Goal: Information Seeking & Learning: Learn about a topic

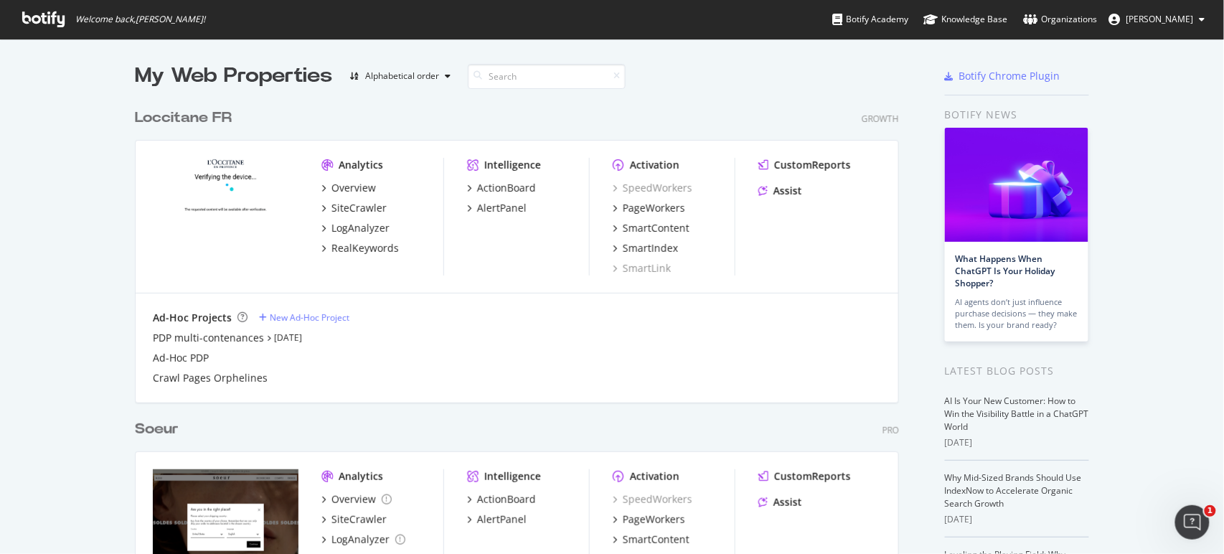
drag, startPoint x: 112, startPoint y: 408, endPoint x: 157, endPoint y: 412, distance: 45.4
click at [112, 408] on div "My Web Properties Alphabetical order Loccitane FR Growth Analytics Overview Sit…" at bounding box center [612, 397] width 1224 height 716
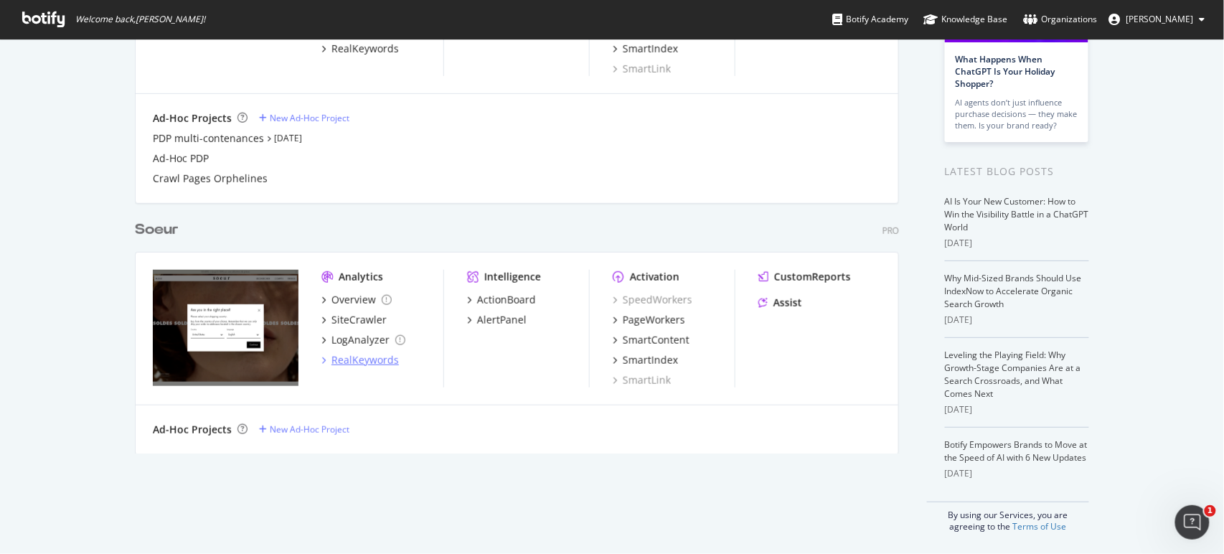
click at [366, 359] on div "RealKeywords" at bounding box center [365, 360] width 67 height 14
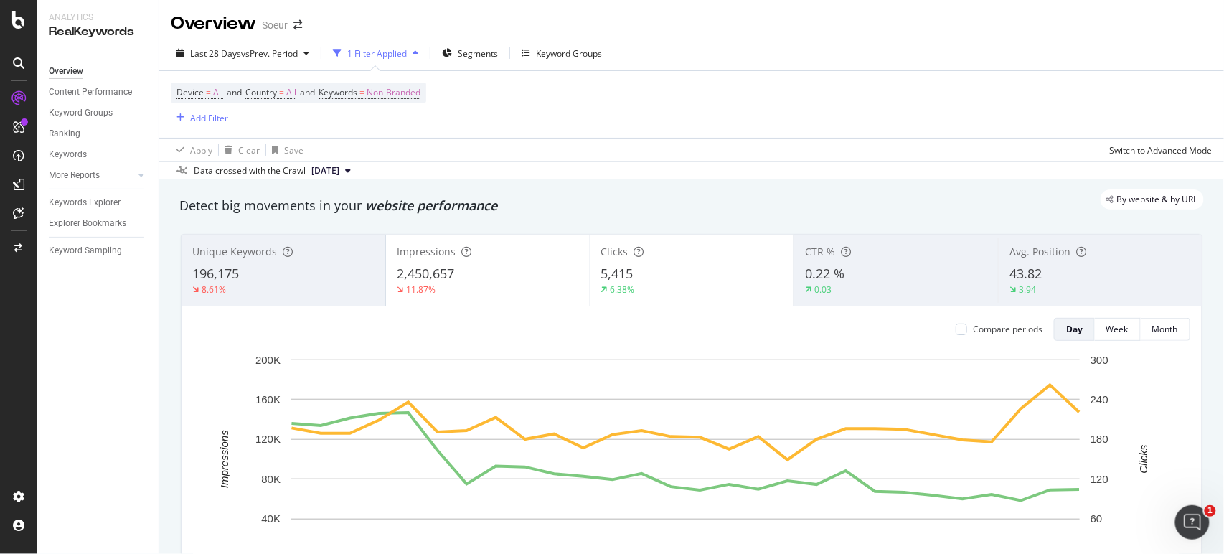
click at [491, 274] on div "2,450,657" at bounding box center [488, 274] width 182 height 19
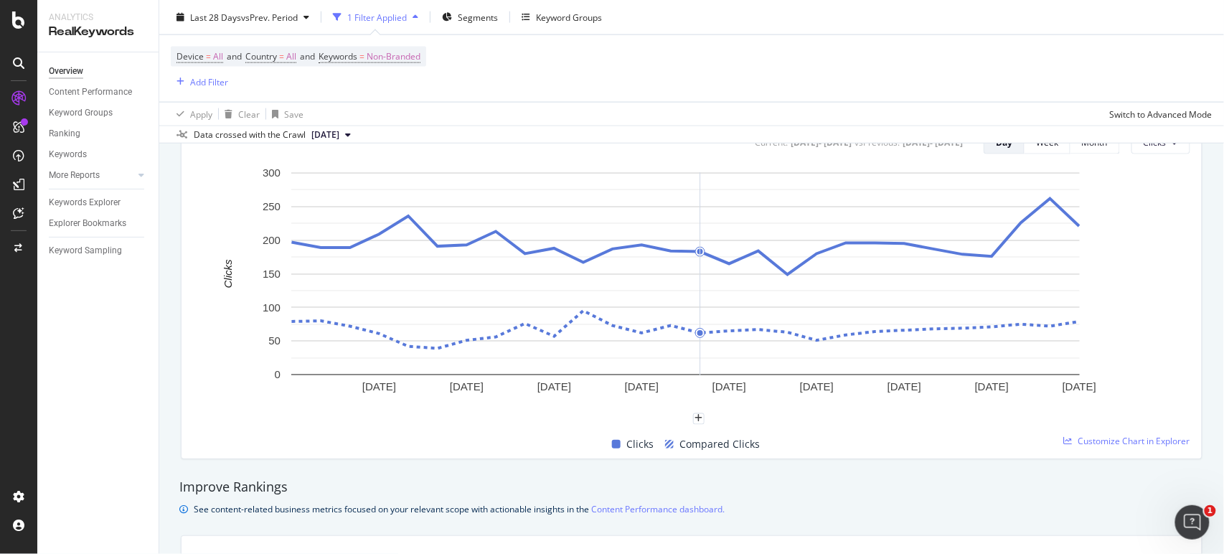
scroll to position [621, 0]
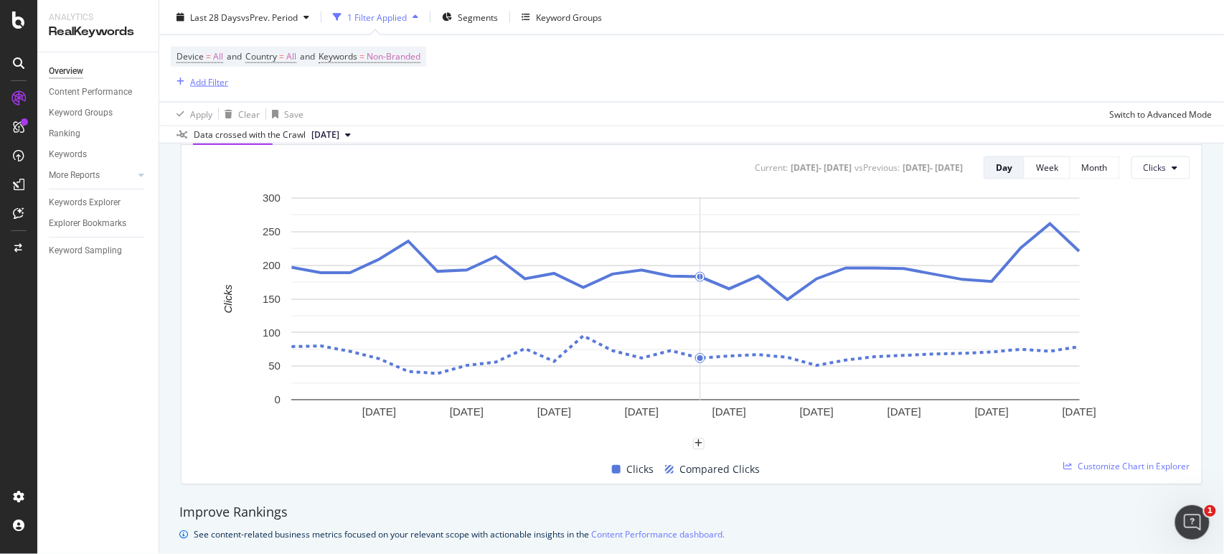
click at [207, 79] on div "Add Filter" at bounding box center [209, 81] width 38 height 12
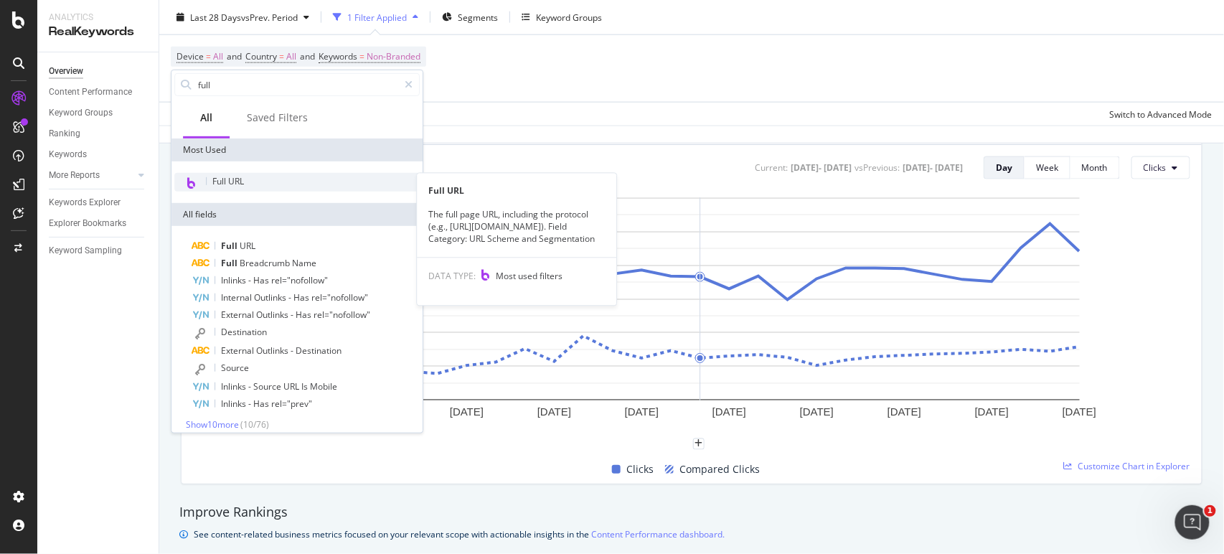
type input "full"
click at [264, 187] on div "Full URL" at bounding box center [296, 182] width 245 height 19
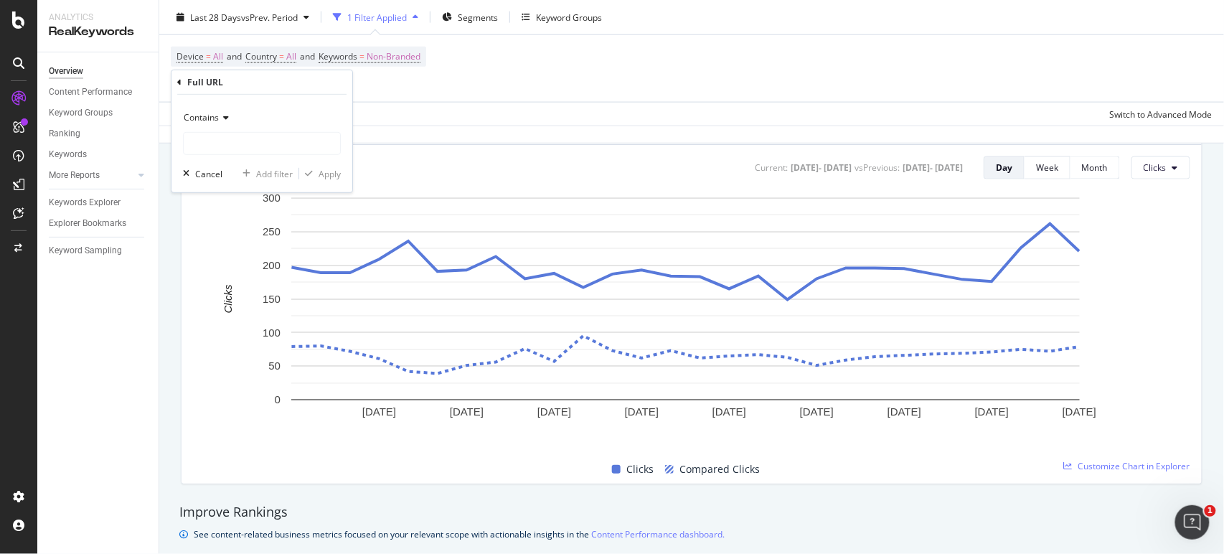
click at [436, 72] on div "Device = All and Country = All and Keywords = Non-Branded Add Filter" at bounding box center [692, 68] width 1042 height 67
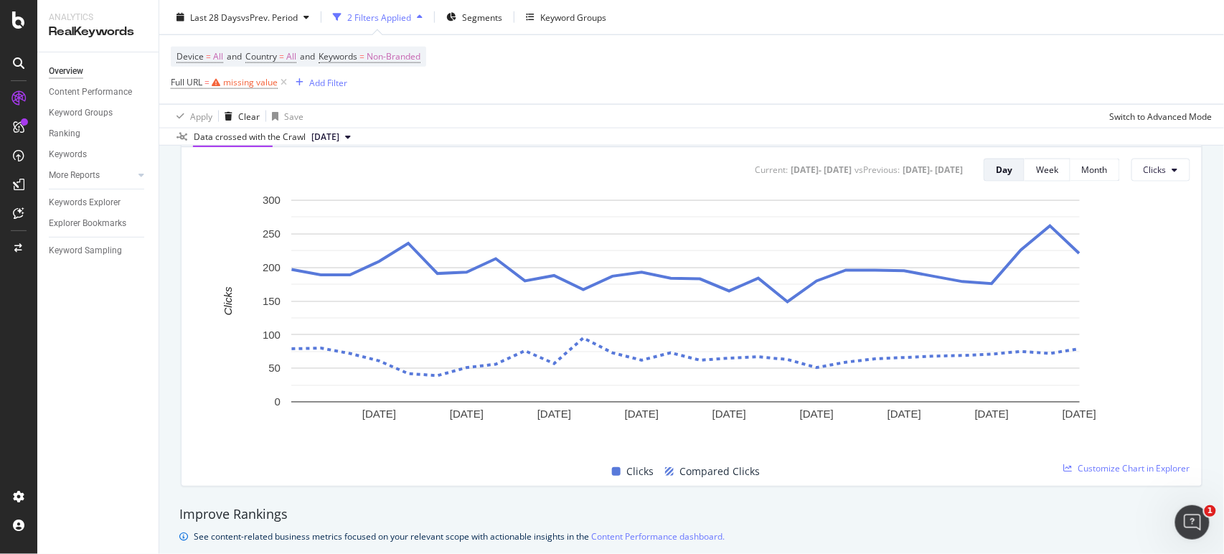
scroll to position [623, 0]
click at [281, 83] on icon at bounding box center [284, 82] width 12 height 14
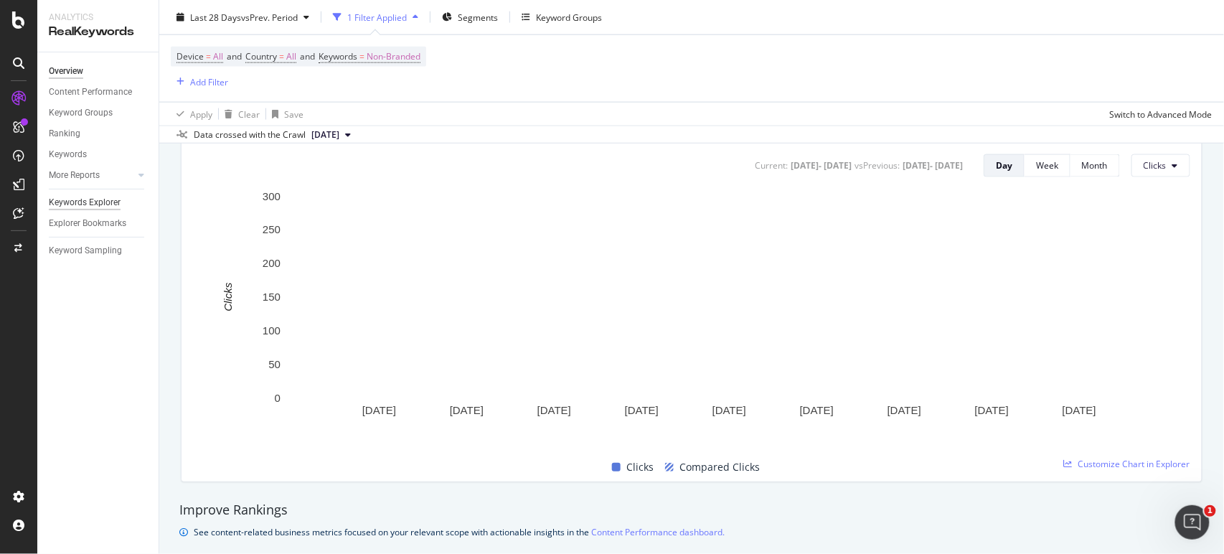
scroll to position [621, 0]
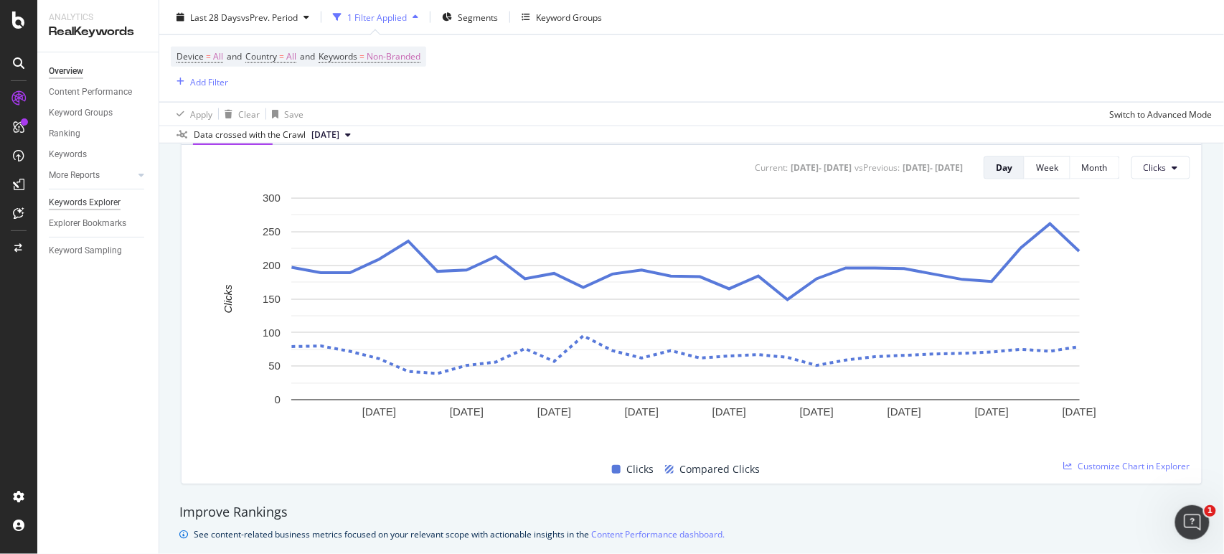
click at [103, 202] on div "Keywords Explorer" at bounding box center [85, 202] width 72 height 15
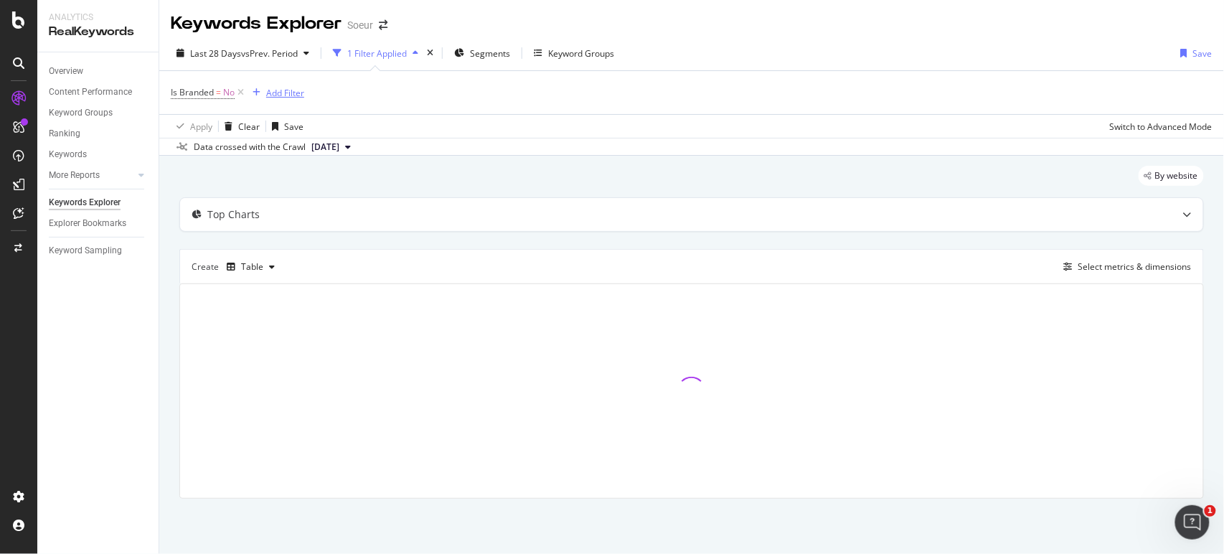
click at [282, 90] on div "Add Filter" at bounding box center [285, 93] width 38 height 12
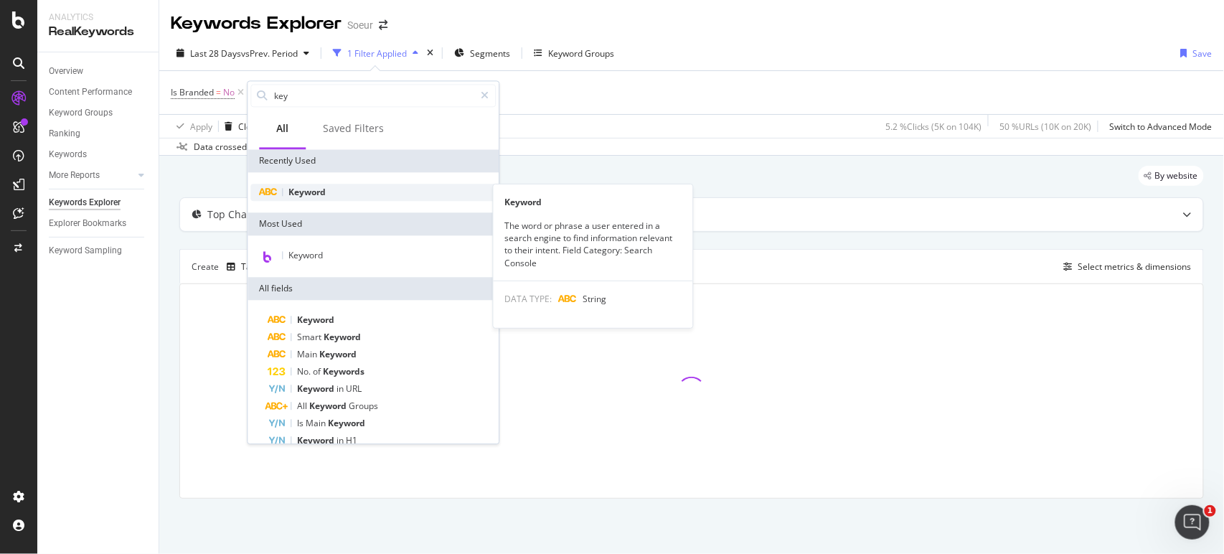
type input "key"
click at [325, 193] on span "Keyword" at bounding box center [307, 192] width 37 height 12
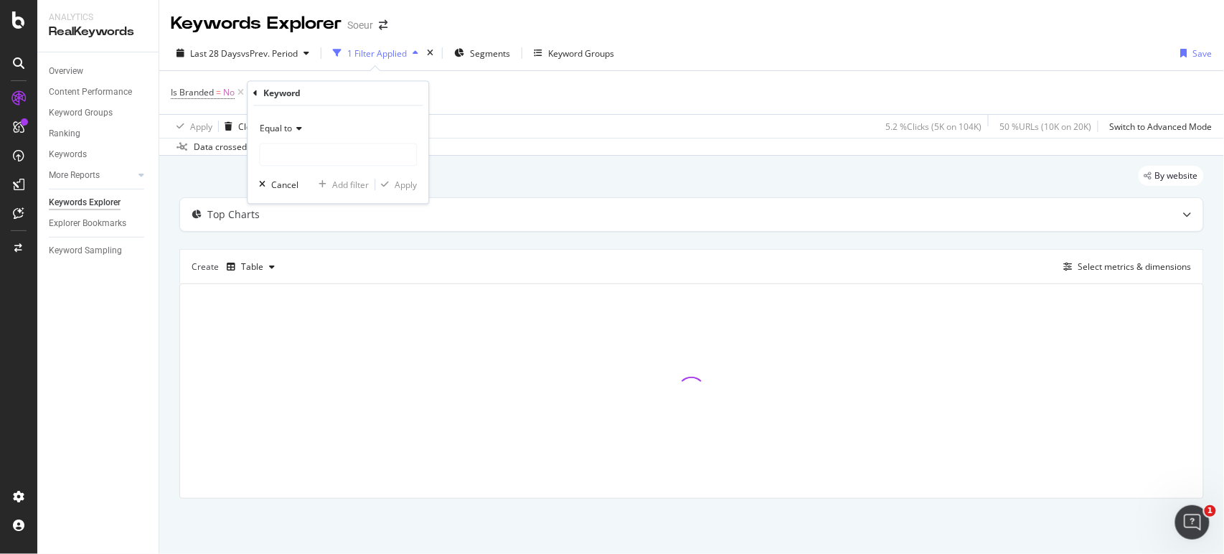
click at [307, 139] on div "Equal to" at bounding box center [338, 129] width 158 height 23
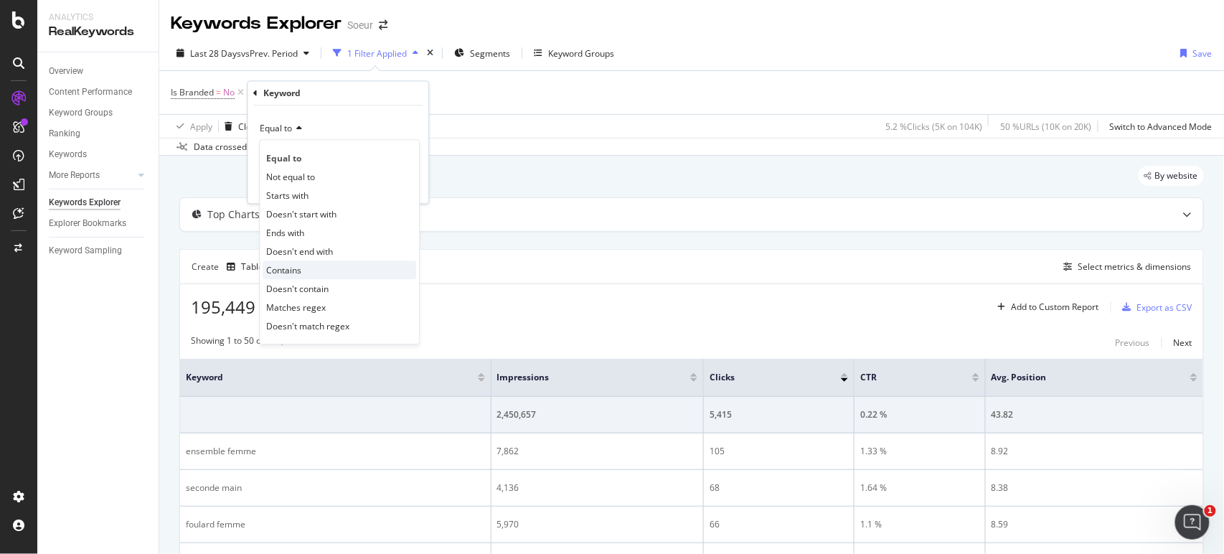
click at [295, 264] on span "Contains" at bounding box center [283, 270] width 35 height 12
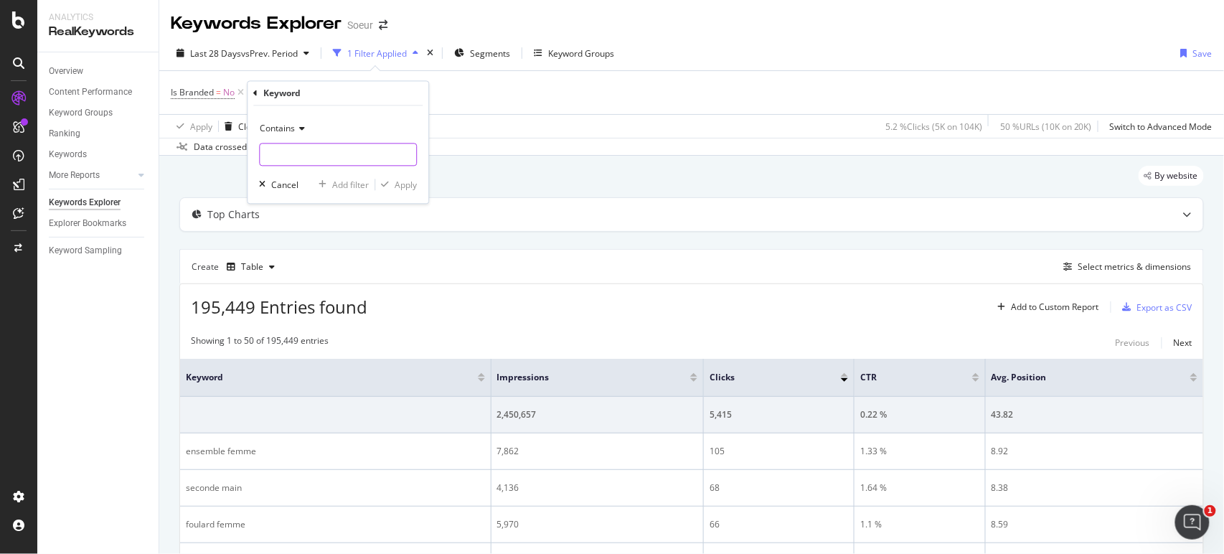
click at [317, 159] on input "text" at bounding box center [338, 155] width 156 height 23
type input "manteau"
click at [394, 189] on div "Apply" at bounding box center [396, 185] width 42 height 13
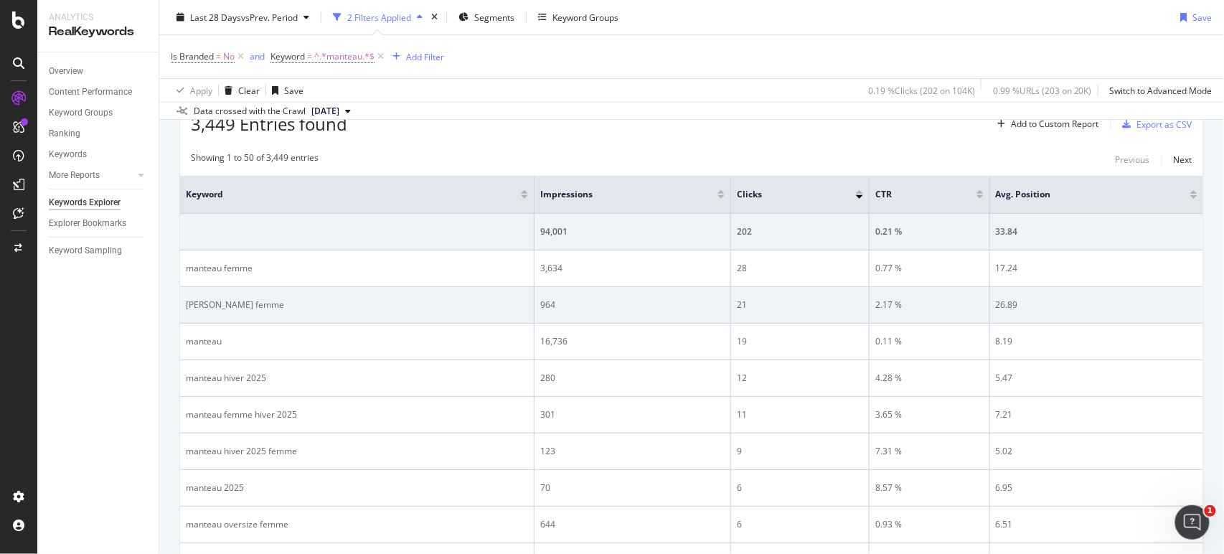
scroll to position [184, 0]
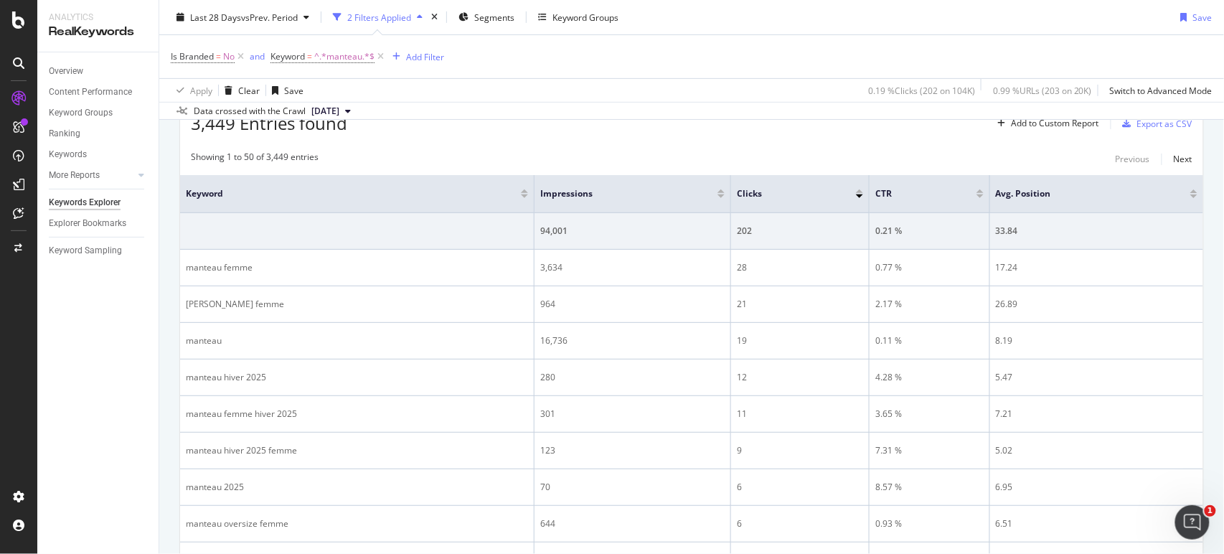
click at [718, 195] on div at bounding box center [721, 196] width 7 height 4
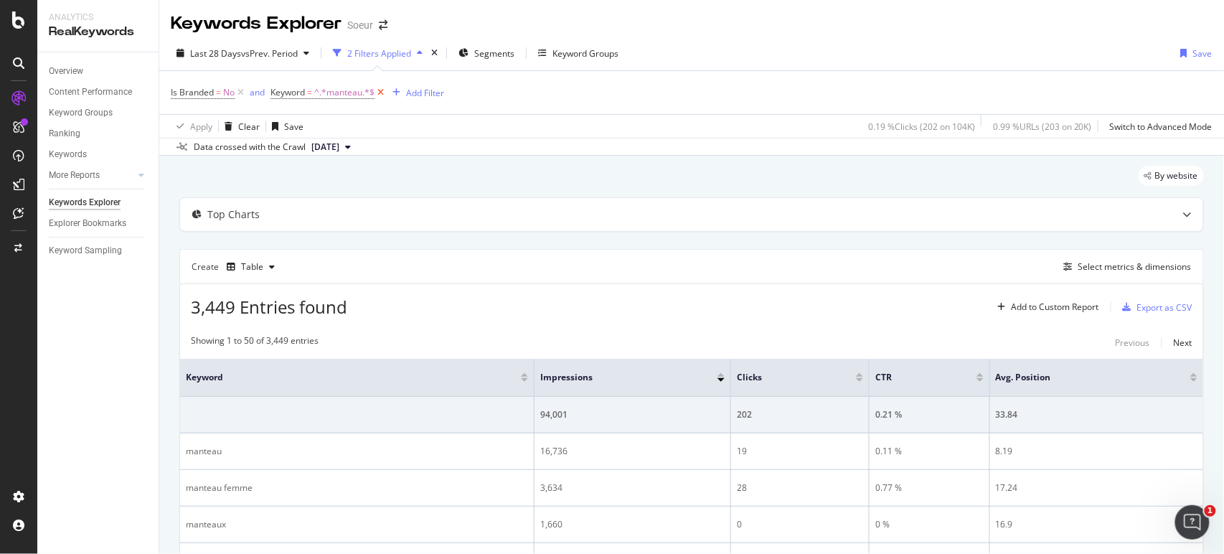
click at [382, 97] on icon at bounding box center [381, 92] width 12 height 14
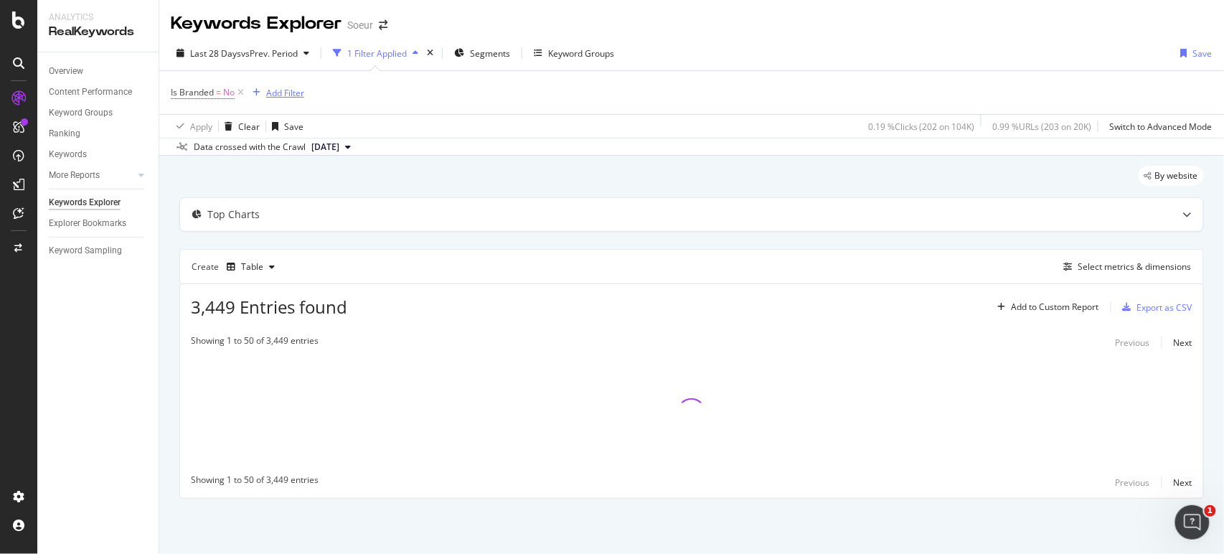
click at [284, 89] on div "Add Filter" at bounding box center [285, 93] width 38 height 12
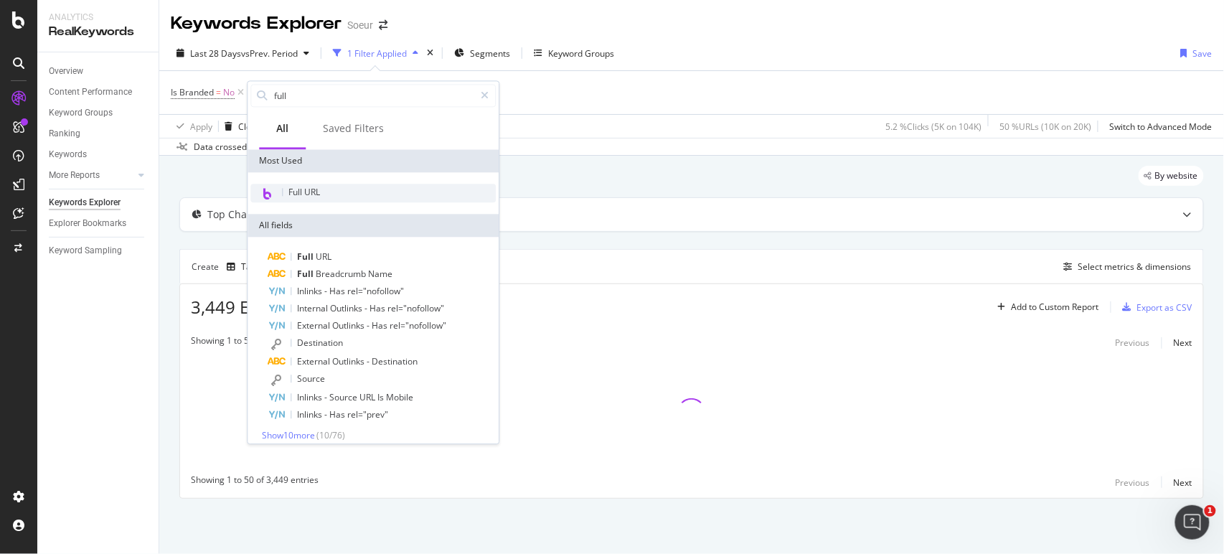
type input "full"
click at [350, 190] on div "Full URL" at bounding box center [372, 193] width 245 height 19
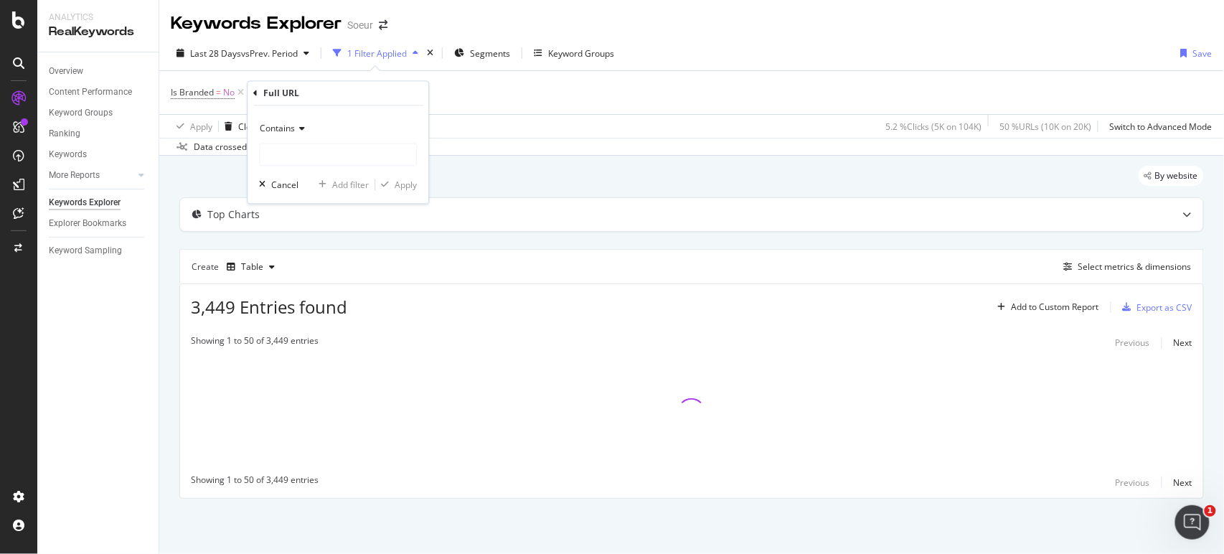
click at [292, 127] on span "Contains" at bounding box center [277, 129] width 35 height 12
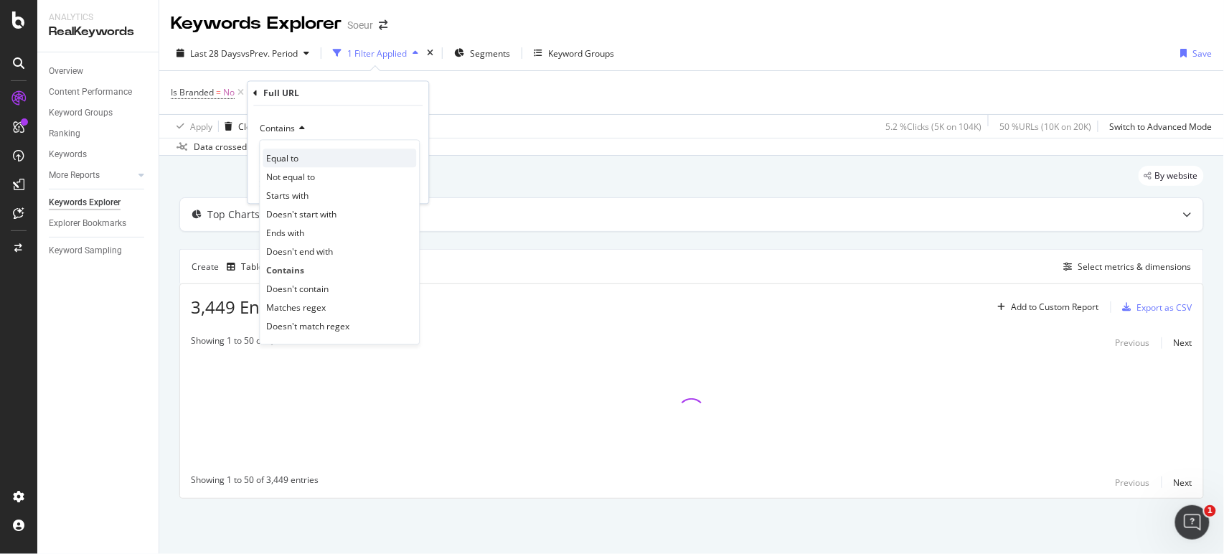
click at [303, 156] on div "Equal to" at bounding box center [340, 158] width 154 height 19
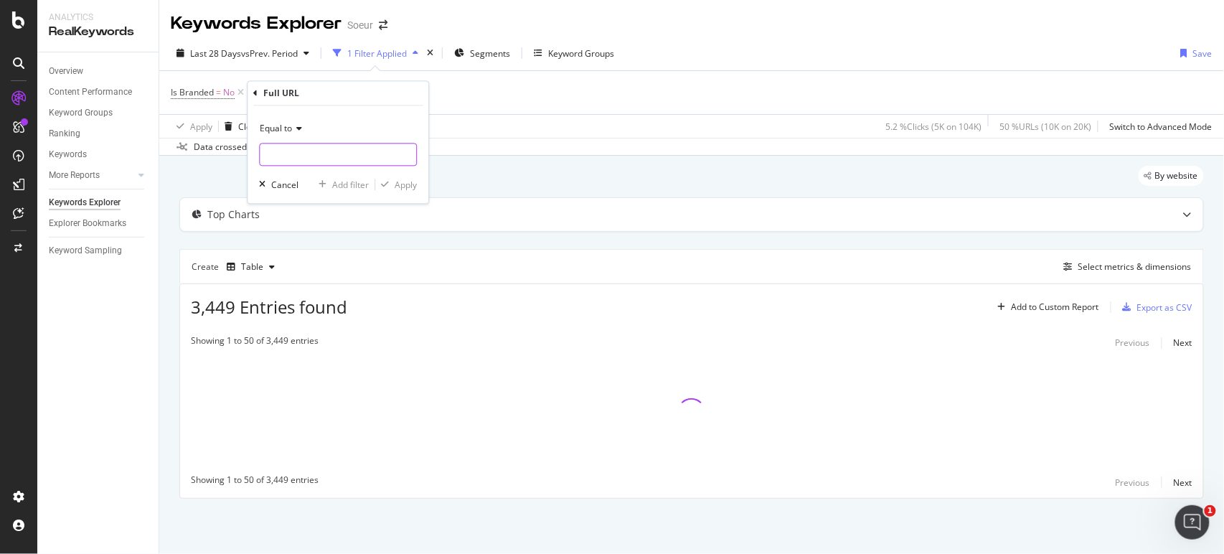
click at [330, 159] on input "text" at bounding box center [338, 155] width 156 height 23
paste input "[URL][DOMAIN_NAME]"
type input "[URL][DOMAIN_NAME]"
click at [395, 182] on div "Apply" at bounding box center [406, 185] width 22 height 12
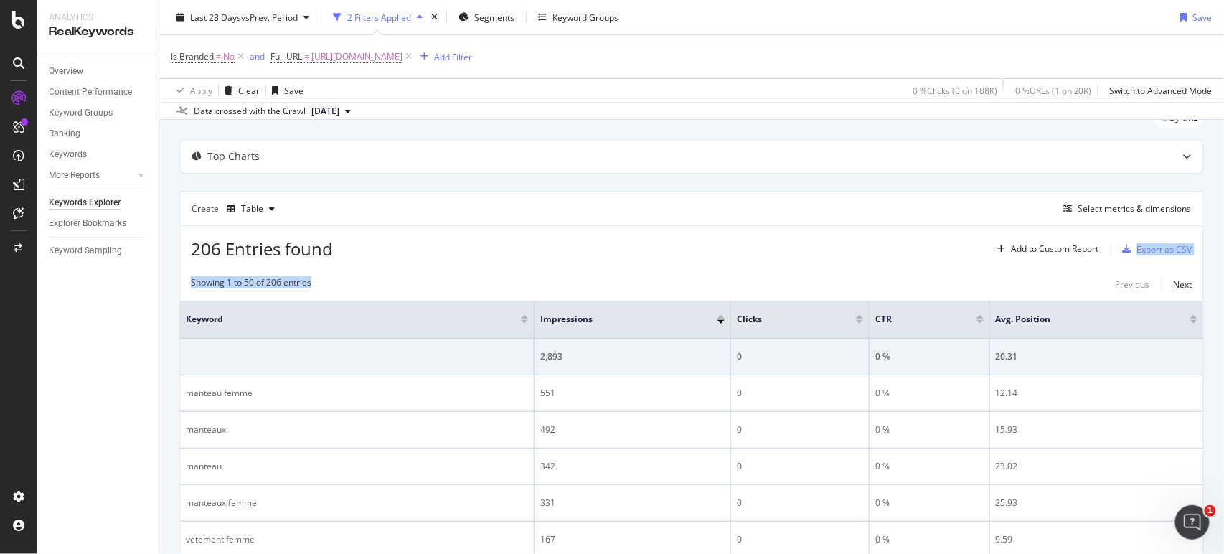
drag, startPoint x: 587, startPoint y: 285, endPoint x: 588, endPoint y: 229, distance: 56.0
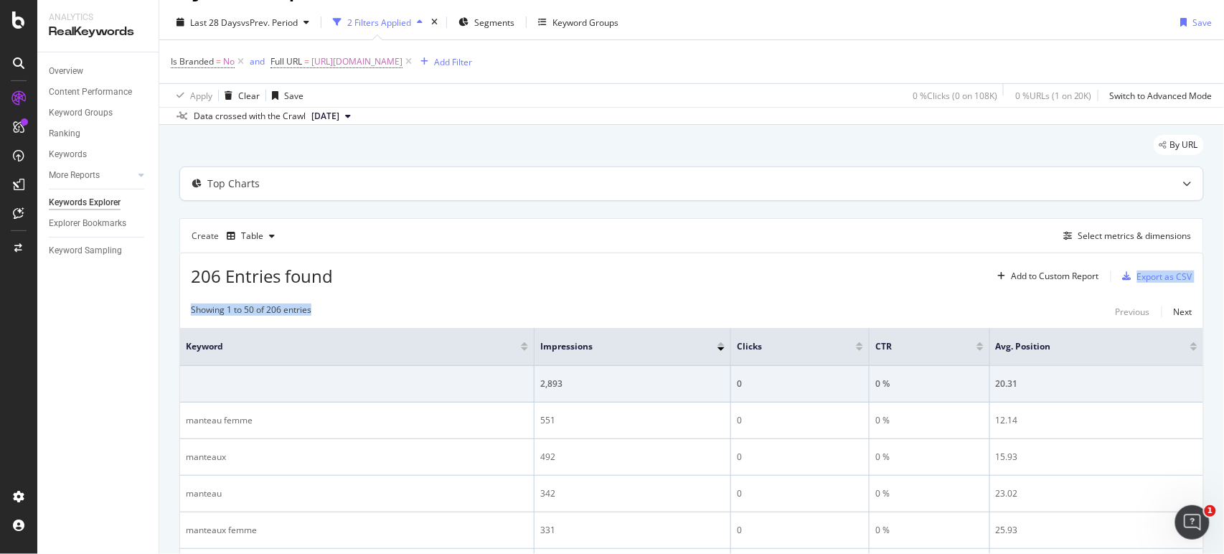
scroll to position [30, 0]
click at [567, 199] on div "Top Charts" at bounding box center [691, 184] width 1023 height 33
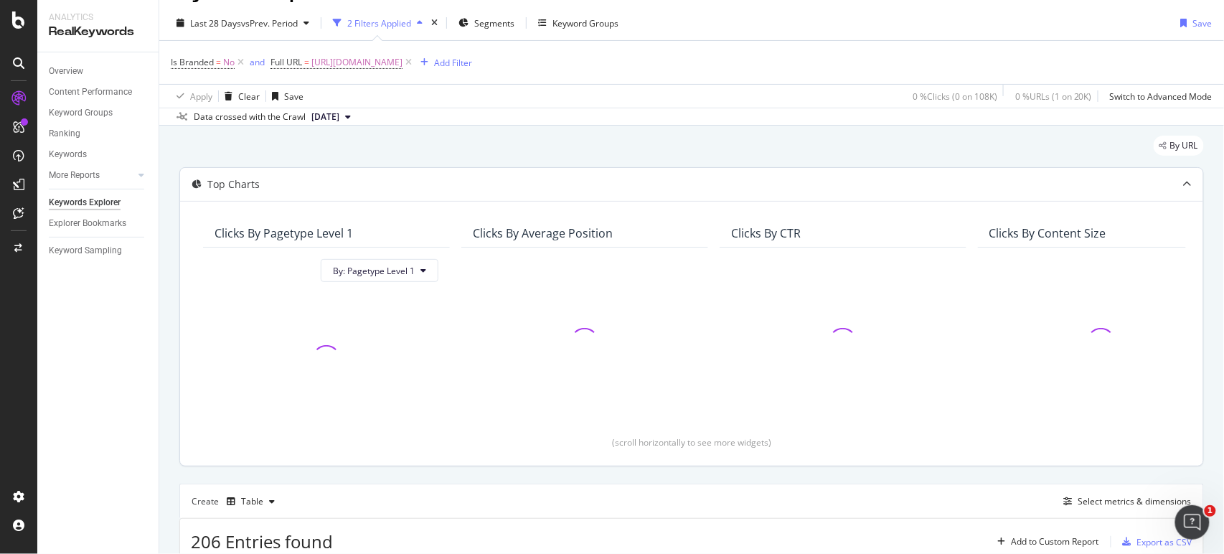
click at [487, 186] on div "Top Charts" at bounding box center [663, 184] width 967 height 14
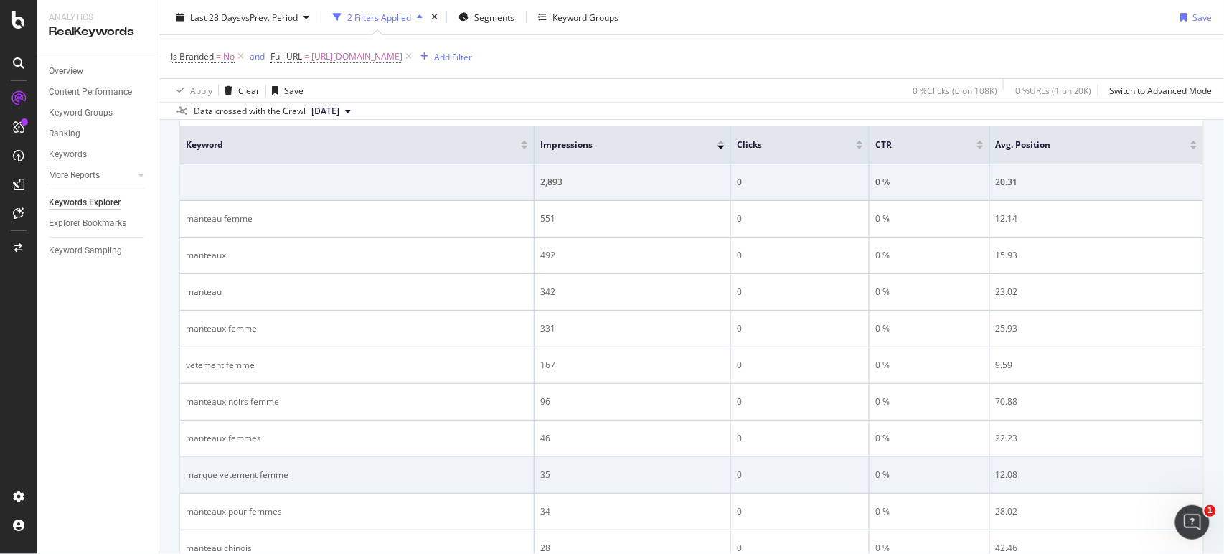
scroll to position [212, 0]
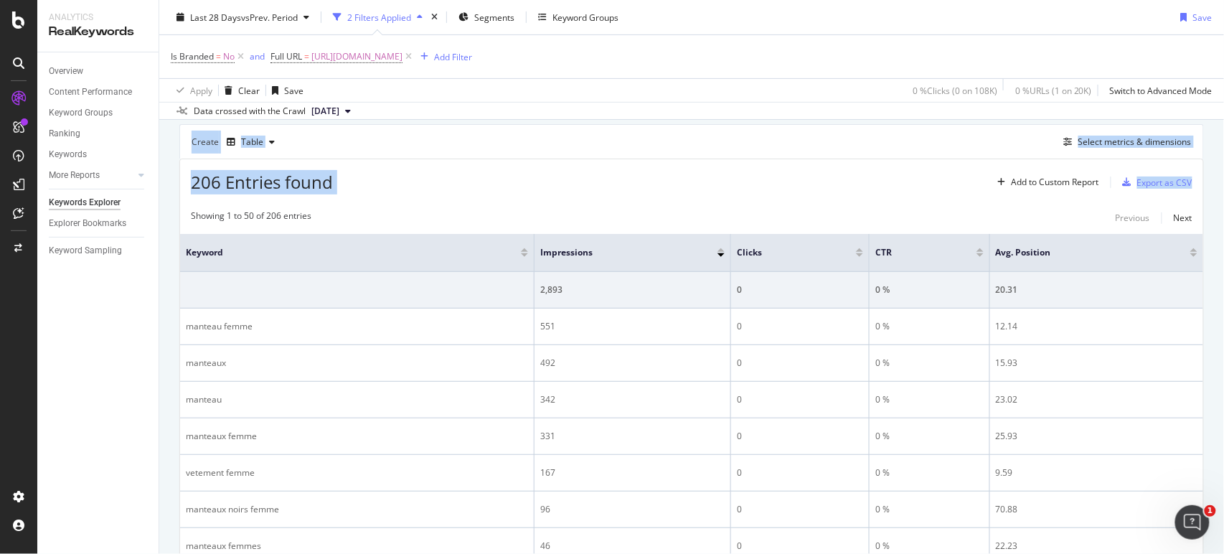
drag, startPoint x: 1224, startPoint y: 107, endPoint x: 1224, endPoint y: 87, distance: 20.1
click at [1224, 87] on div "Keywords Explorer Soeur Last 28 Days vs Prev. Period 2 Filters Applied Segments…" at bounding box center [691, 277] width 1065 height 554
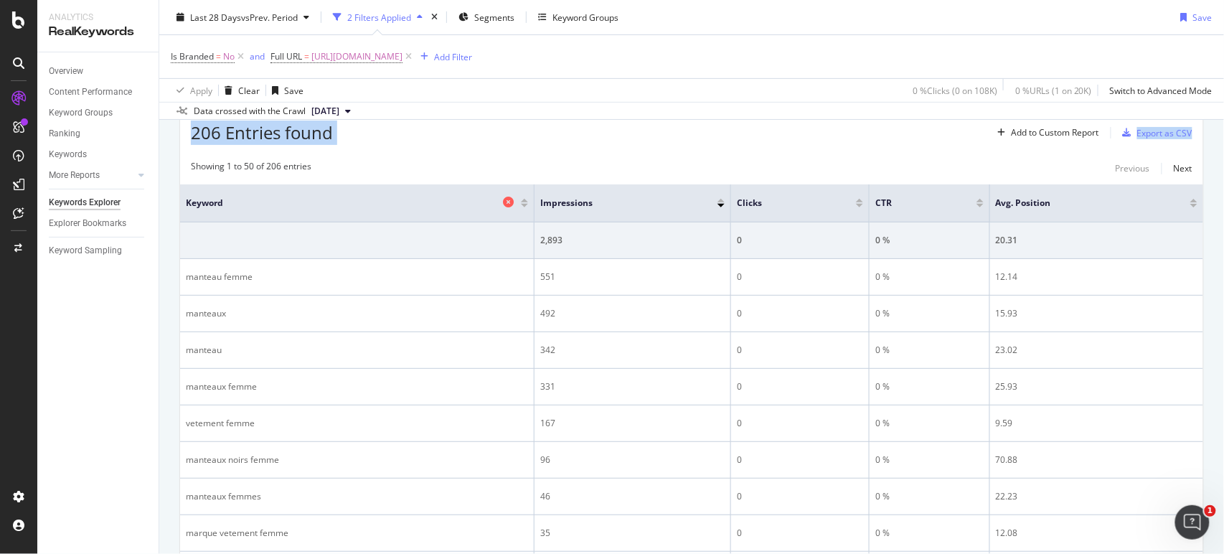
scroll to position [19, 0]
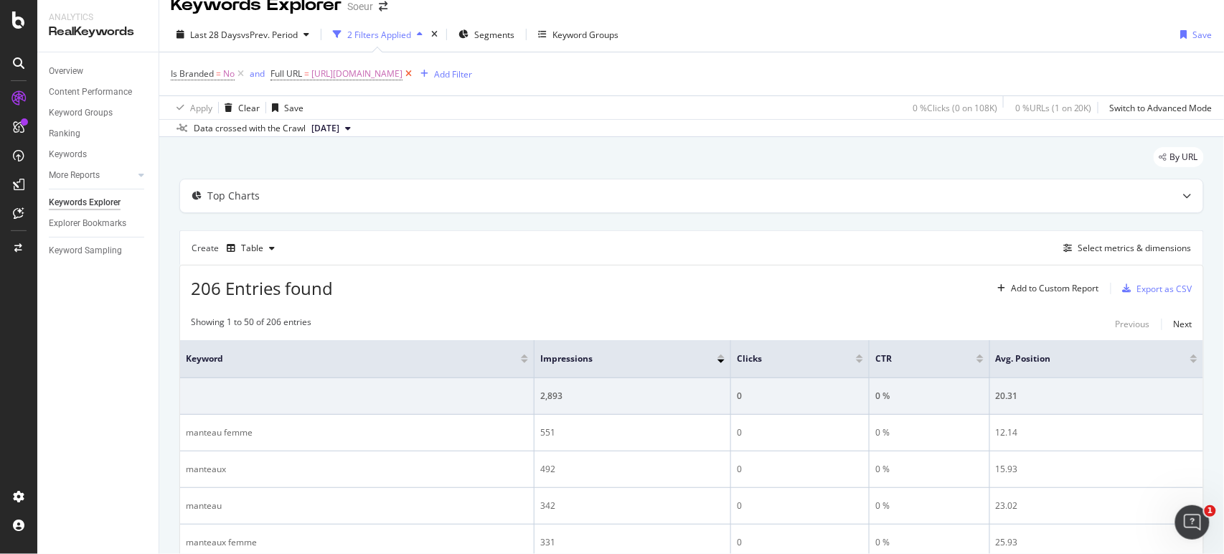
click at [415, 75] on icon at bounding box center [409, 74] width 12 height 14
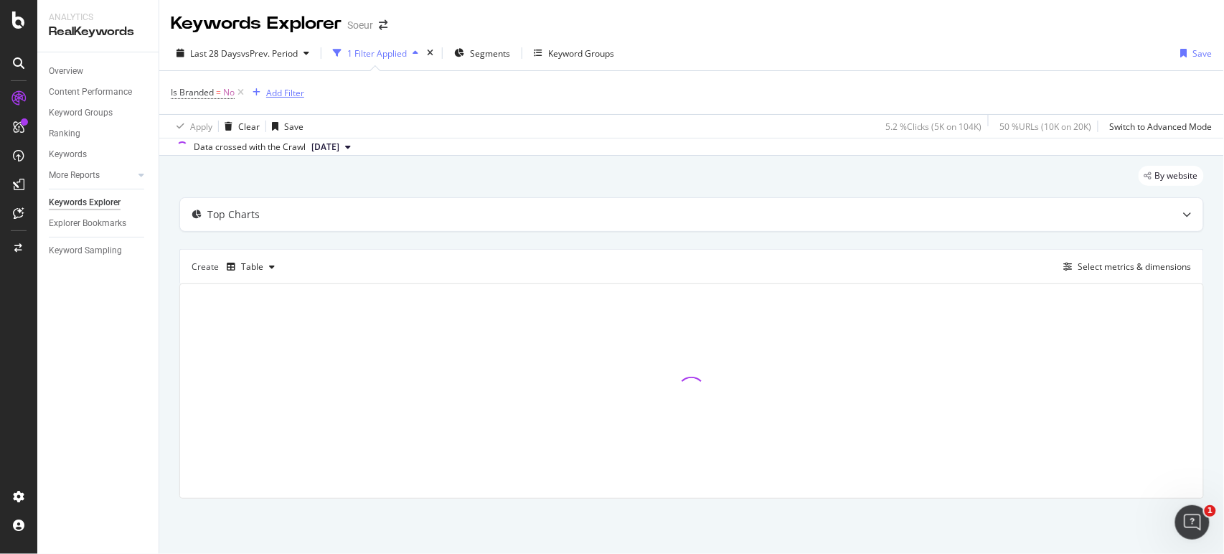
click at [277, 89] on div "Add Filter" at bounding box center [285, 93] width 38 height 12
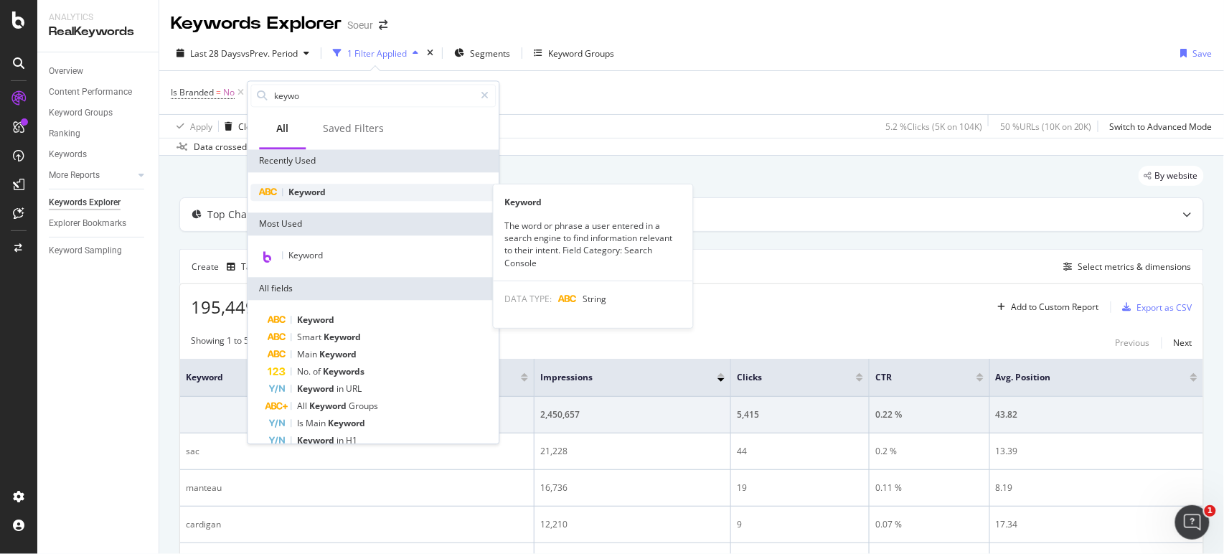
type input "keywo"
click at [337, 191] on div "Keyword" at bounding box center [372, 192] width 245 height 17
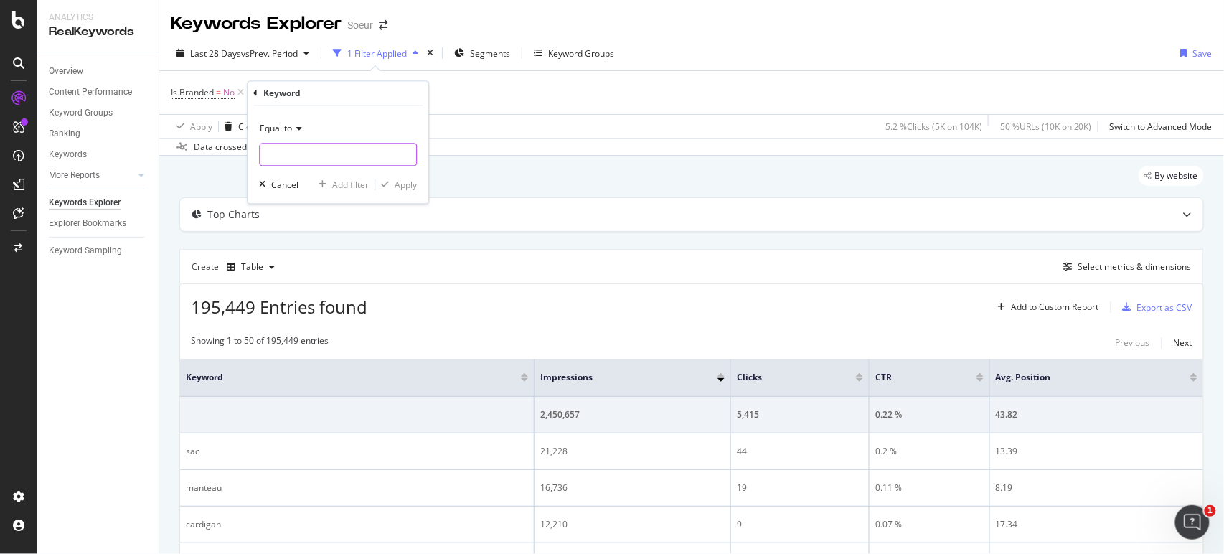
click at [333, 154] on input "text" at bounding box center [338, 155] width 156 height 23
click at [288, 120] on div "Equal to" at bounding box center [338, 129] width 158 height 23
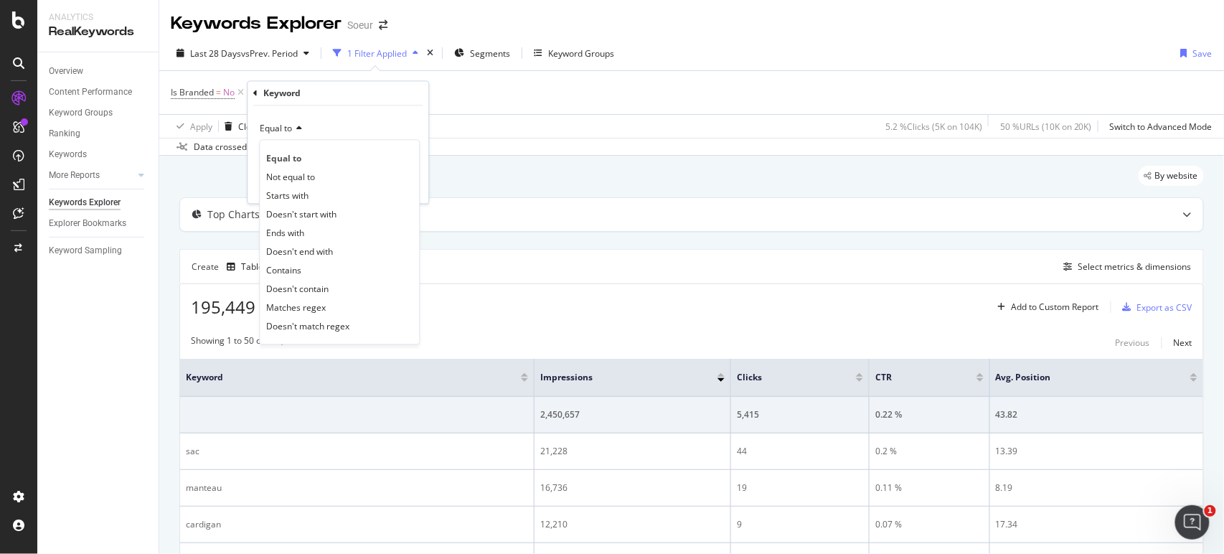
click at [337, 131] on div "Equal to" at bounding box center [338, 129] width 158 height 23
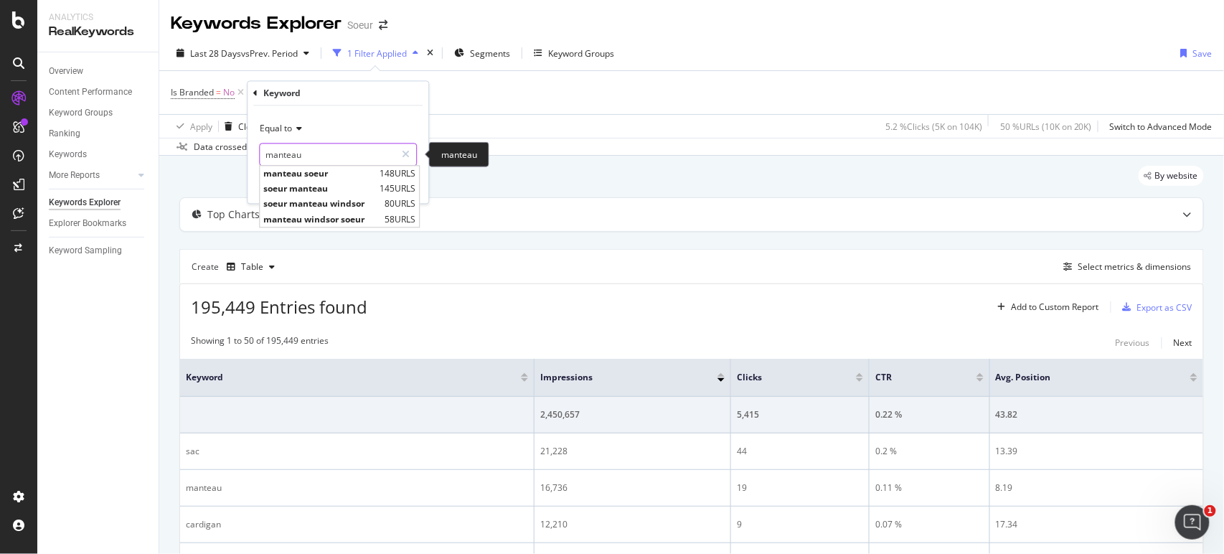
click at [332, 159] on input "manteau" at bounding box center [328, 155] width 136 height 23
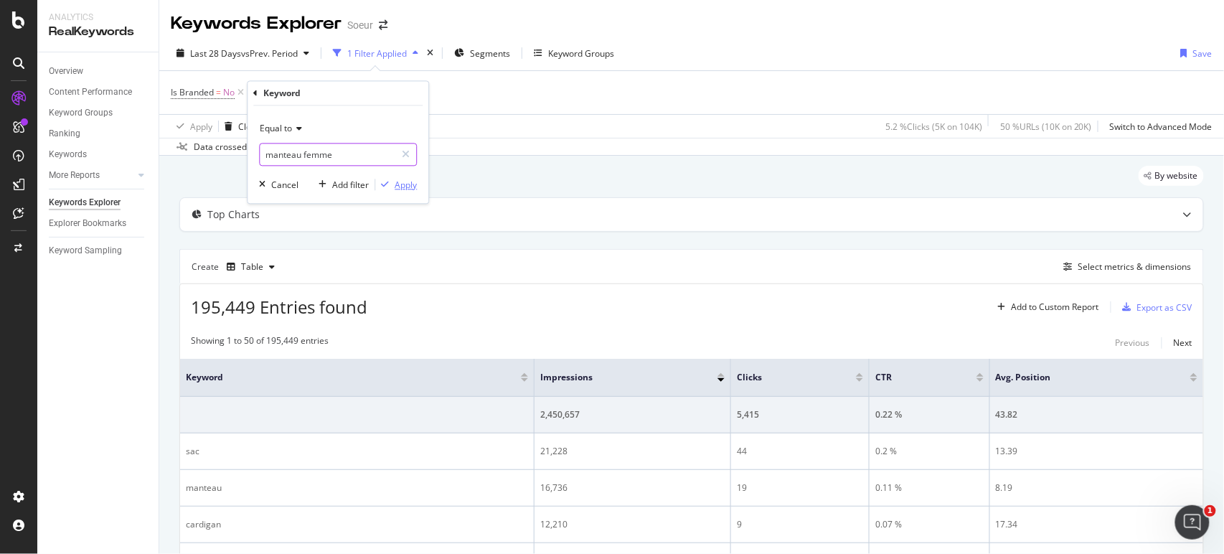
type input "manteau femme"
click at [407, 191] on div "Apply" at bounding box center [396, 185] width 42 height 13
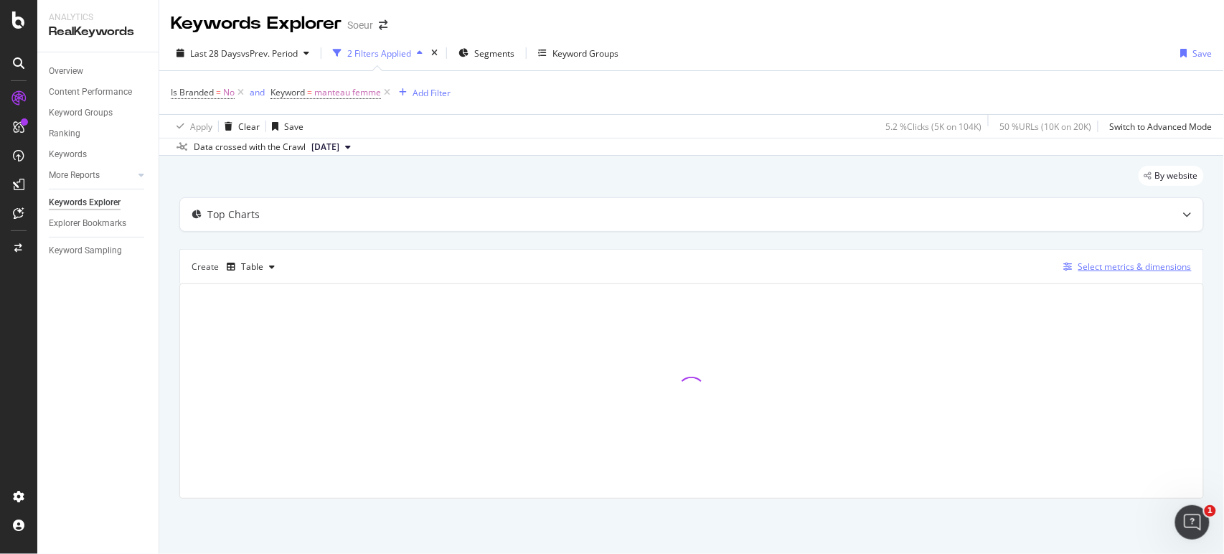
click at [1119, 271] on div "Select metrics & dimensions" at bounding box center [1135, 267] width 113 height 12
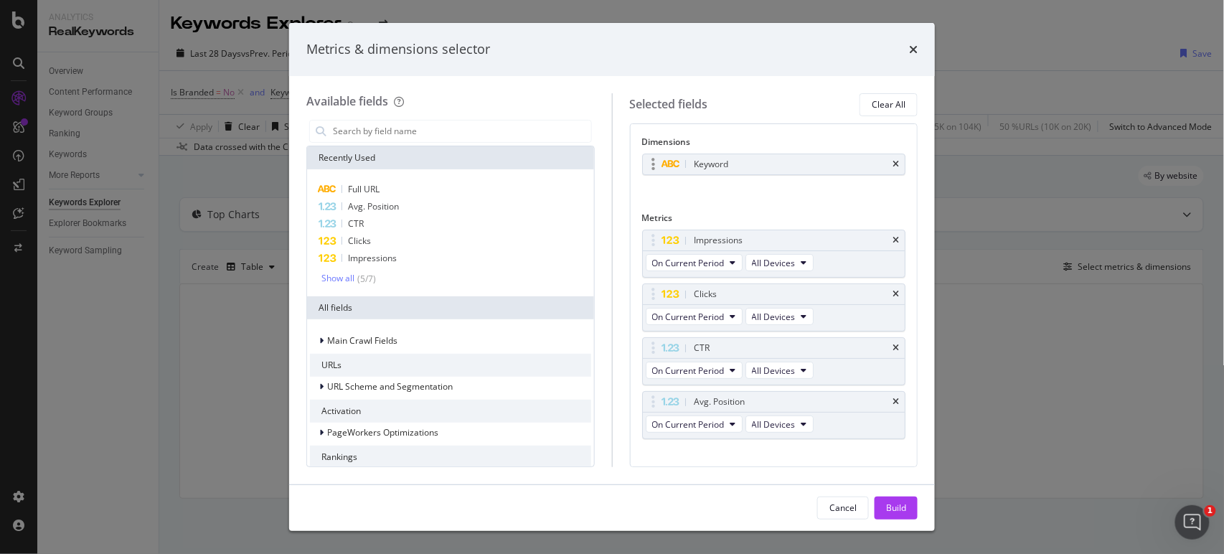
click at [888, 161] on div "Keyword" at bounding box center [774, 164] width 263 height 20
click at [916, 47] on icon "times" at bounding box center [913, 49] width 9 height 11
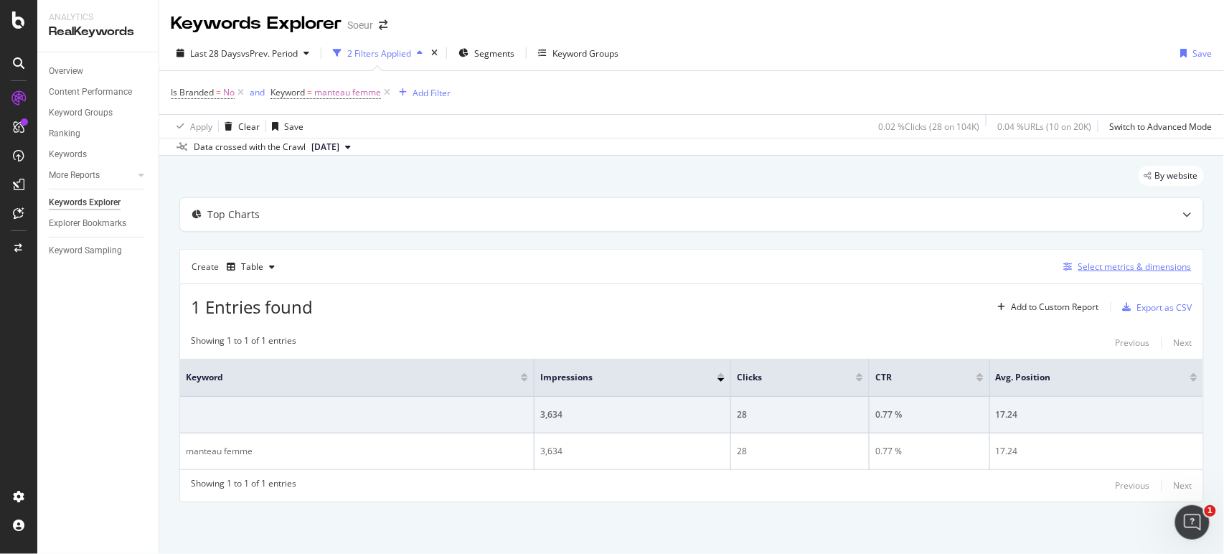
click at [1122, 266] on div "Select metrics & dimensions" at bounding box center [1135, 267] width 113 height 12
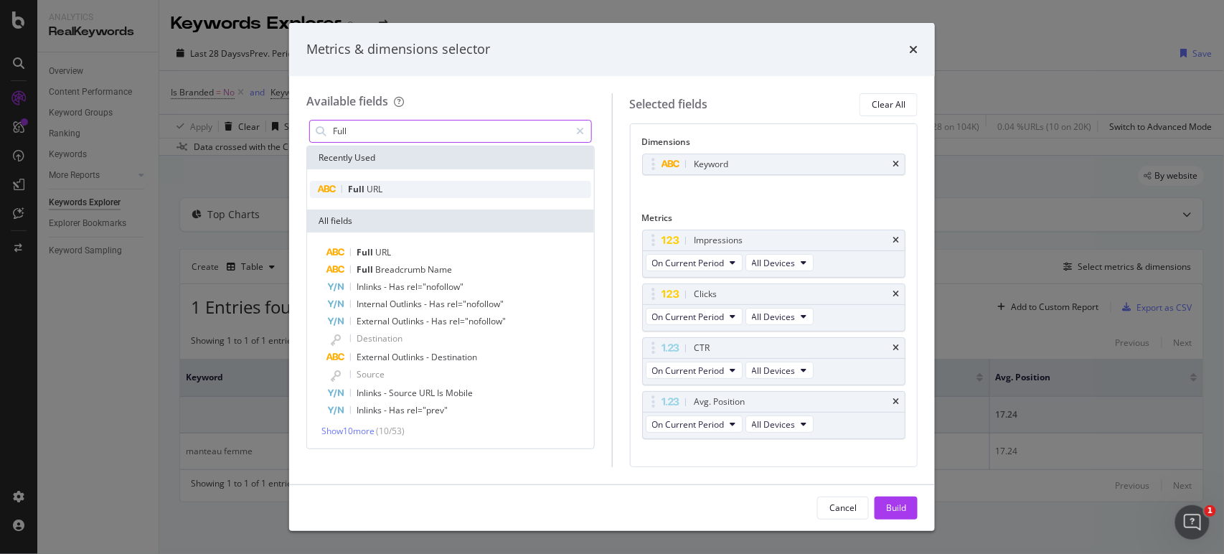
type input "Full"
click at [408, 191] on div "Full URL" at bounding box center [450, 189] width 281 height 17
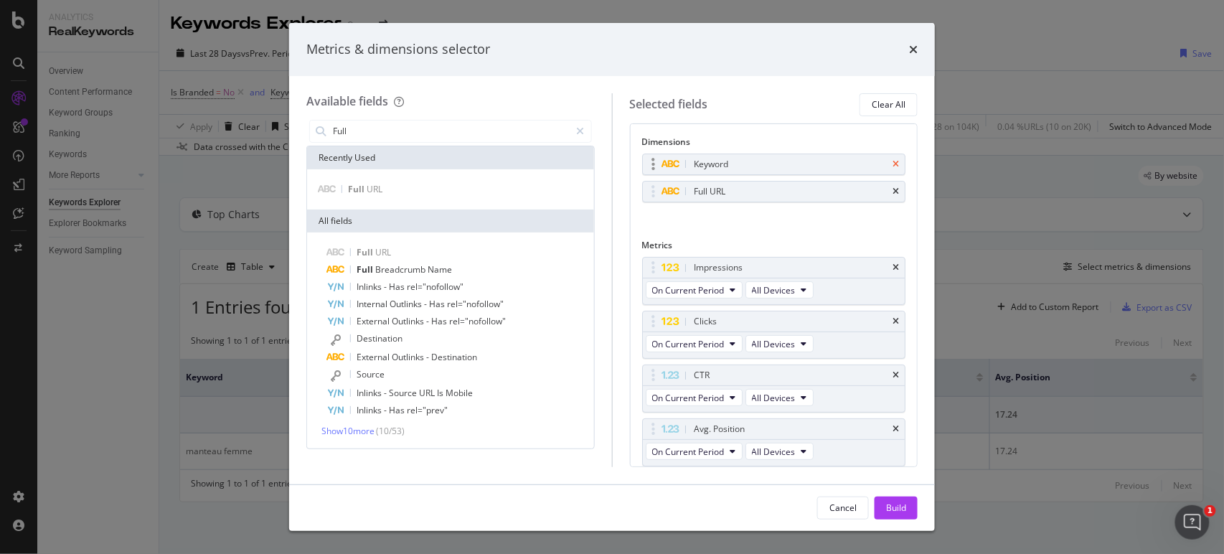
click at [893, 166] on icon "times" at bounding box center [896, 164] width 6 height 9
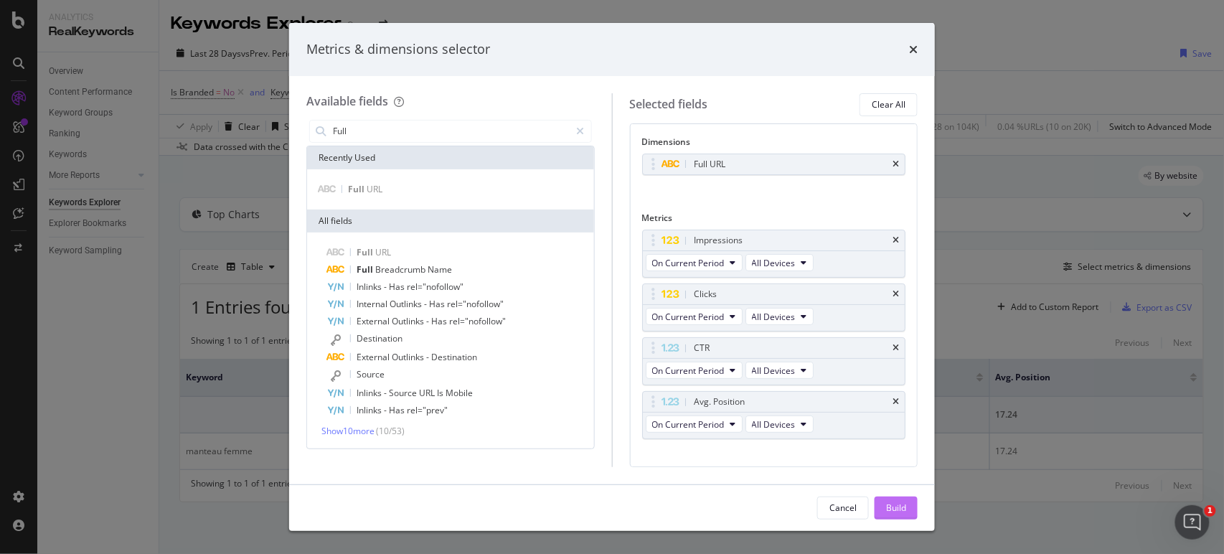
click at [886, 506] on div "Build" at bounding box center [896, 508] width 20 height 12
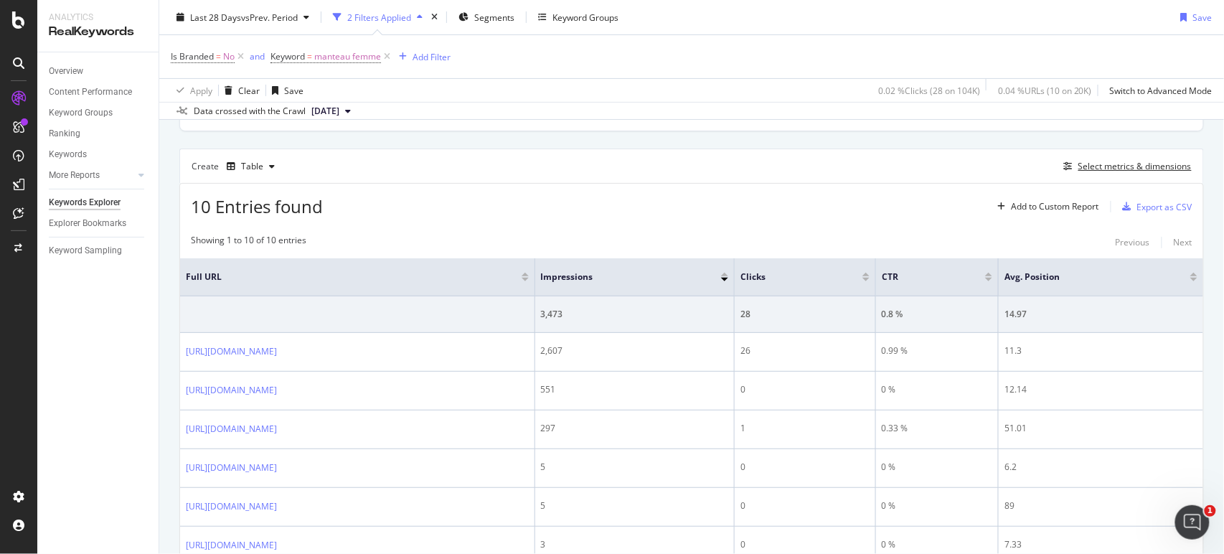
scroll to position [106, 0]
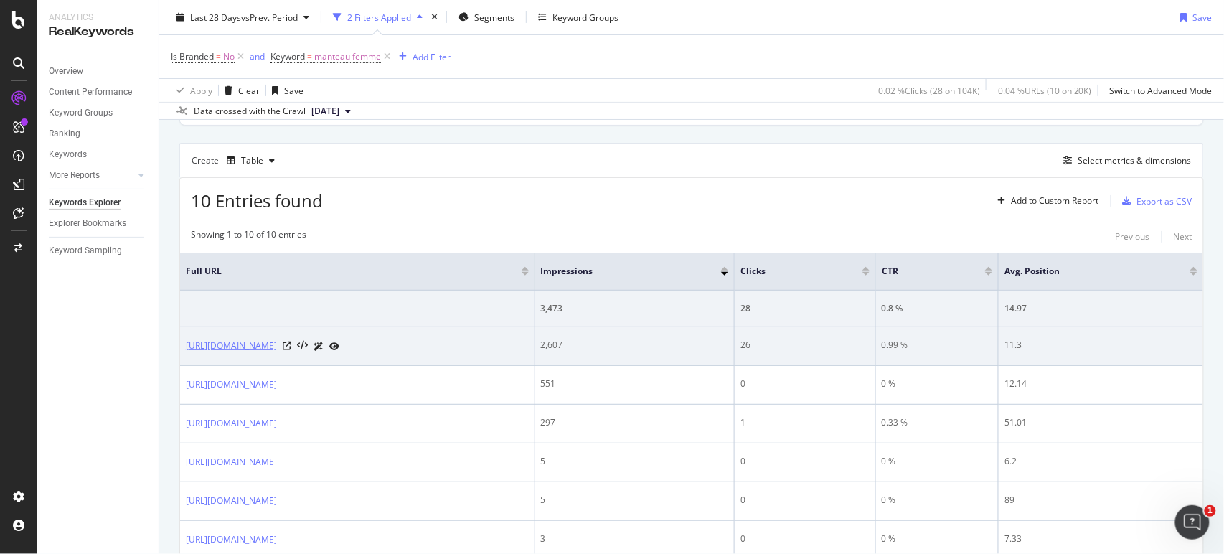
drag, startPoint x: 181, startPoint y: 343, endPoint x: 425, endPoint y: 343, distance: 244.0
click at [425, 343] on td "[URL][DOMAIN_NAME]" at bounding box center [357, 346] width 355 height 39
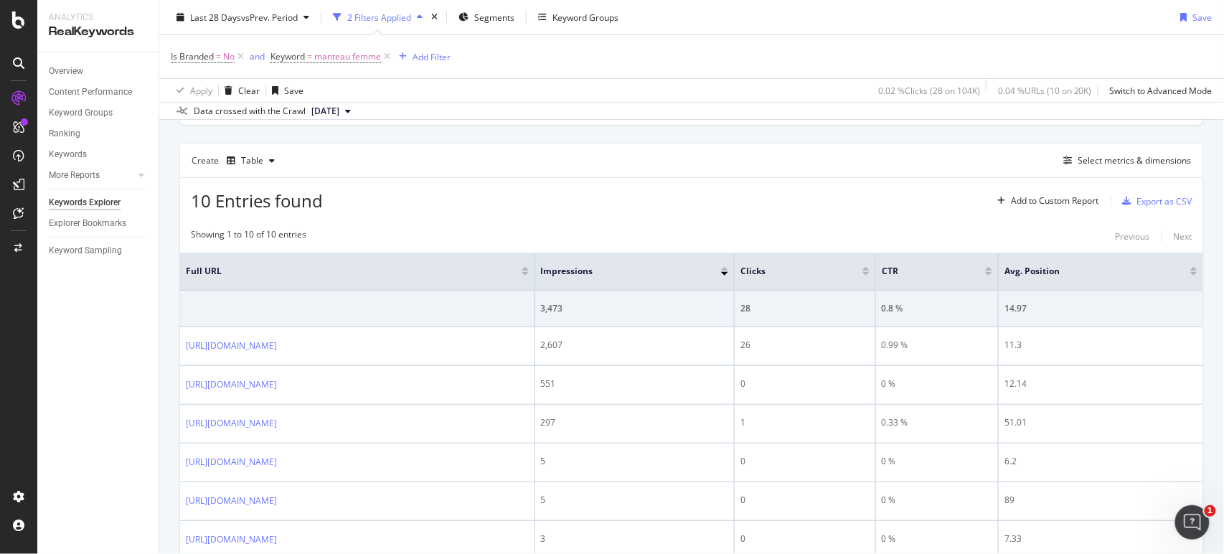
copy link "[URL][DOMAIN_NAME]"
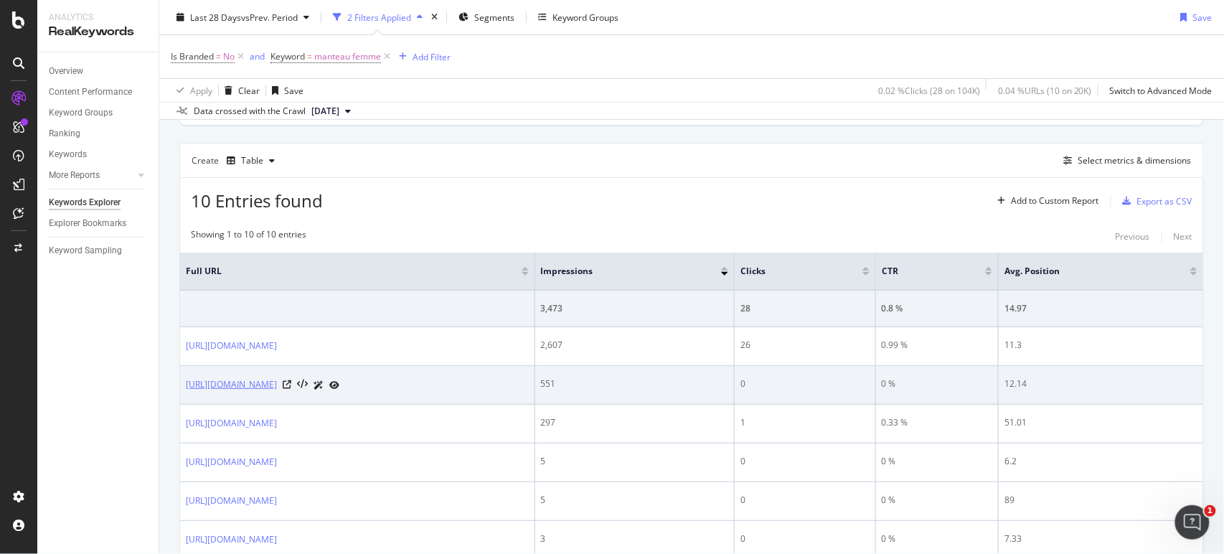
drag, startPoint x: 181, startPoint y: 384, endPoint x: 357, endPoint y: 386, distance: 176.6
click at [357, 386] on td "[URL][DOMAIN_NAME]" at bounding box center [357, 385] width 355 height 39
copy link "[URL][DOMAIN_NAME]"
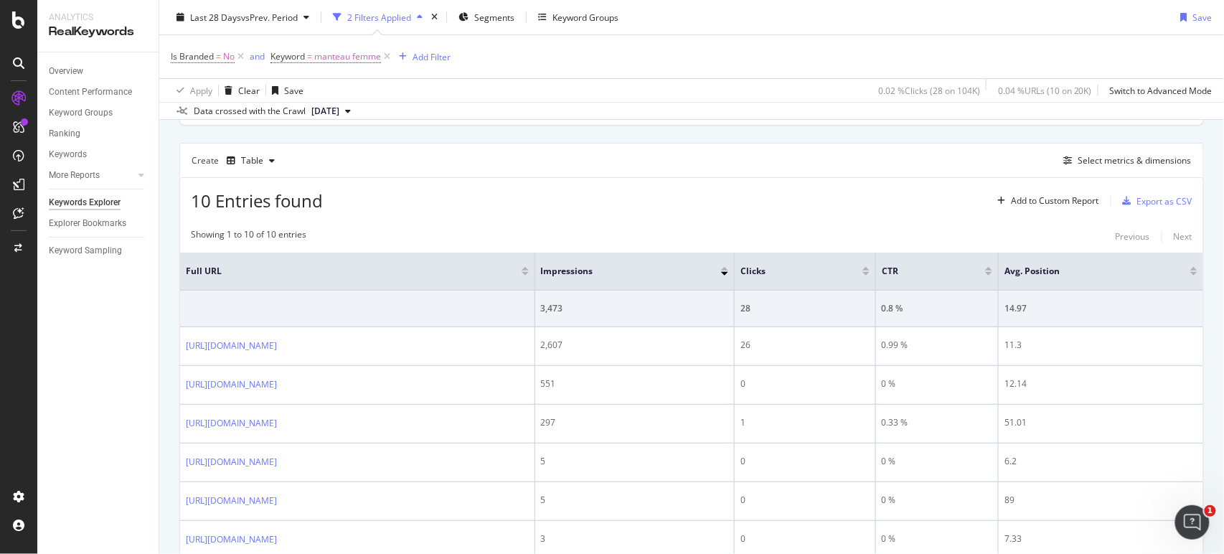
click at [123, 403] on div "Overview Content Performance Keyword Groups Ranking Keywords More Reports Count…" at bounding box center [97, 303] width 121 height 502
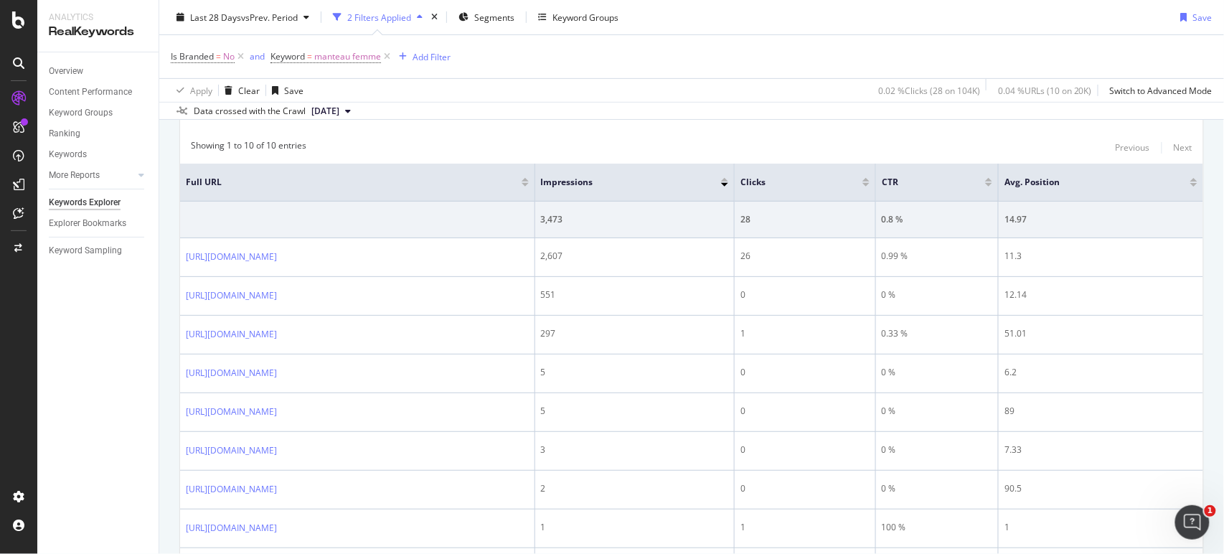
scroll to position [205, 0]
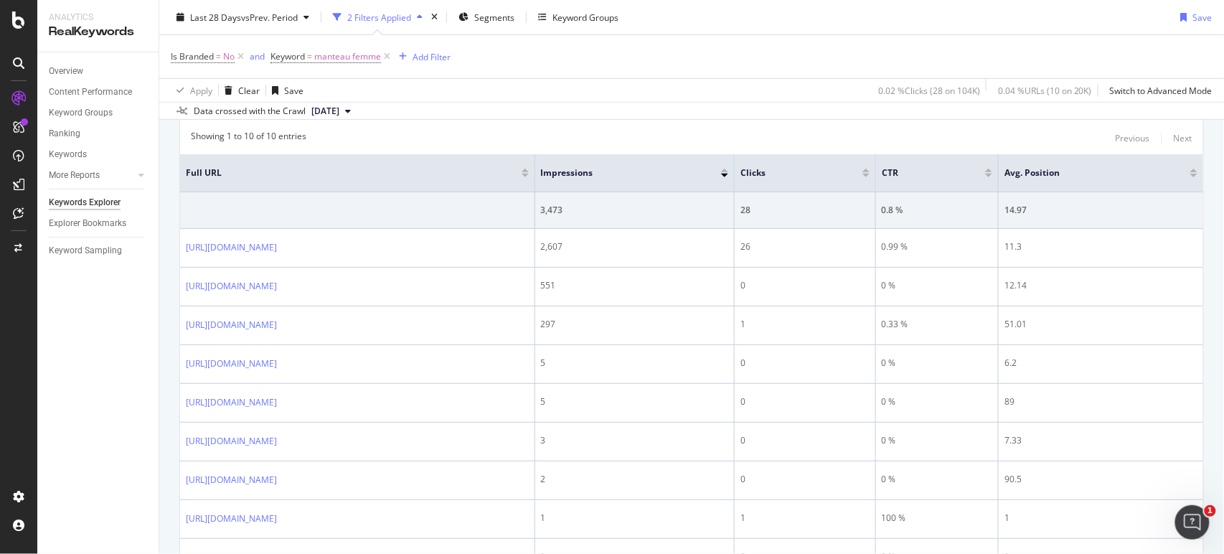
click at [384, 56] on icon at bounding box center [387, 57] width 12 height 14
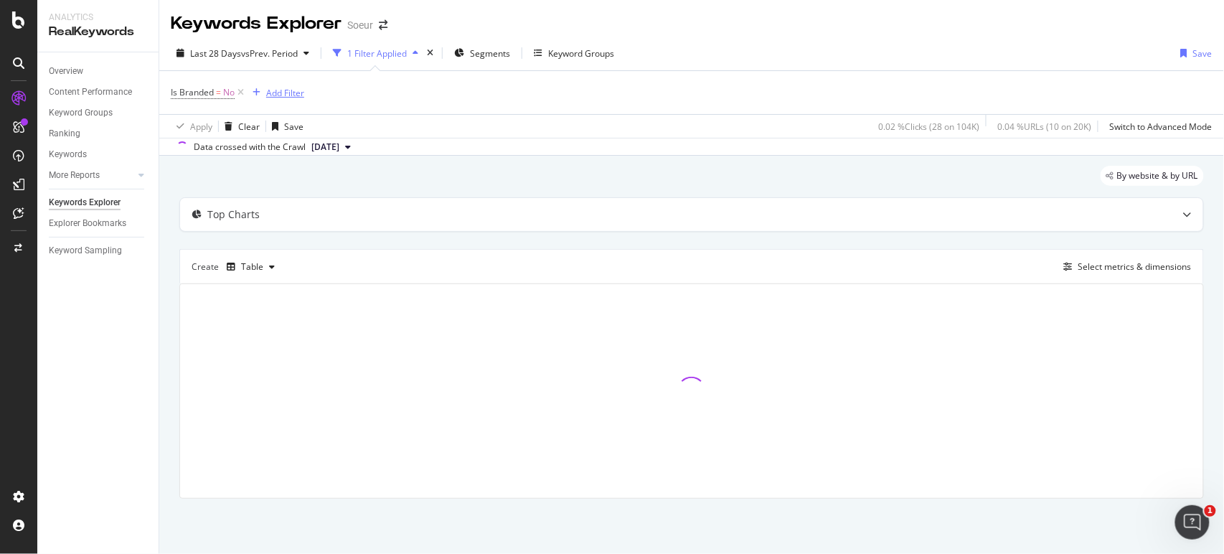
click at [287, 93] on div "Add Filter" at bounding box center [285, 93] width 38 height 12
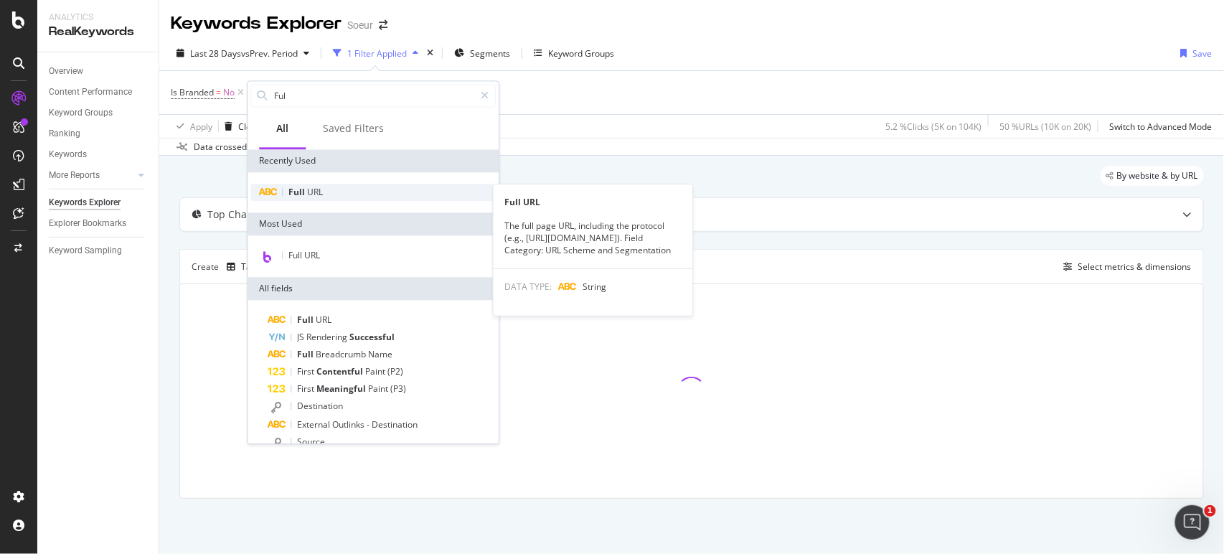
type input "Ful"
click at [345, 189] on div "Full URL" at bounding box center [372, 192] width 245 height 17
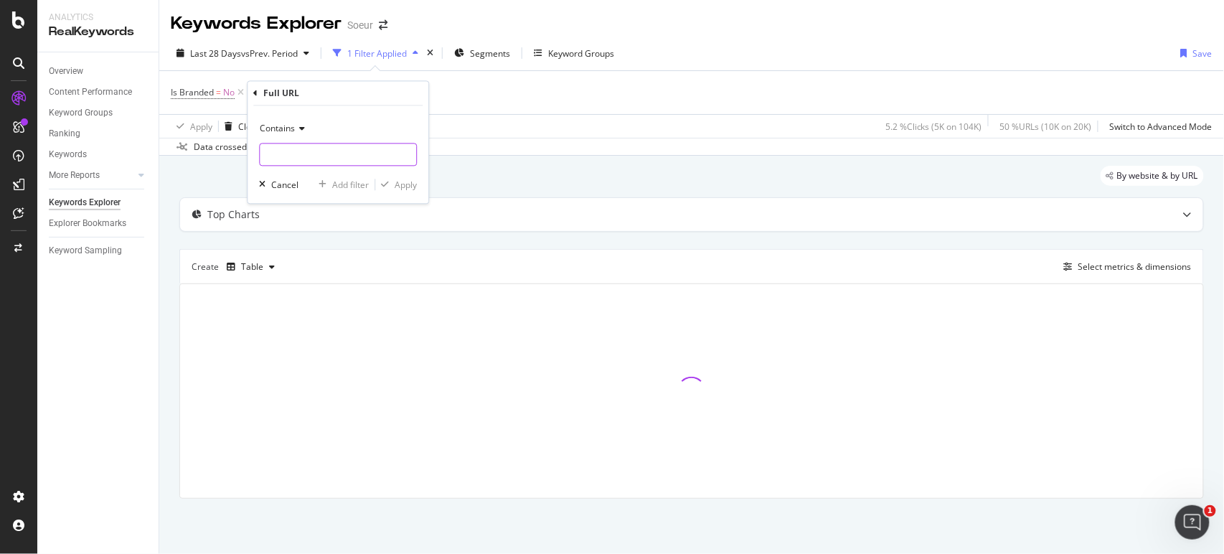
click at [342, 161] on input "text" at bounding box center [338, 155] width 156 height 23
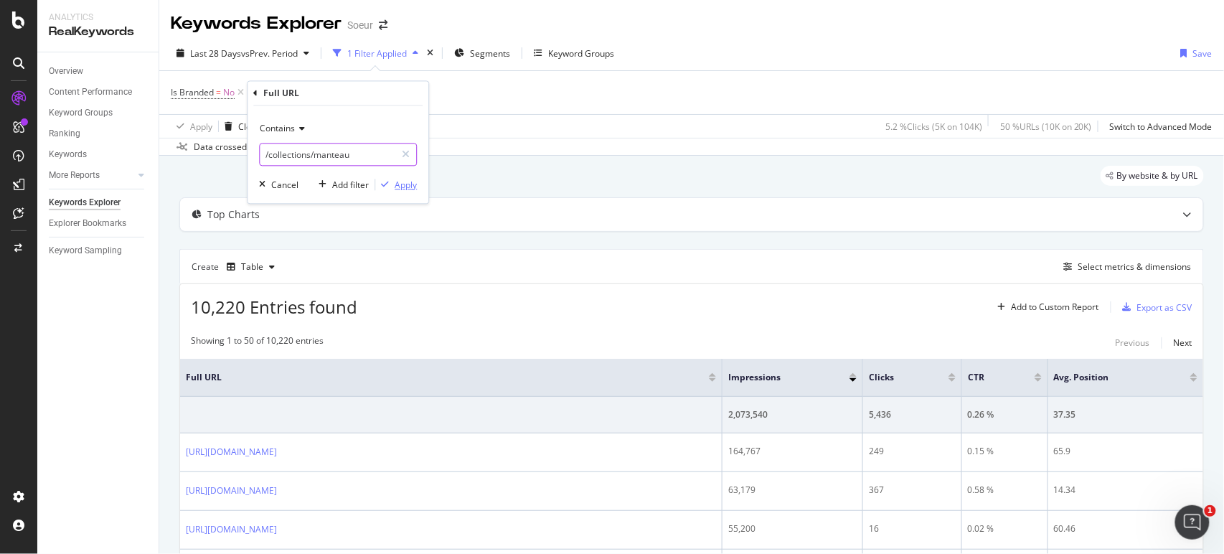
type input "/collections/manteau"
click at [414, 185] on div "Apply" at bounding box center [406, 185] width 22 height 12
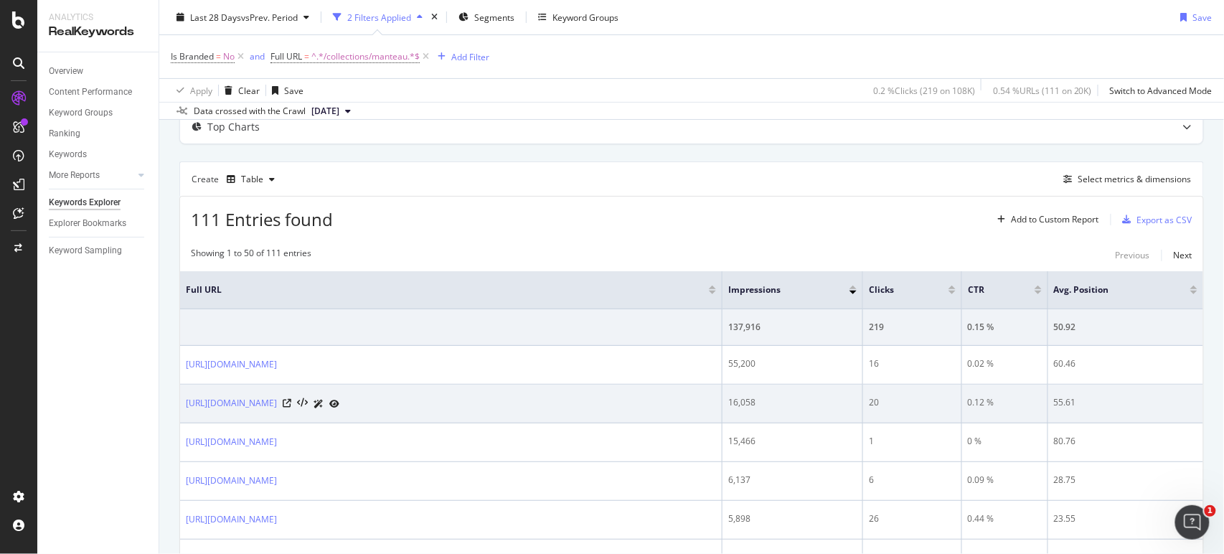
scroll to position [164, 0]
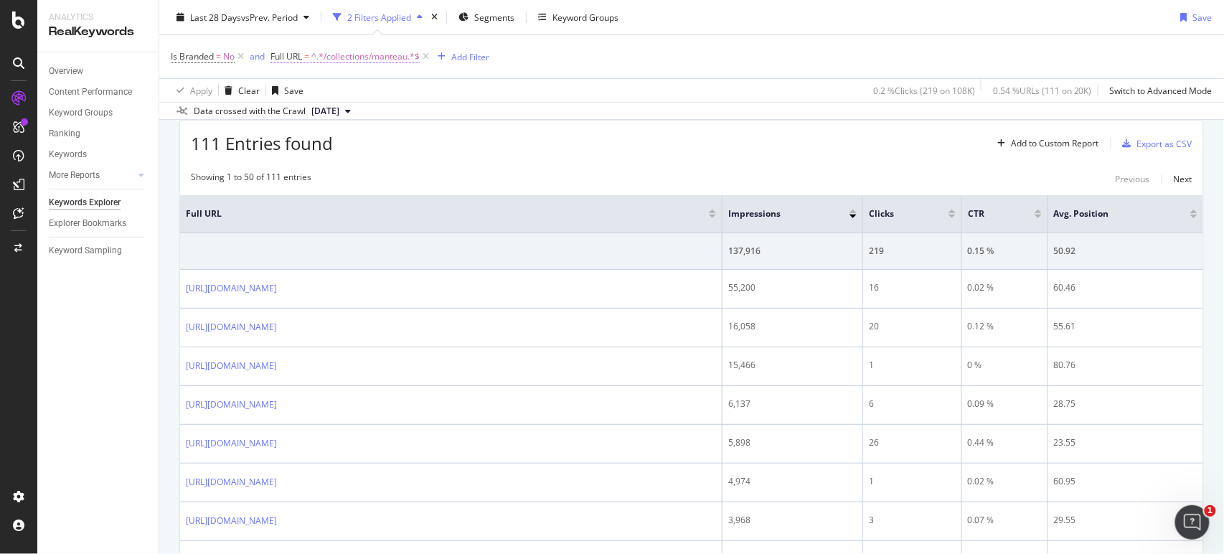
click at [335, 58] on span "^.*/collections/manteau.*$" at bounding box center [365, 57] width 108 height 20
click at [299, 119] on input "/collections/manteau" at bounding box center [352, 116] width 136 height 23
type input "www.soeur.fr/collections/manteau"
click at [425, 147] on div "Apply" at bounding box center [430, 147] width 22 height 12
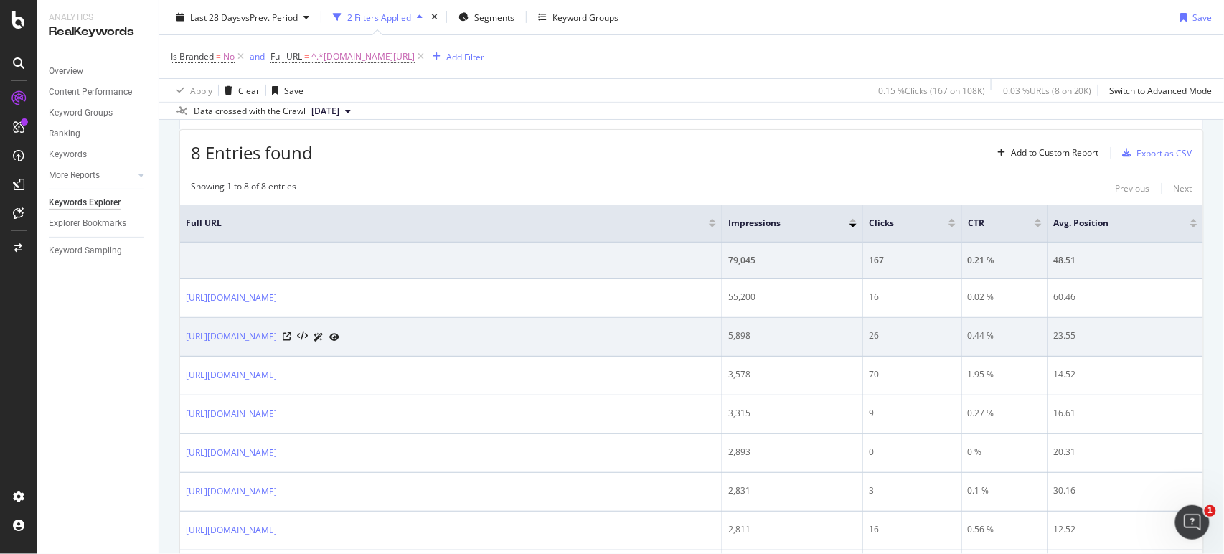
scroll to position [155, 0]
click at [291, 332] on icon at bounding box center [287, 336] width 9 height 9
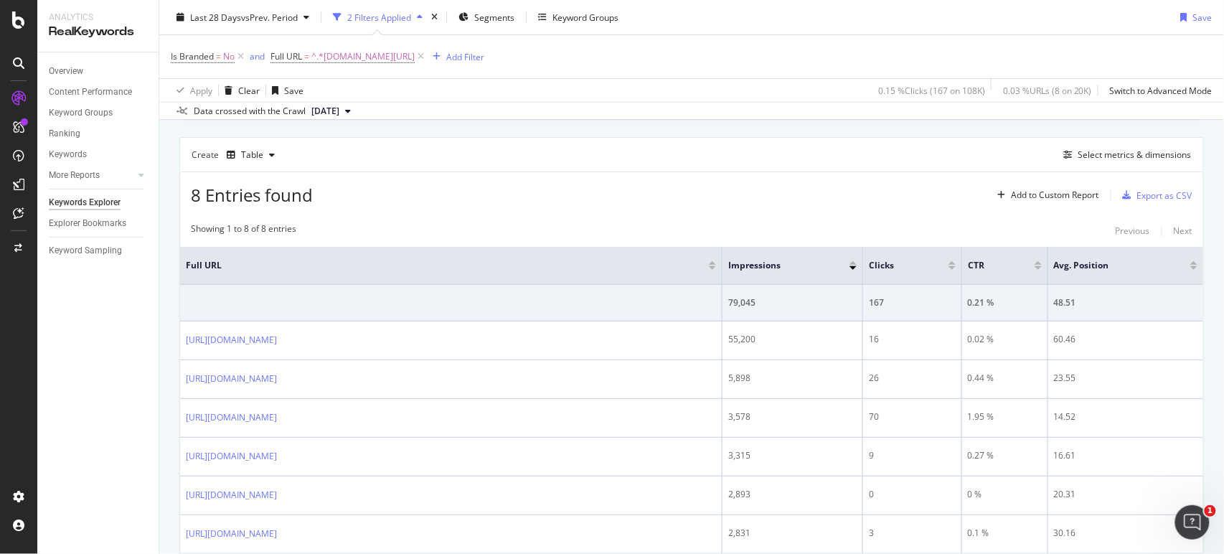
scroll to position [111, 0]
click at [408, 54] on span "^.*www.soeur.fr/collections/manteau.*$" at bounding box center [362, 57] width 103 height 20
click at [358, 105] on input "www.soeur.fr/collections/manteau" at bounding box center [352, 116] width 136 height 23
paste input "https://www.soeur.fr/collections/pulls"
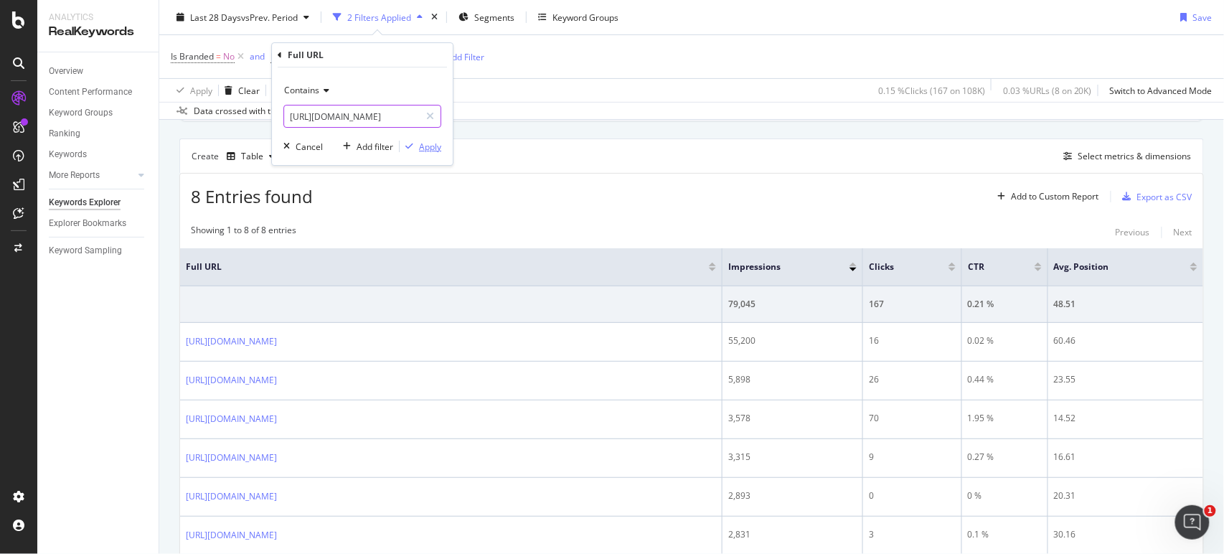
type input "https://www.soeur.fr/collections/pulls"
click at [416, 141] on div "Apply" at bounding box center [421, 146] width 42 height 13
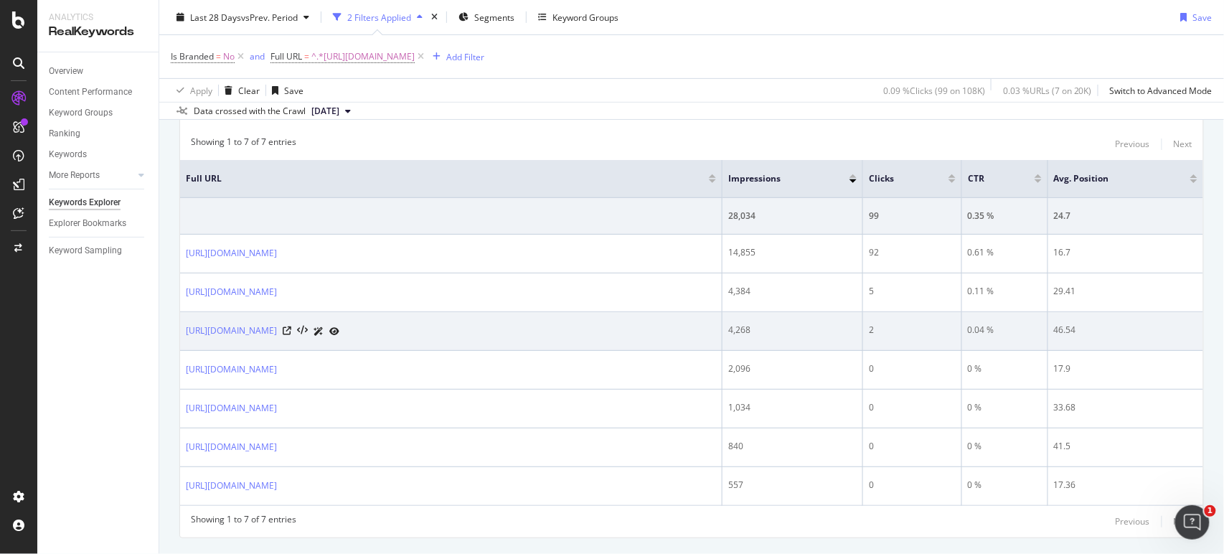
scroll to position [200, 0]
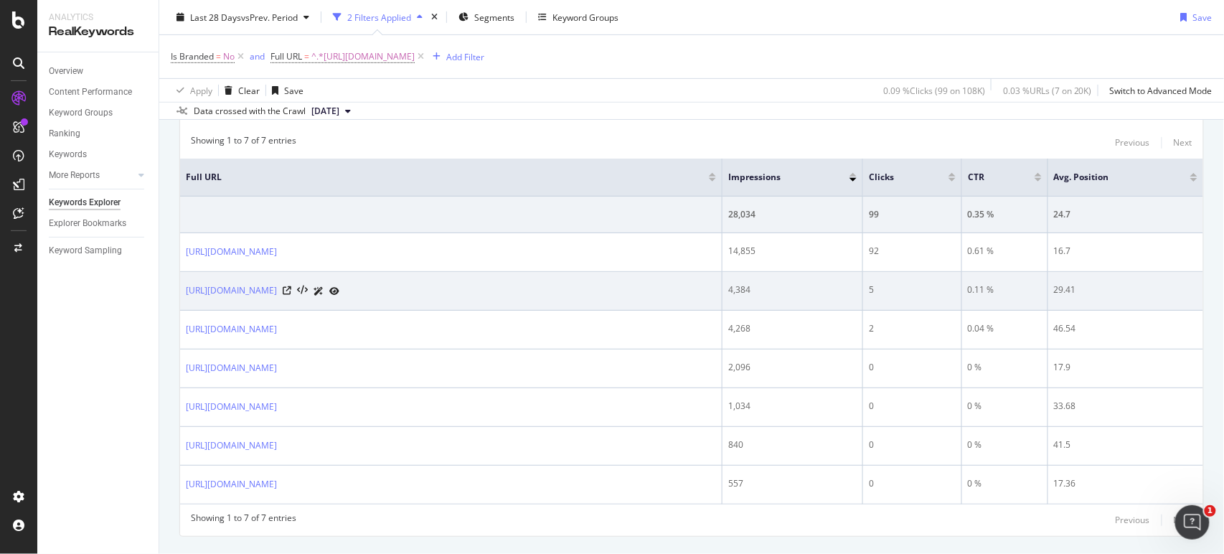
drag, startPoint x: 184, startPoint y: 289, endPoint x: 362, endPoint y: 298, distance: 177.5
click at [362, 298] on td "https://www.soeur.fr/collections/pulls-gilets" at bounding box center [451, 291] width 543 height 39
copy link "https://www.soeur.fr/collections/pulls-gilets"
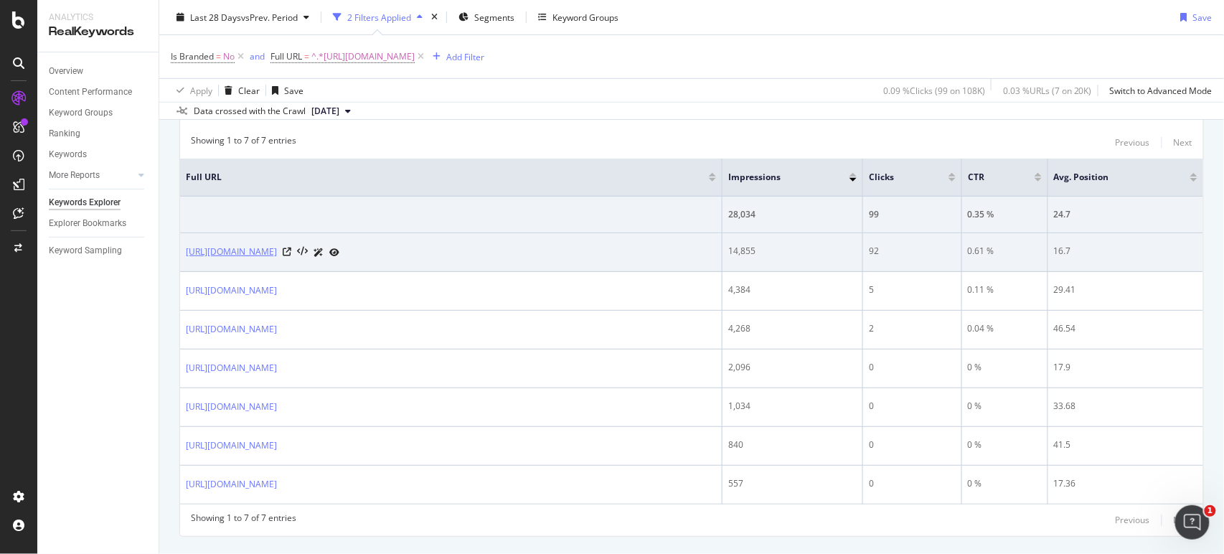
drag, startPoint x: 183, startPoint y: 249, endPoint x: 426, endPoint y: 254, distance: 243.3
click at [426, 254] on td "https://www.soeur.fr/collections/pulls-sans-manches-femme" at bounding box center [451, 252] width 543 height 39
copy link "https://www.soeur.fr/collections/pulls-sans-manches-femme"
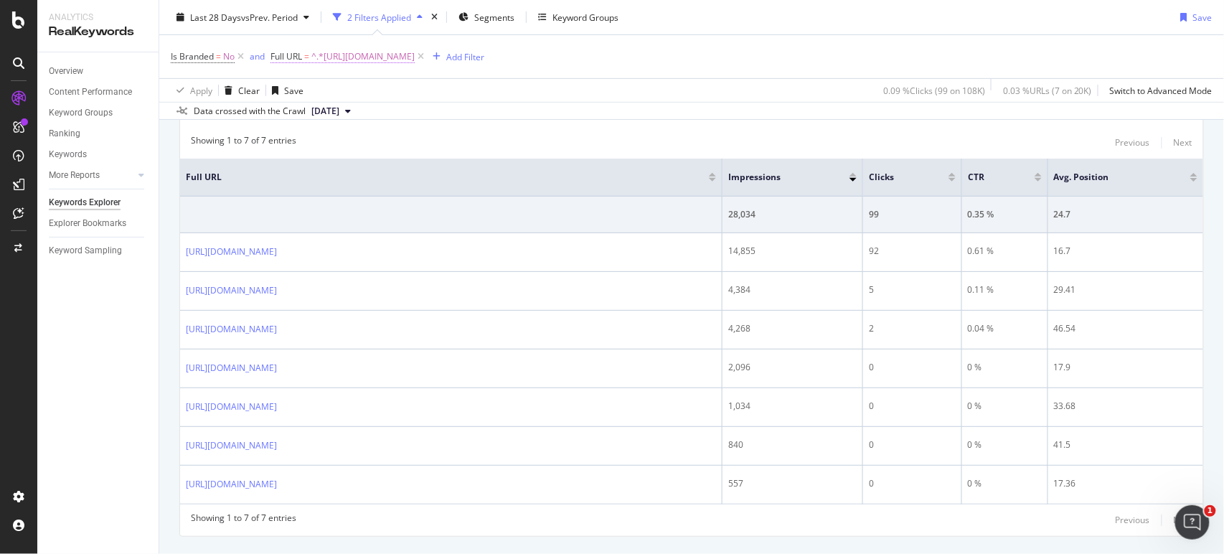
click at [415, 50] on span "^.*https://www.soeur.fr/collections/pulls.*$" at bounding box center [362, 57] width 103 height 20
click at [360, 120] on input "https://www.soeur.fr/collections/pulls" at bounding box center [352, 116] width 136 height 23
click at [403, 113] on input "https://www.soeur.fr/collections/pulls" at bounding box center [352, 116] width 136 height 23
type input "https://www.soeur.fr/collections/sacs"
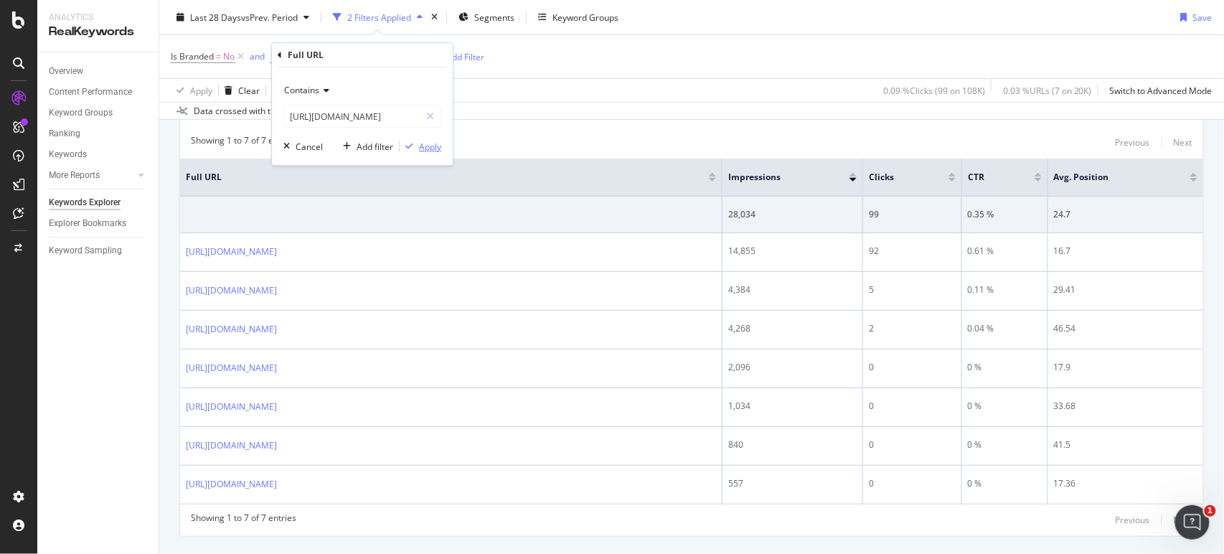
click at [423, 147] on div "Apply" at bounding box center [430, 147] width 22 height 12
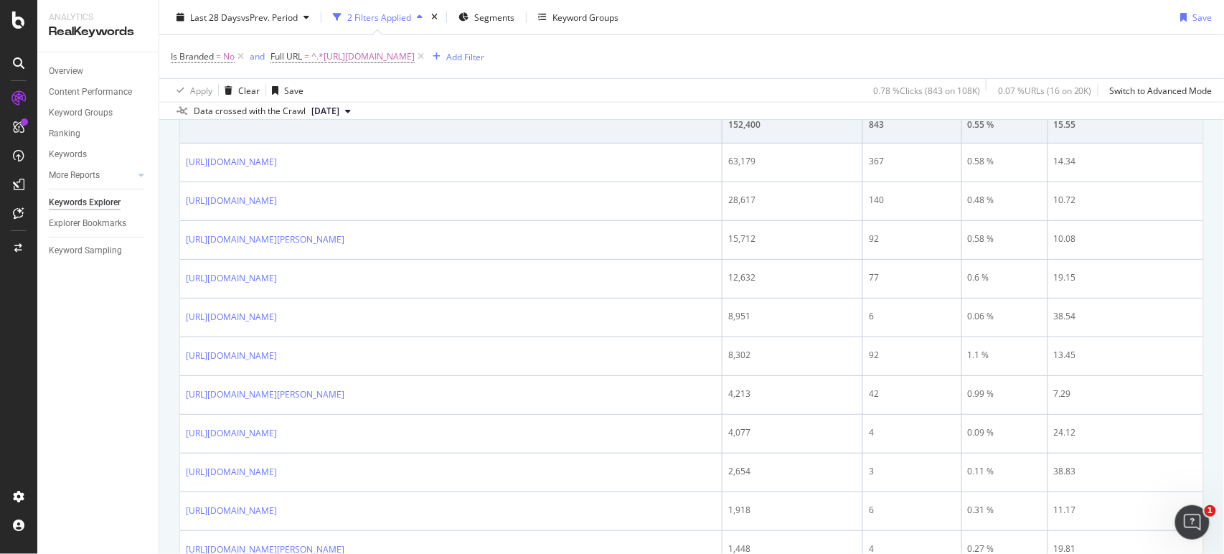
scroll to position [291, 0]
click at [415, 62] on span "^.*https://www.soeur.fr/collections/sacs.*$" at bounding box center [362, 57] width 103 height 20
click at [364, 115] on input "https://www.soeur.fr/collections/sacs" at bounding box center [352, 116] width 136 height 23
click at [390, 116] on input "https://www.soeur.fr/collections/sacs" at bounding box center [352, 116] width 136 height 23
drag, startPoint x: 392, startPoint y: 117, endPoint x: 276, endPoint y: 112, distance: 115.7
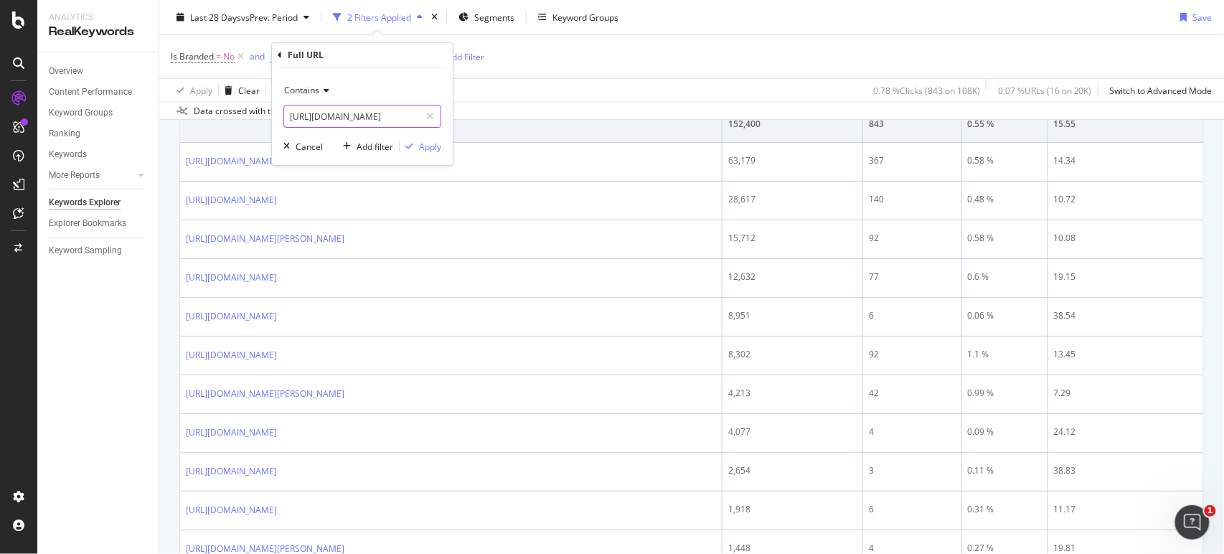
click at [276, 112] on div "Contains https://www.soeur.fr/collections/sacs Cancel Add filter Apply" at bounding box center [362, 116] width 181 height 98
click at [384, 115] on input "https://www.soeur.fr/collections/sacs" at bounding box center [352, 116] width 136 height 23
click at [563, 111] on div "Data crossed with the Crawl 2025 Aug. 6th" at bounding box center [691, 110] width 1065 height 17
click at [415, 60] on span "^.*https://www.soeur.fr/collections/sacs.*$" at bounding box center [362, 57] width 103 height 20
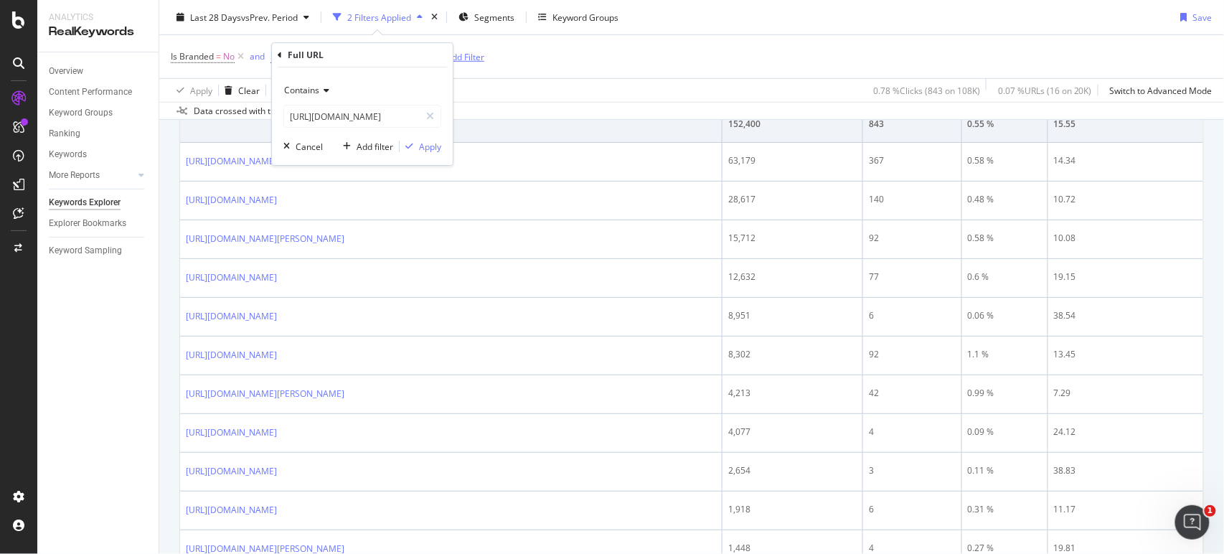
click at [484, 58] on div "Add Filter" at bounding box center [465, 56] width 38 height 12
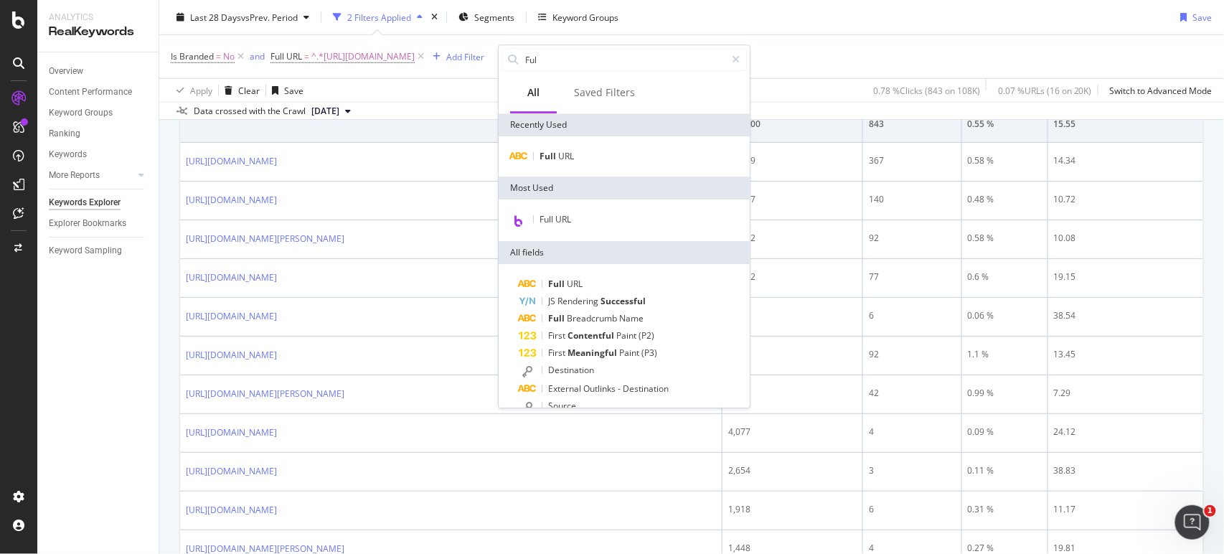
click at [453, 73] on div "Is Branded = No and Full URL = ^.*https://www.soeur.fr/collections/sacs.*$ Add …" at bounding box center [692, 56] width 1042 height 43
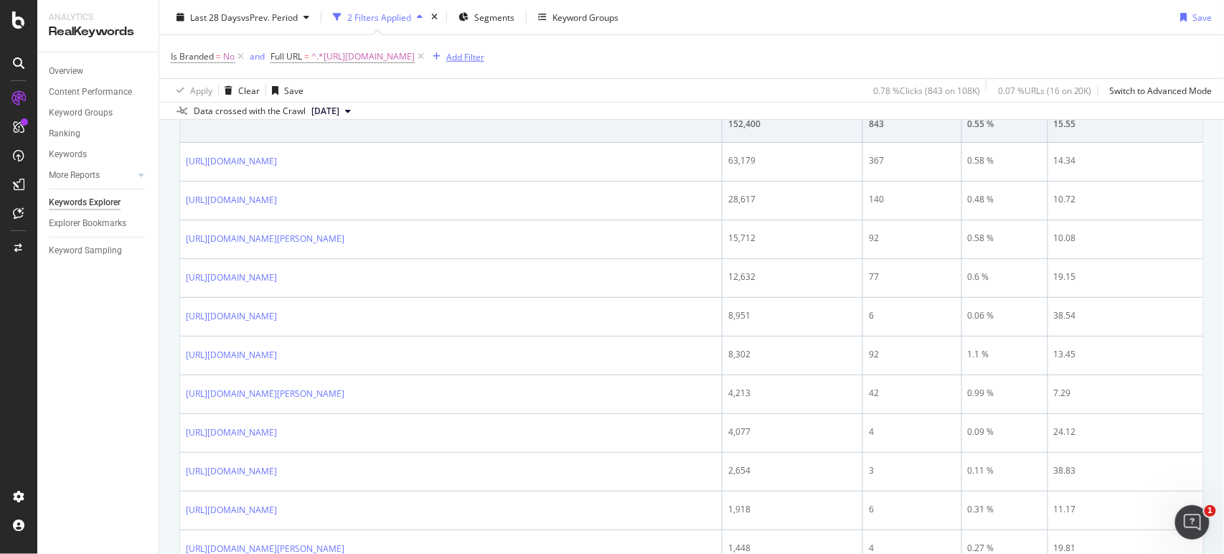
click at [484, 53] on div "Add Filter" at bounding box center [465, 56] width 38 height 12
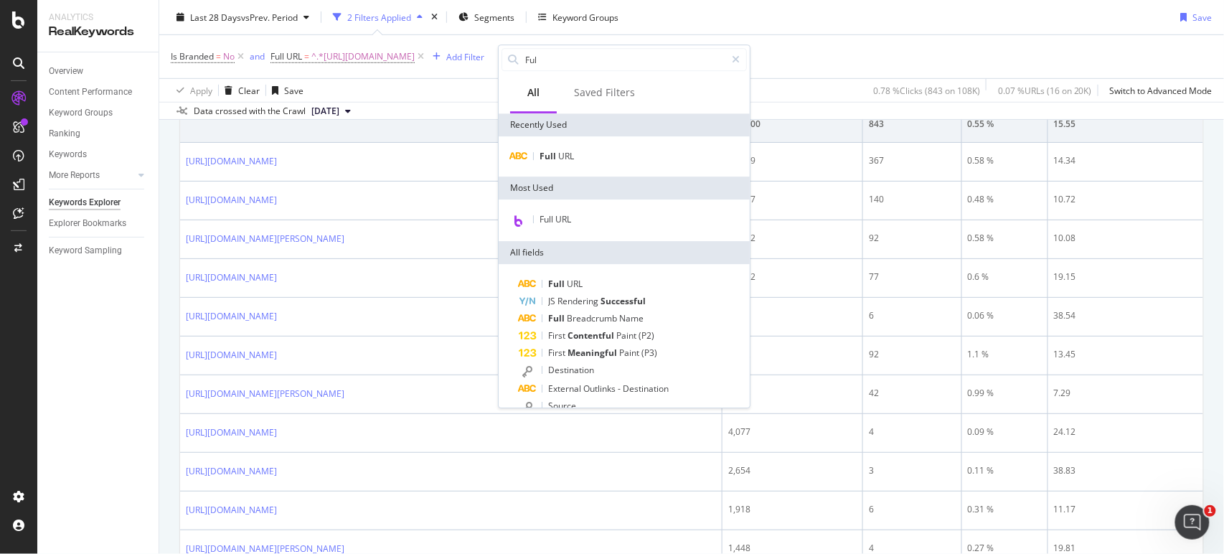
click at [466, 76] on div "Is Branded = No and Full URL = ^.*https://www.soeur.fr/collections/sacs.*$ Add …" at bounding box center [692, 56] width 1042 height 43
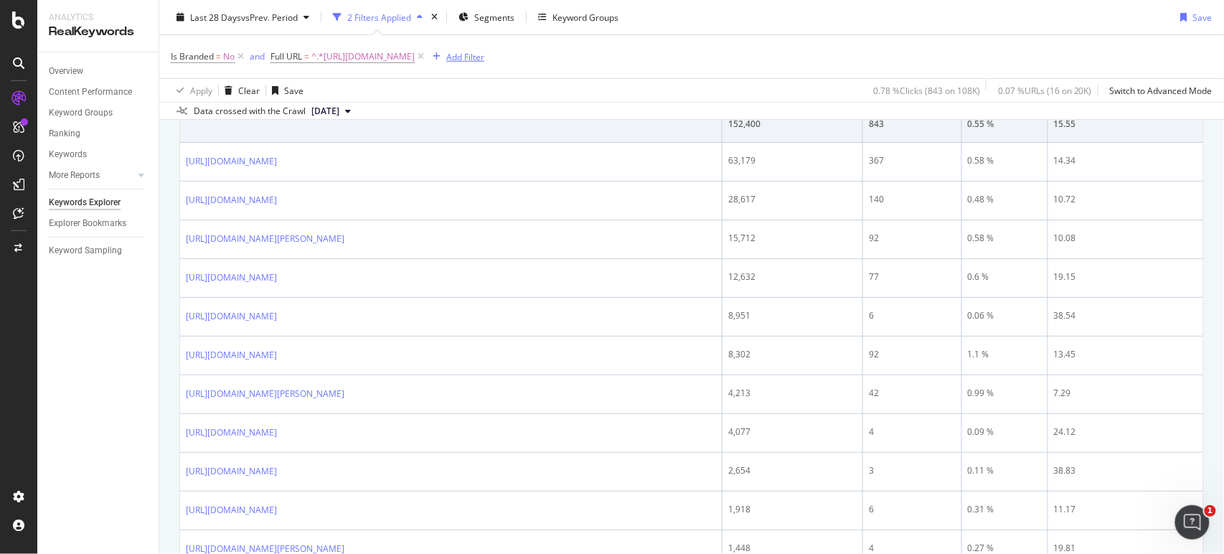
click at [484, 58] on div "Add Filter" at bounding box center [465, 56] width 38 height 12
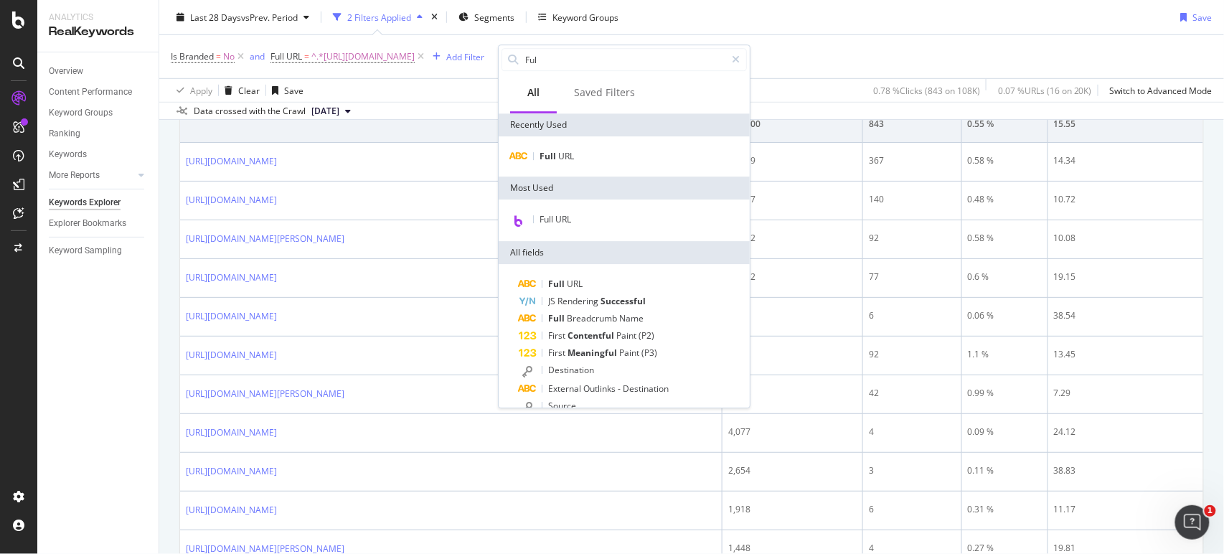
click at [477, 72] on div "Is Branded = No and Full URL = ^.*https://www.soeur.fr/collections/sacs.*$ Add …" at bounding box center [692, 56] width 1042 height 43
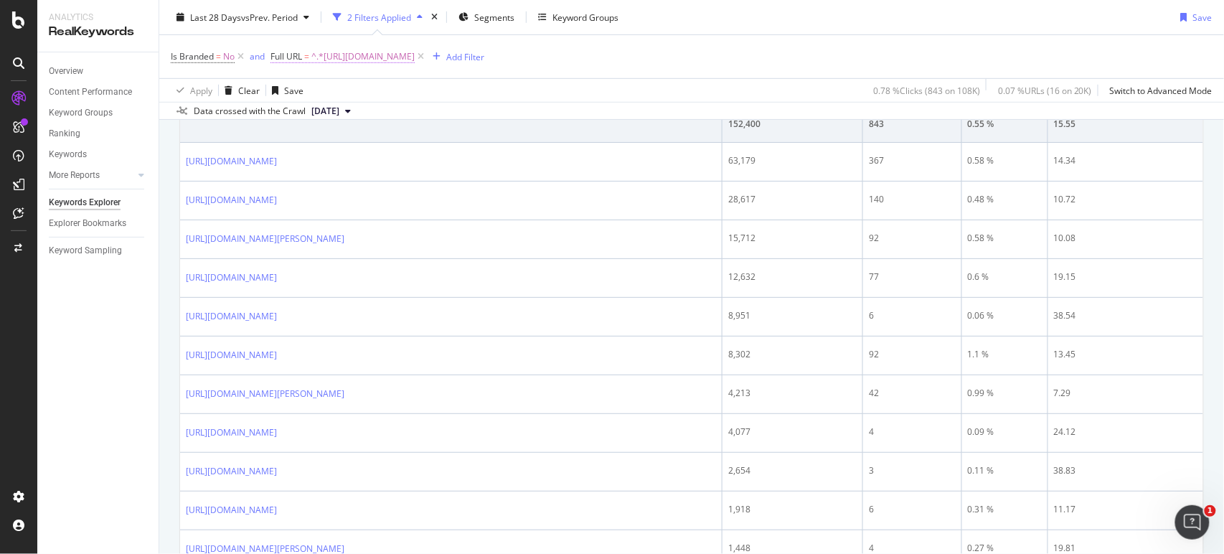
click at [415, 57] on span "^.*https://www.soeur.fr/collections/sacs.*$" at bounding box center [362, 57] width 103 height 20
click at [313, 98] on div "Contains" at bounding box center [362, 90] width 158 height 23
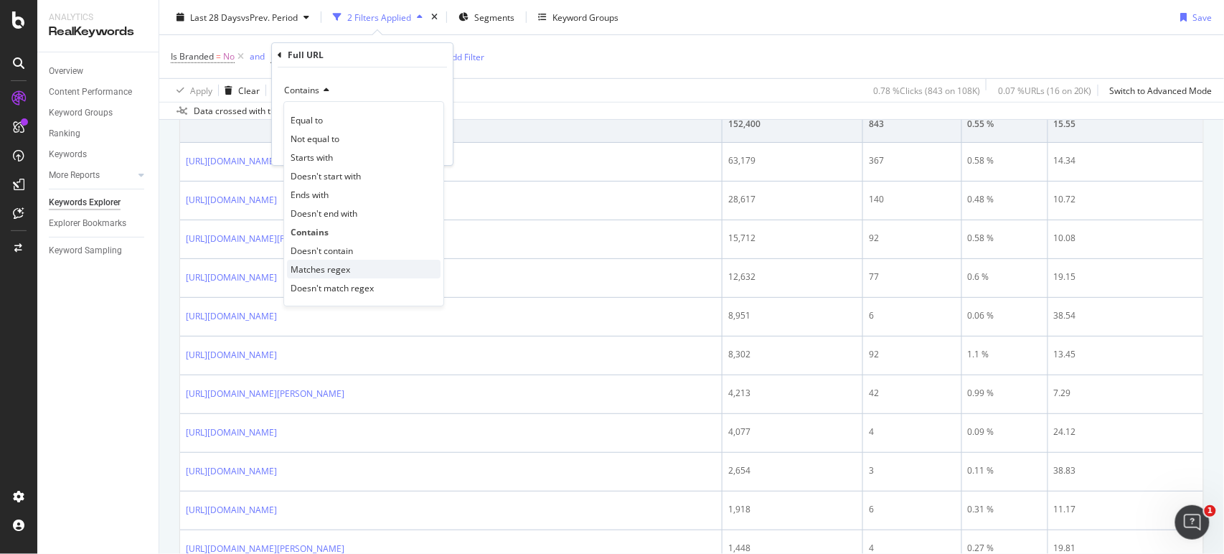
click at [368, 263] on div "Matches regex" at bounding box center [364, 269] width 154 height 19
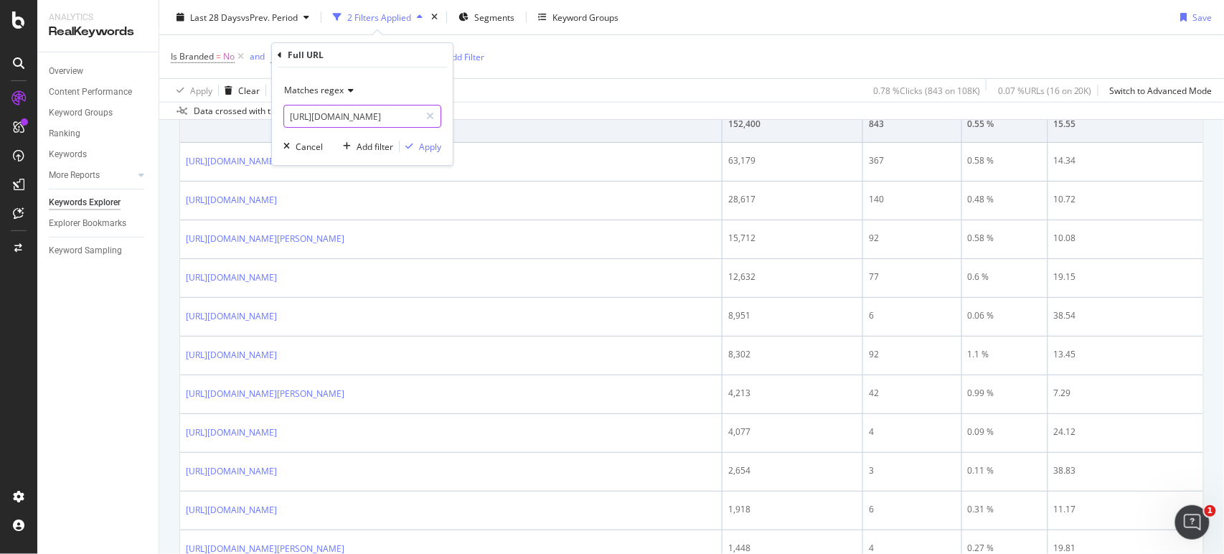
click at [368, 126] on input "https://www.soeur.fr/collections/sacs" at bounding box center [352, 116] width 136 height 23
click at [324, 95] on span "Matches regex" at bounding box center [314, 90] width 60 height 12
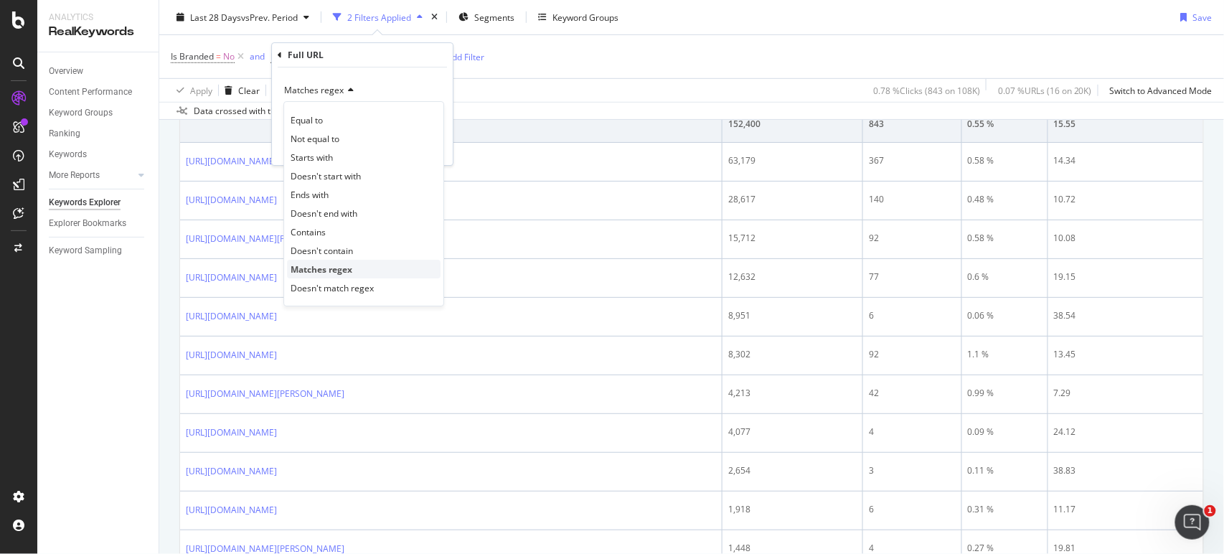
click at [362, 263] on div "Matches regex" at bounding box center [364, 269] width 154 height 19
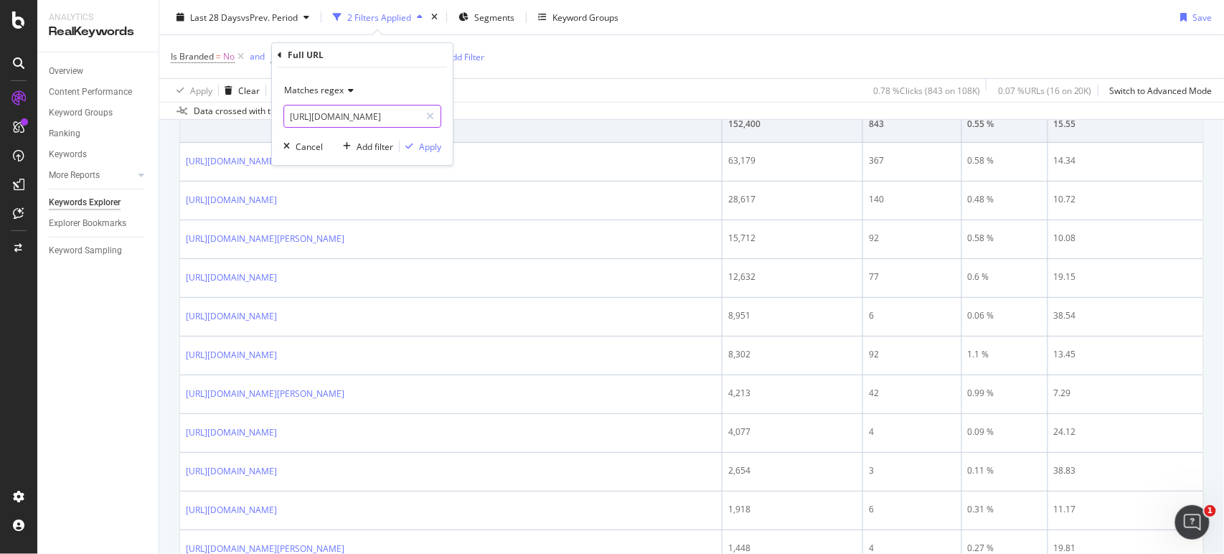
click at [394, 122] on input "https://www.soeur.fr/collections/sacs" at bounding box center [352, 116] width 136 height 23
paste input "https://www.soeur.fr/pages/sacs-voir-tout"
type input "https://www.soeur.fr/collections/sacs|https://www.soeur.fr/pages/sacs-voir-tout"
click at [433, 154] on div "Matches regex https://www.soeur.fr/collections/sacs|https://www.soeur.fr/pages/…" at bounding box center [362, 116] width 181 height 98
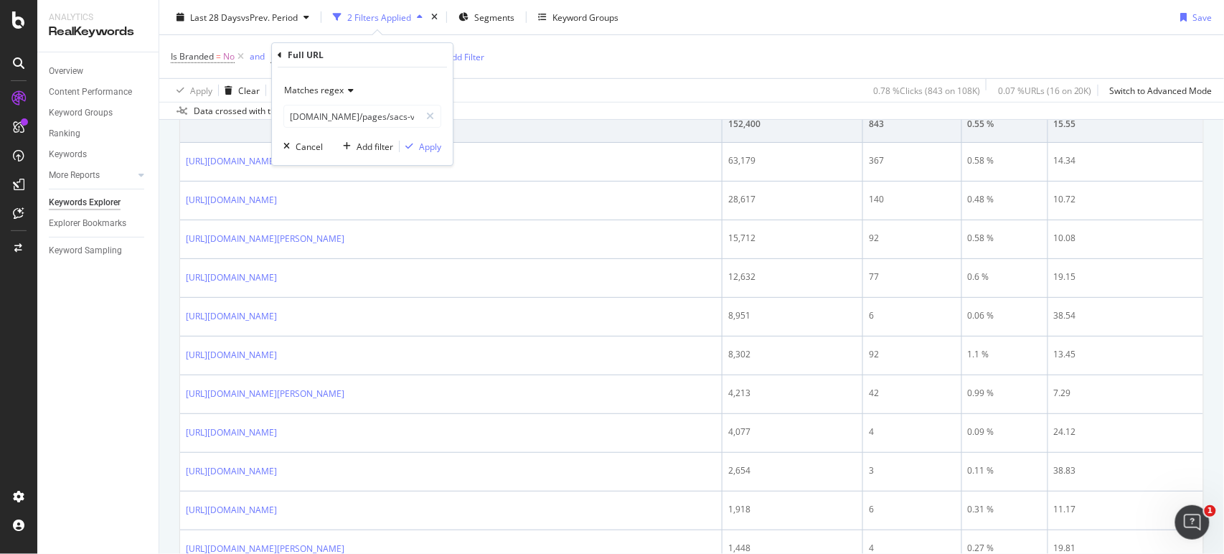
scroll to position [0, 0]
click at [433, 141] on div "Apply" at bounding box center [430, 147] width 22 height 12
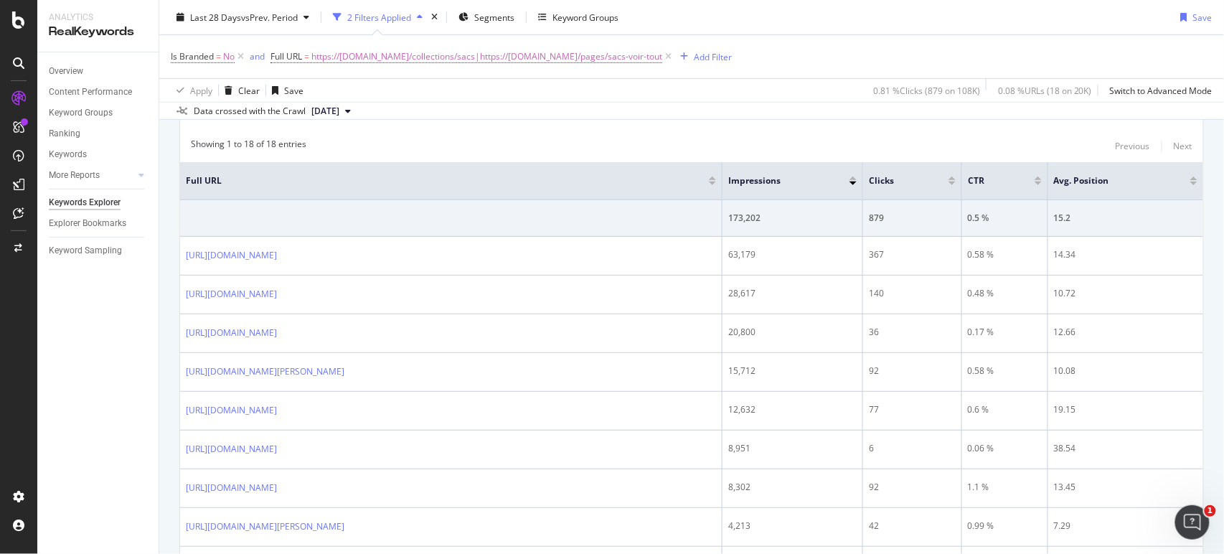
scroll to position [194, 0]
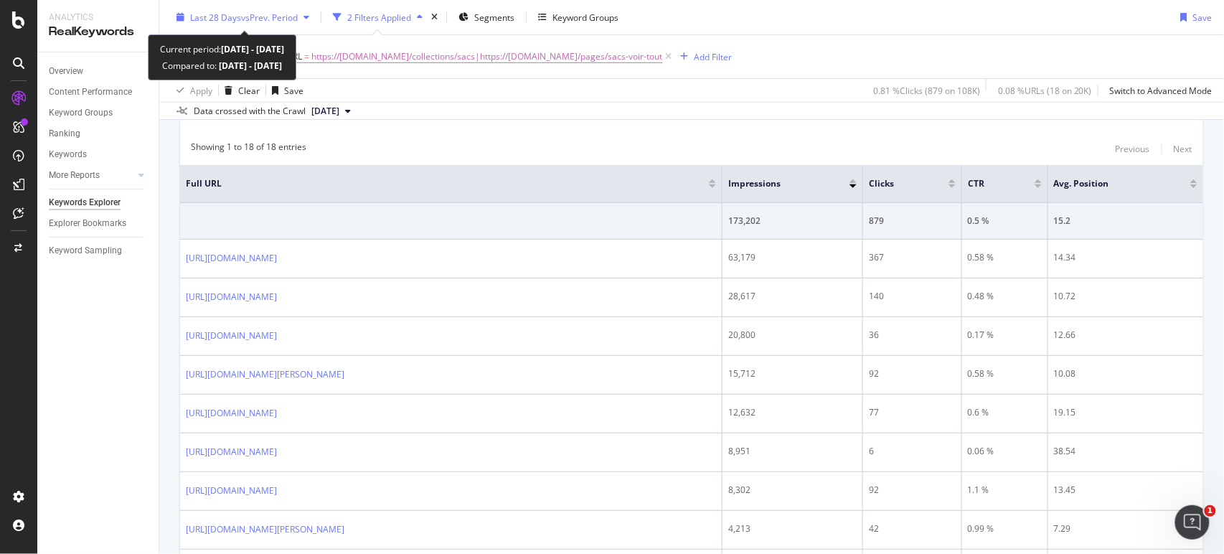
click at [253, 14] on span "vs Prev. Period" at bounding box center [269, 17] width 57 height 12
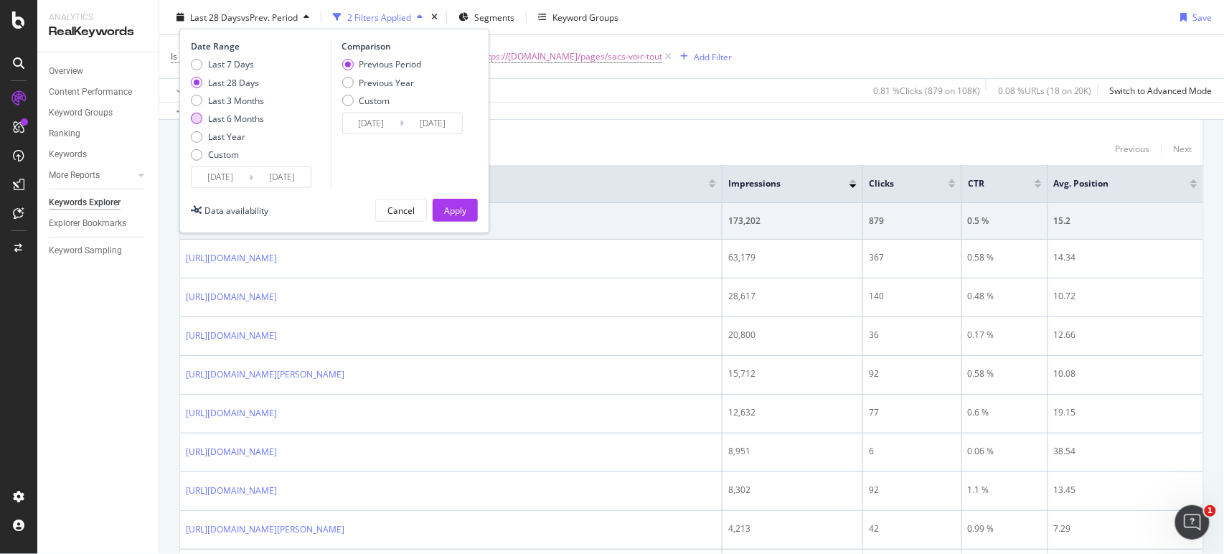
click at [236, 123] on div "Last 6 Months" at bounding box center [236, 119] width 56 height 12
type input "2025/02/20"
type input "2024/08/22"
type input "2025/02/19"
click at [431, 210] on div "Cancel Apply" at bounding box center [426, 210] width 103 height 23
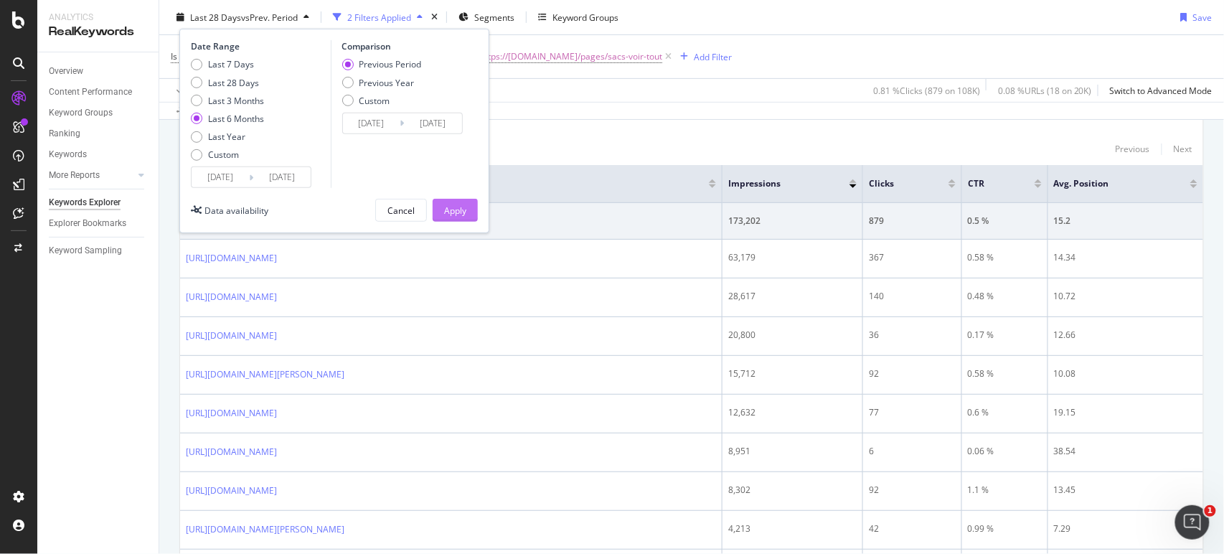
click at [466, 210] on div "Apply" at bounding box center [455, 210] width 22 height 12
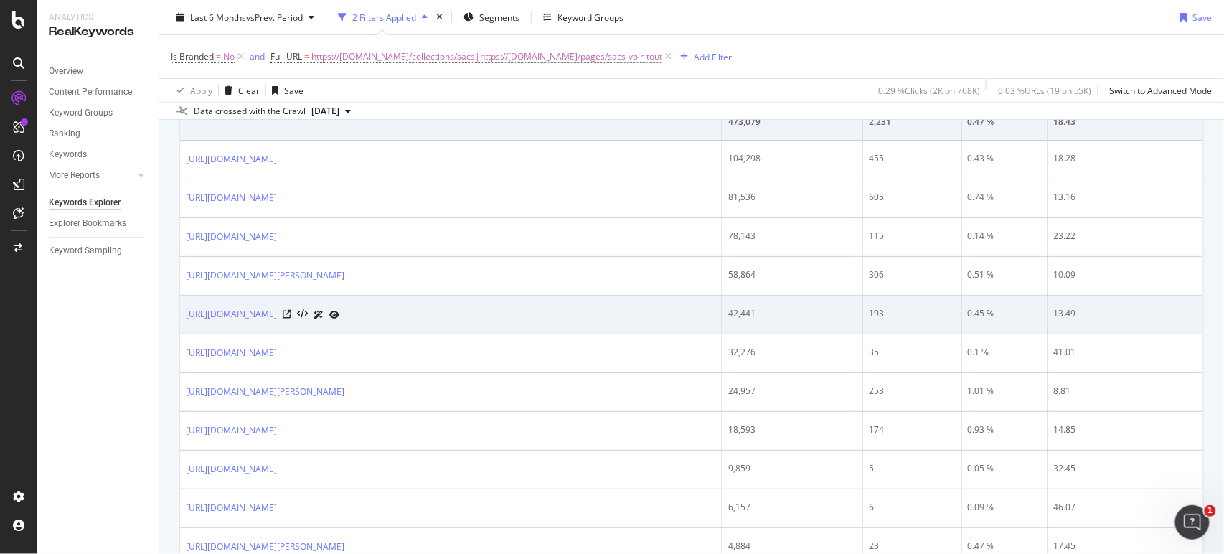
scroll to position [210, 0]
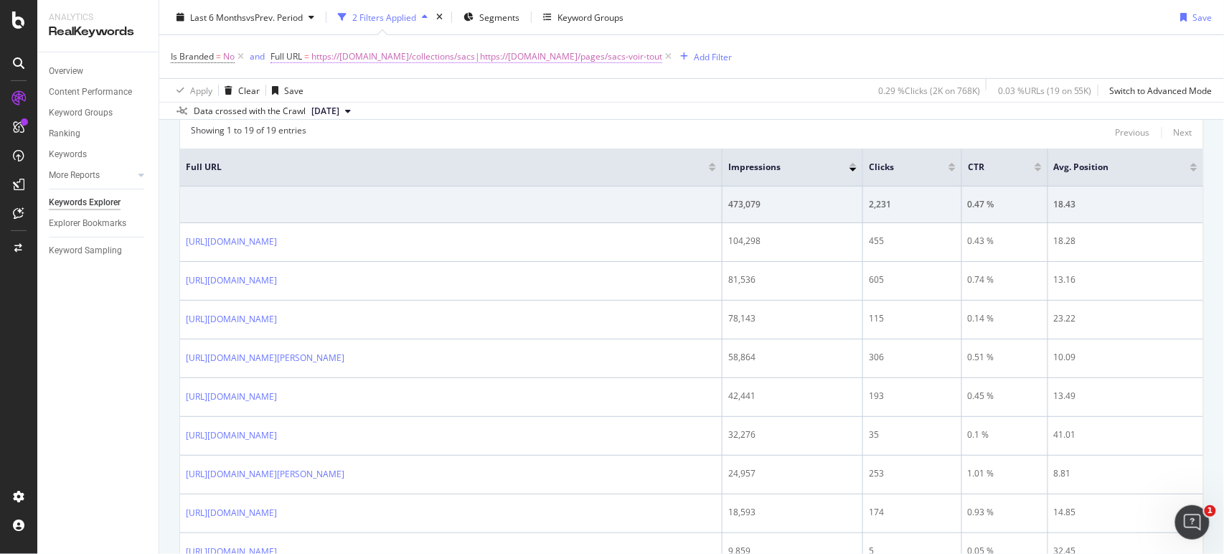
click at [591, 59] on span "https://www.soeur.fr/collections/sacs|https://www.soeur.fr/pages/sacs-voir-tout" at bounding box center [486, 57] width 351 height 20
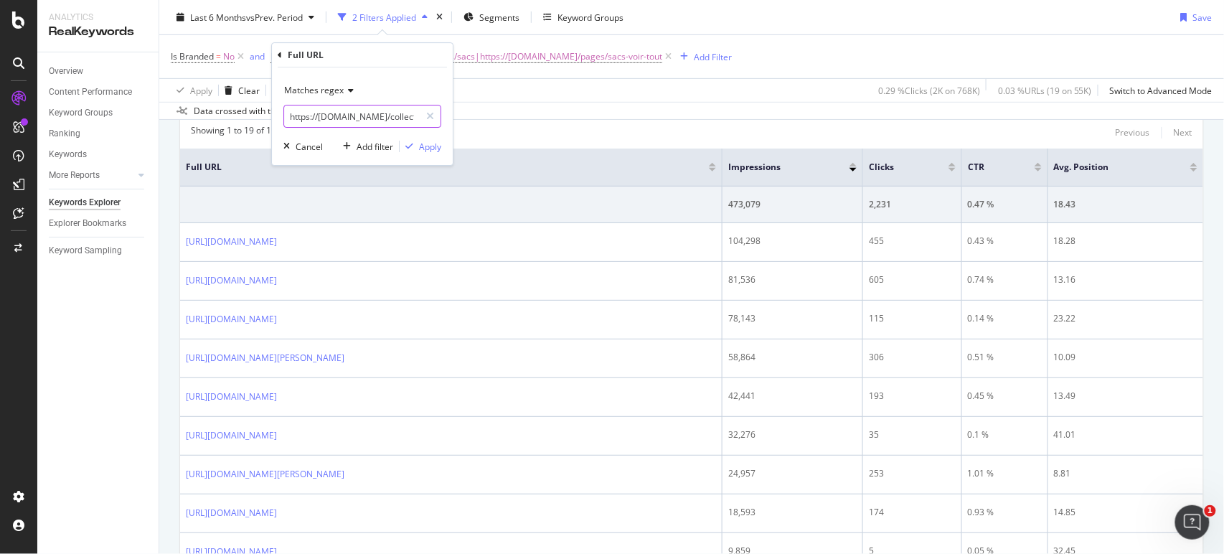
click at [416, 120] on input "https://www.soeur.fr/collections/sacs|https://www.soeur.fr/pages/sacs-voir-tout" at bounding box center [352, 116] width 136 height 23
paste input "https://www.soeur.fr/collections/les-sacs"
type input "https://www.soeur.fr/collections/sacs|https://www.soeur.fr/pages/sacs-voir-tout…"
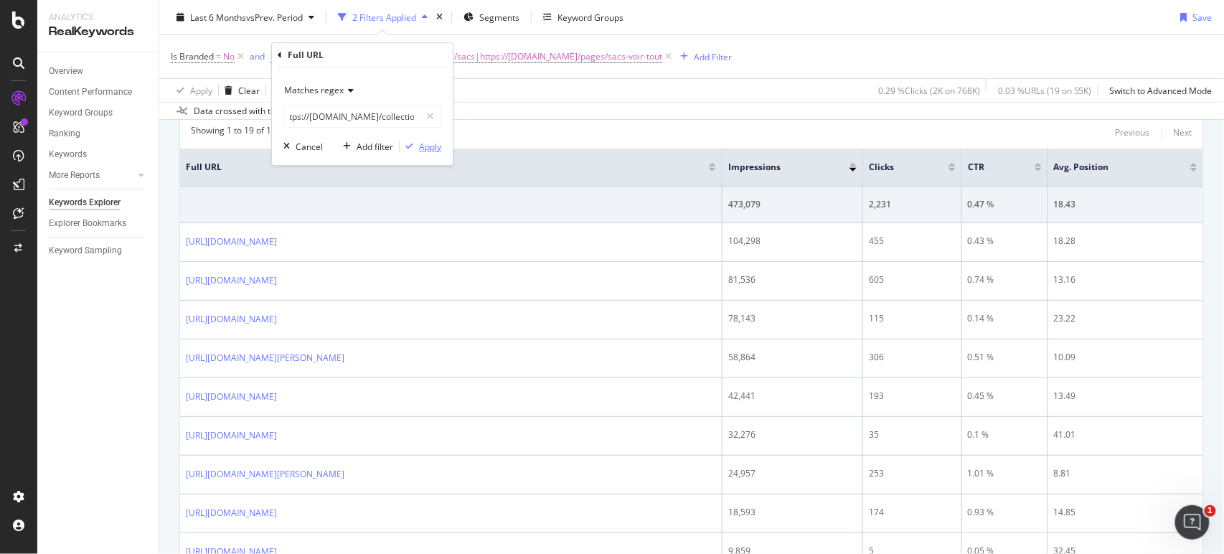
click at [433, 145] on div "Apply" at bounding box center [430, 147] width 22 height 12
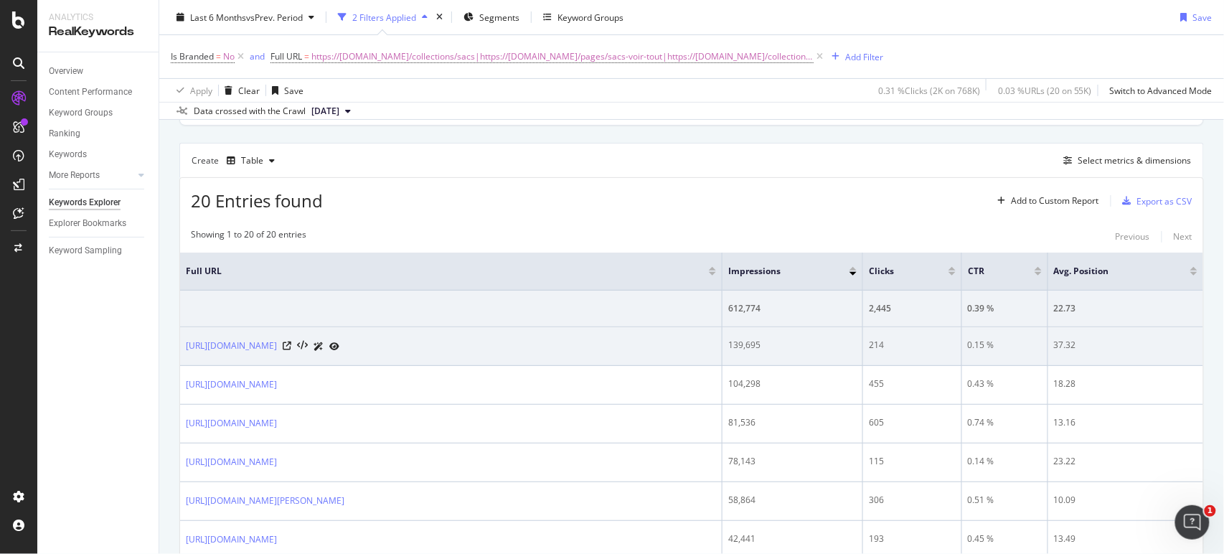
scroll to position [126, 0]
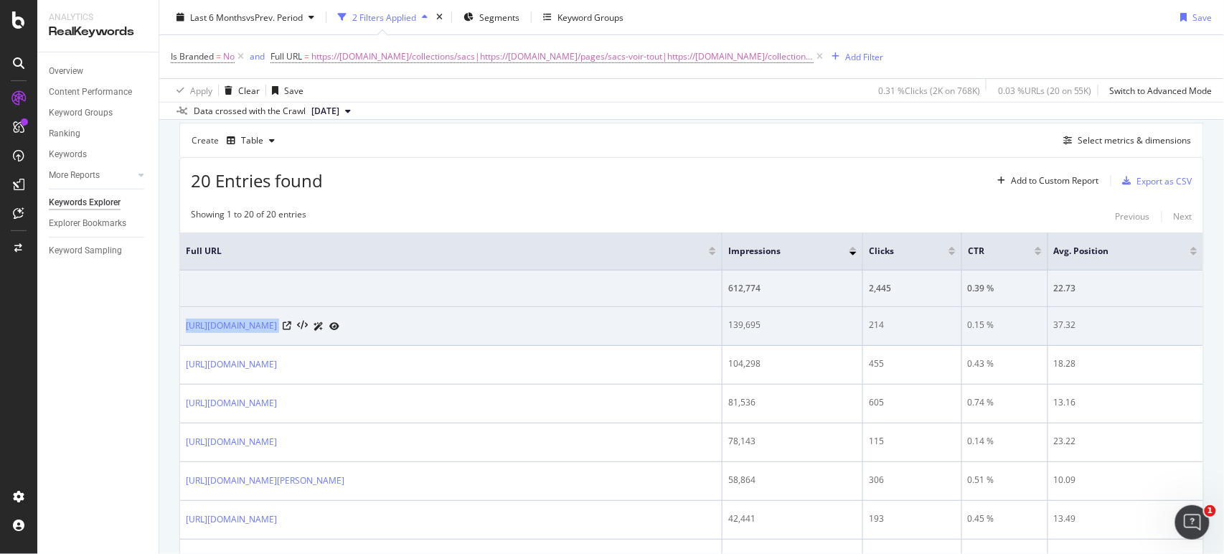
drag, startPoint x: 180, startPoint y: 327, endPoint x: 352, endPoint y: 329, distance: 171.5
click at [352, 329] on td "https://www.soeur.fr/collections/les-sacs" at bounding box center [451, 326] width 543 height 39
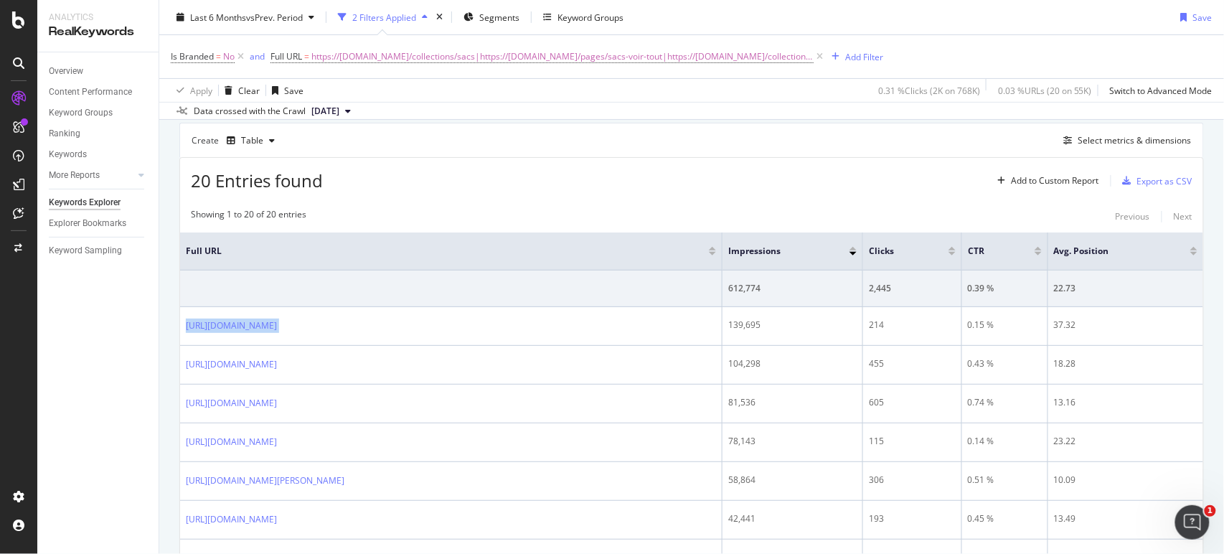
copy div "https://www.soeur.fr/collections/les-sacs"
click at [814, 52] on icon at bounding box center [820, 57] width 12 height 14
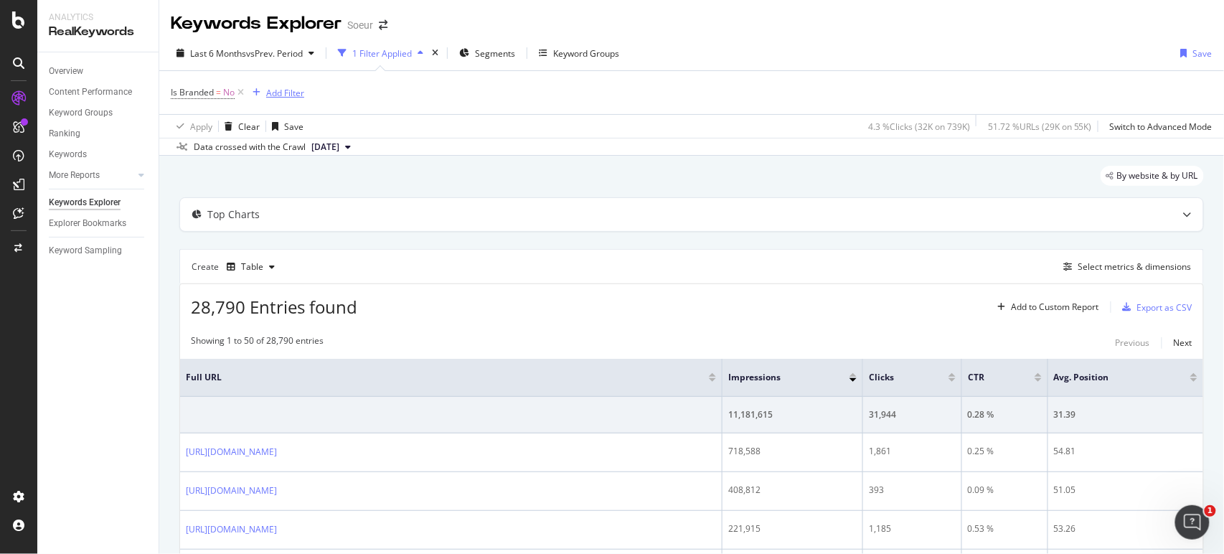
click at [271, 88] on div "Add Filter" at bounding box center [285, 93] width 38 height 12
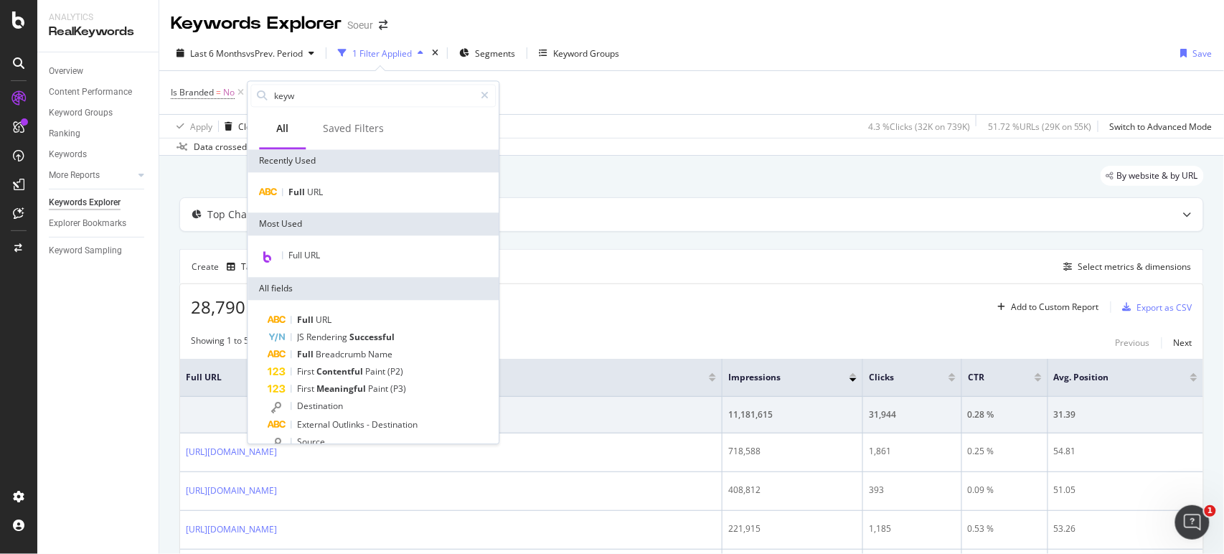
type input "keywo"
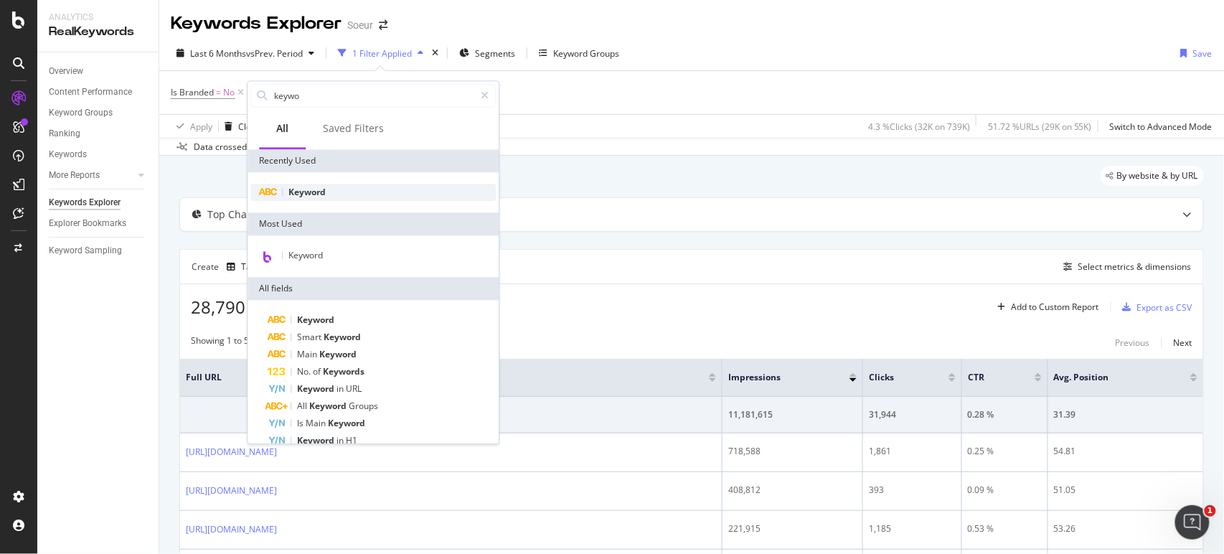
click at [338, 194] on div "Keyword" at bounding box center [372, 192] width 245 height 17
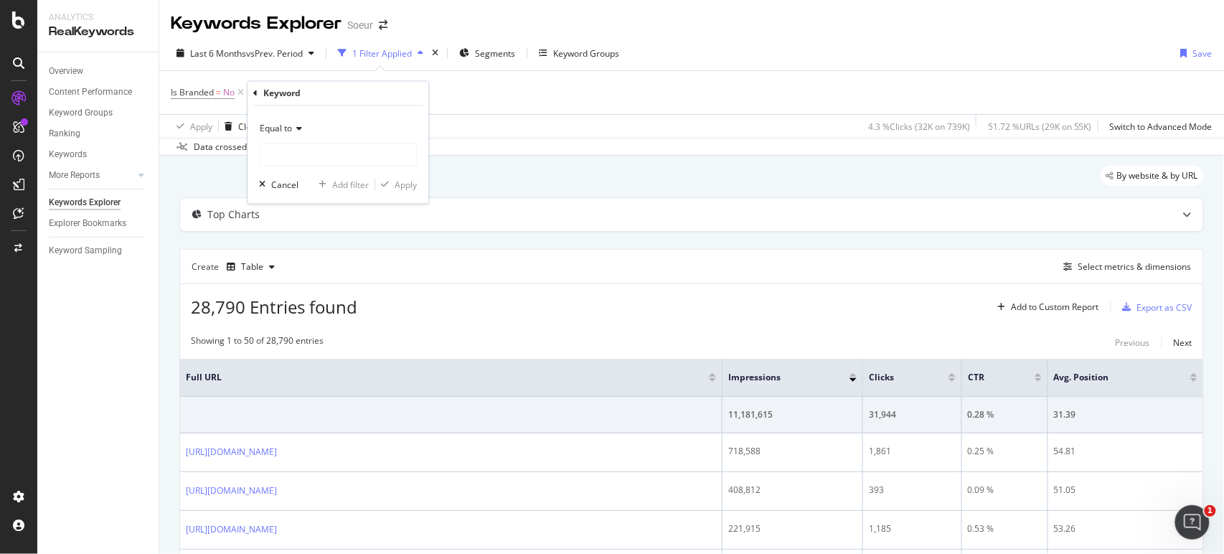
click at [298, 118] on div "Equal to" at bounding box center [338, 129] width 158 height 23
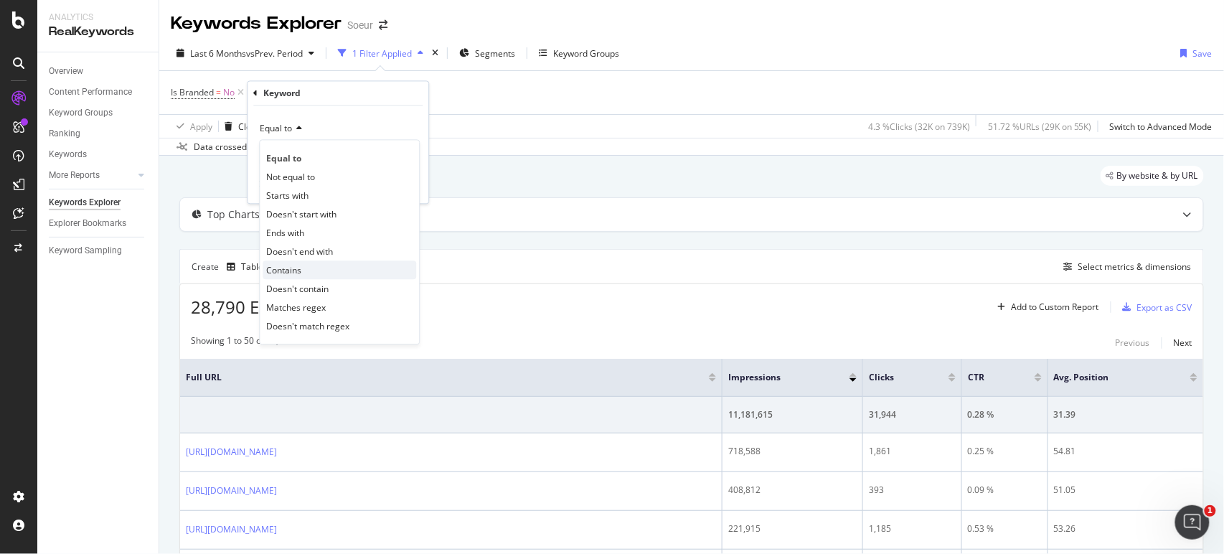
click at [301, 273] on div "Contains" at bounding box center [340, 270] width 154 height 19
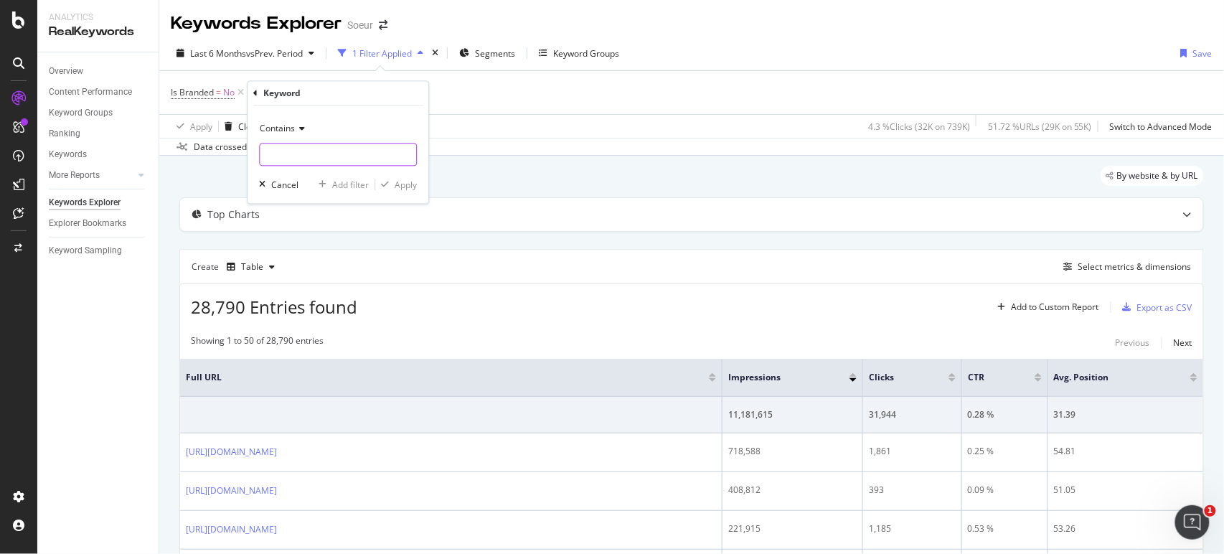
click at [370, 156] on input "text" at bounding box center [338, 155] width 156 height 23
type input "manteau"
click at [409, 187] on div "Apply" at bounding box center [406, 185] width 22 height 12
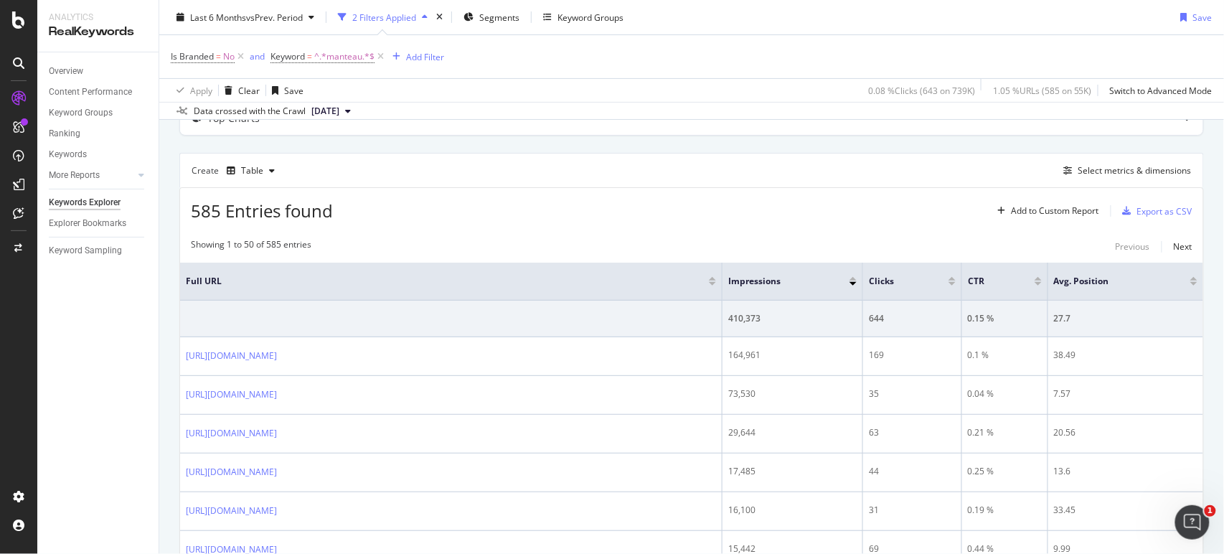
scroll to position [95, 0]
click at [334, 58] on span "^.*manteau.*$" at bounding box center [344, 57] width 60 height 20
click at [499, 68] on div "Is Branded = No and Keyword = ^.*manteau.*$ Add Filter" at bounding box center [692, 56] width 1042 height 43
click at [385, 55] on icon at bounding box center [381, 57] width 12 height 14
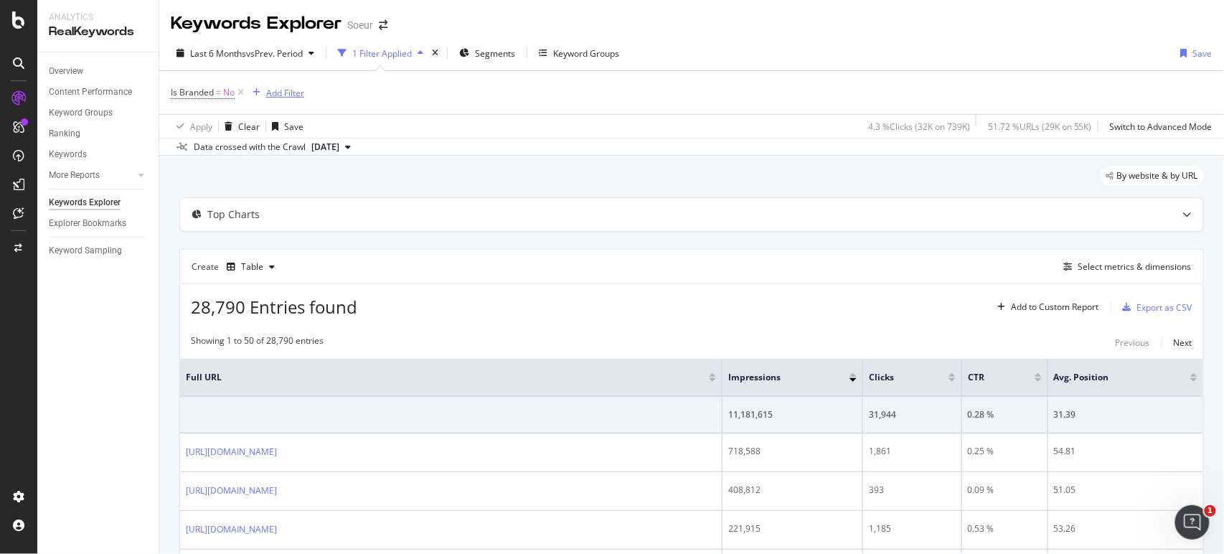
click at [299, 90] on div "Add Filter" at bounding box center [285, 93] width 38 height 12
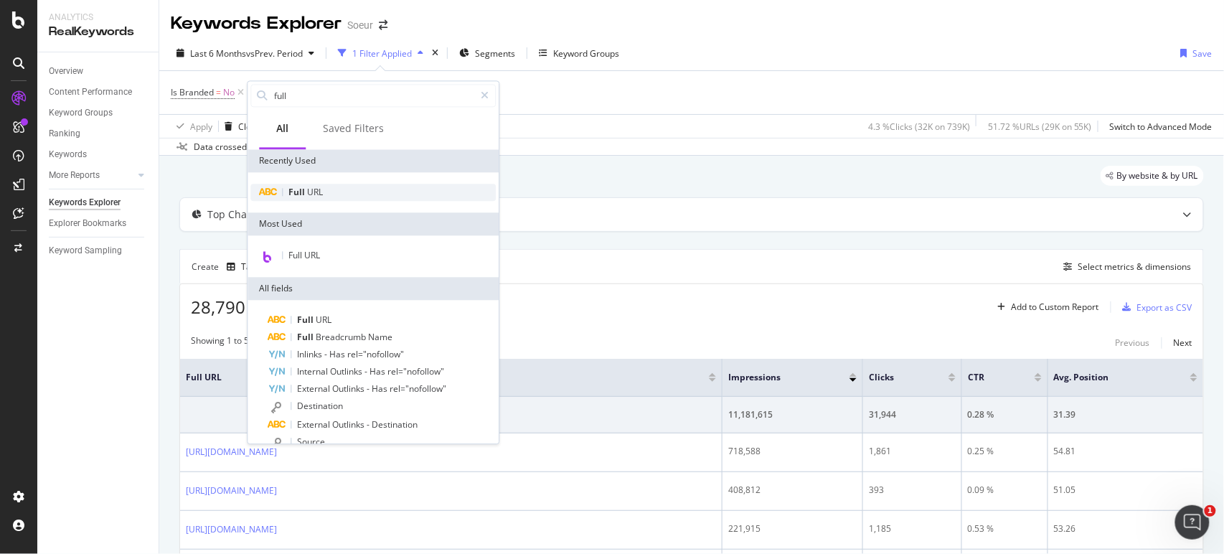
type input "full"
click at [350, 196] on div "Full URL" at bounding box center [372, 192] width 245 height 17
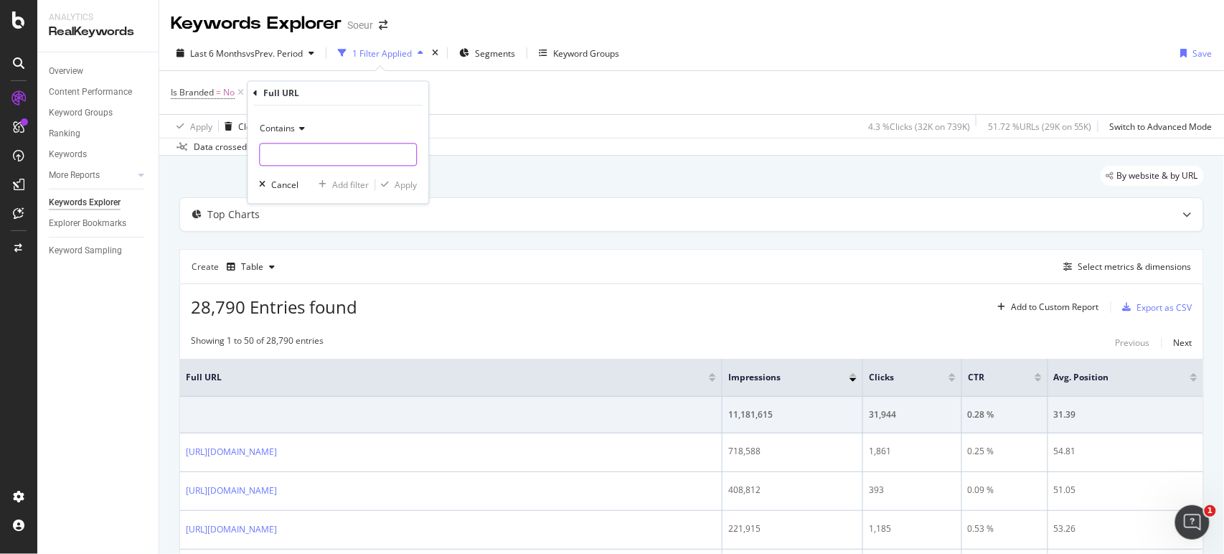
click at [323, 154] on input "text" at bounding box center [338, 155] width 156 height 23
type input "manteau"
click at [402, 179] on div "Apply" at bounding box center [406, 185] width 22 height 12
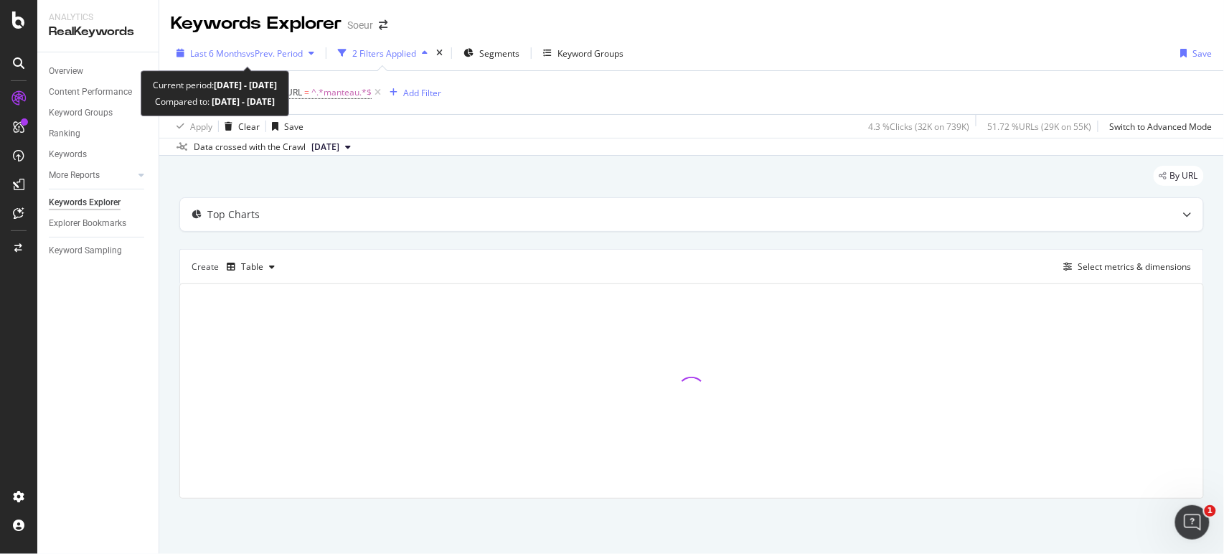
click at [280, 57] on span "vs Prev. Period" at bounding box center [274, 53] width 57 height 12
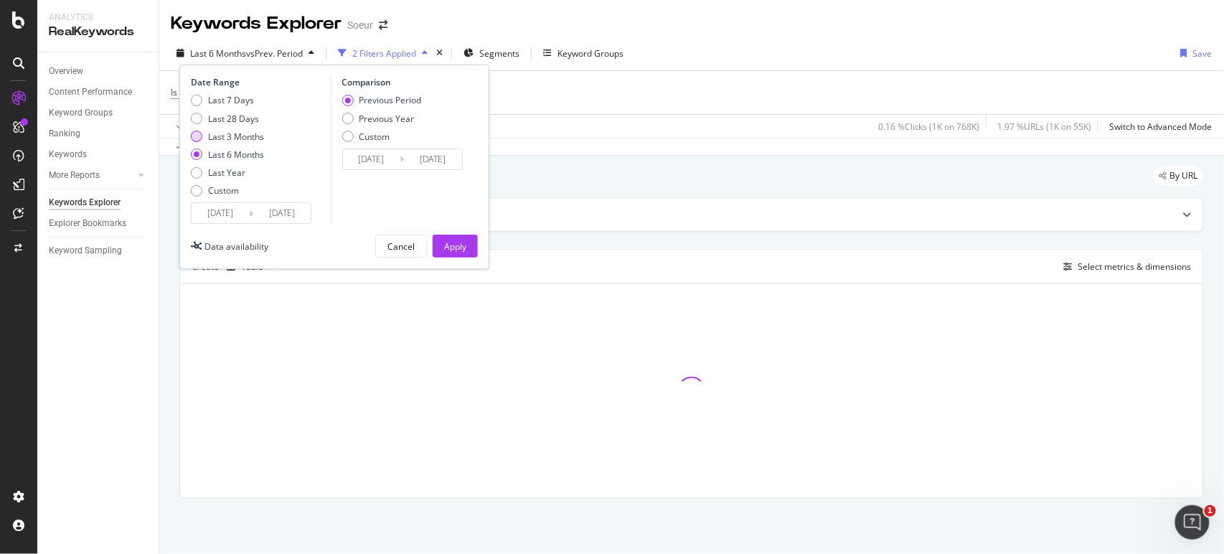
click at [236, 136] on div "Last 3 Months" at bounding box center [236, 137] width 56 height 12
type input "2025/05/20"
type input "2025/02/17"
type input "2025/05/19"
click at [429, 240] on div "Cancel Apply" at bounding box center [426, 246] width 103 height 23
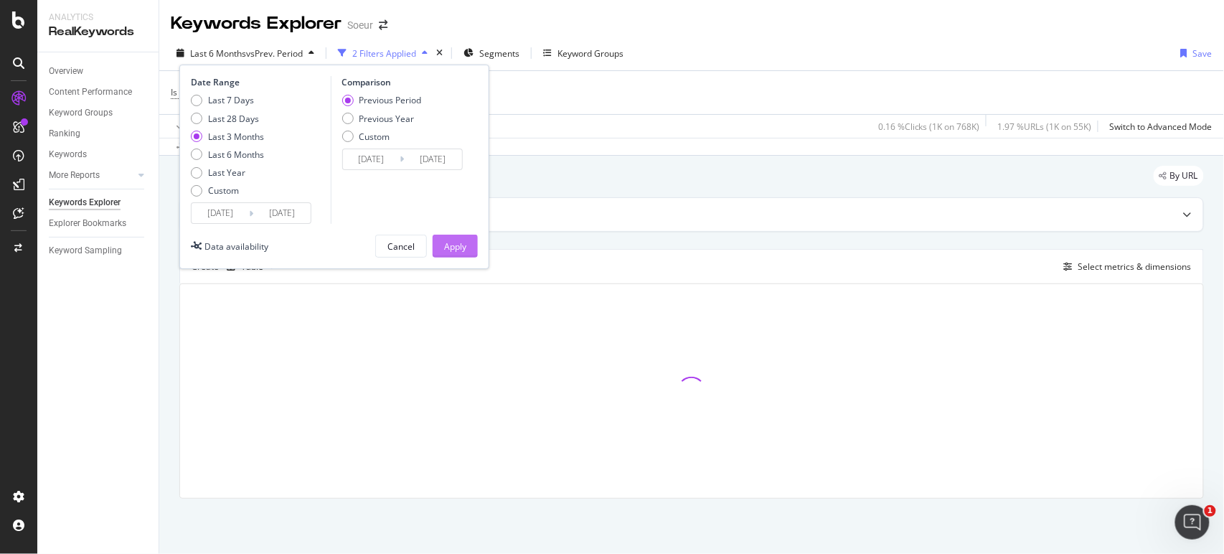
click at [462, 243] on div "Apply" at bounding box center [455, 246] width 22 height 12
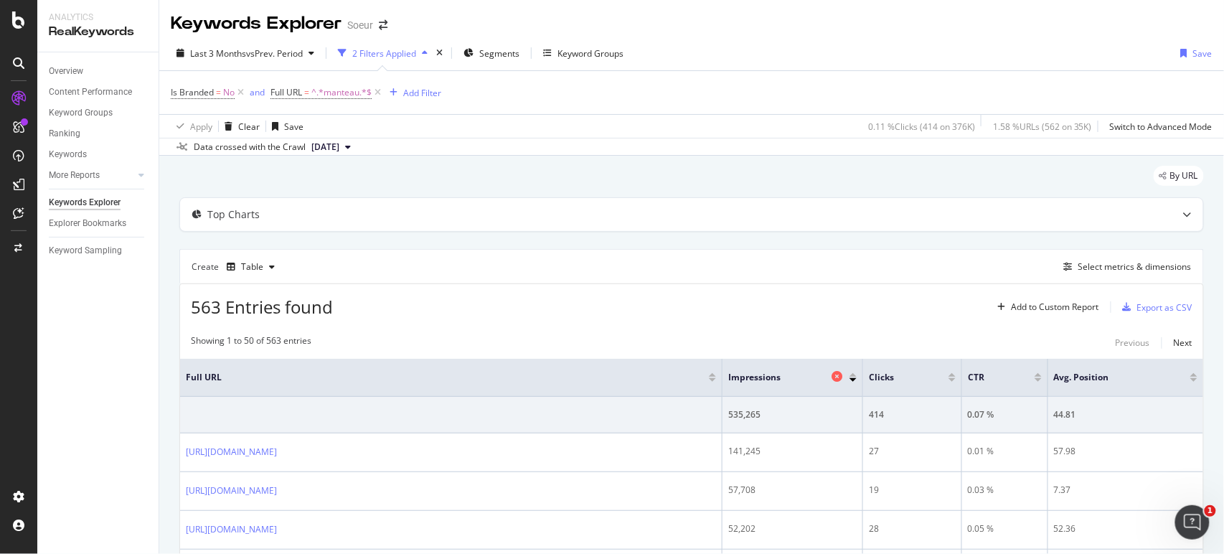
scroll to position [111, 0]
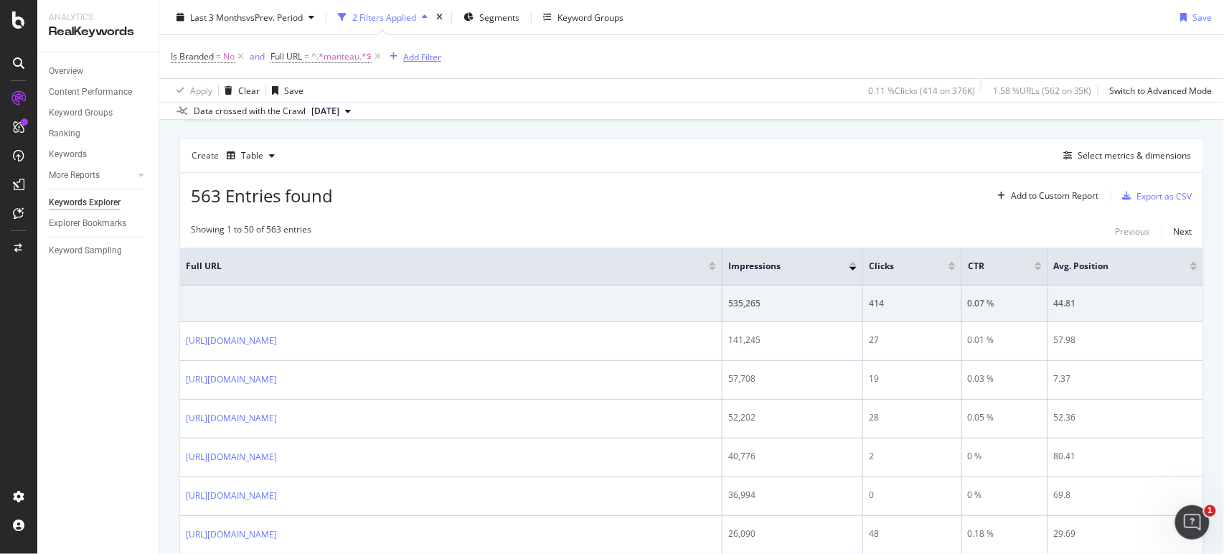
click at [405, 60] on div "Add Filter" at bounding box center [422, 56] width 38 height 12
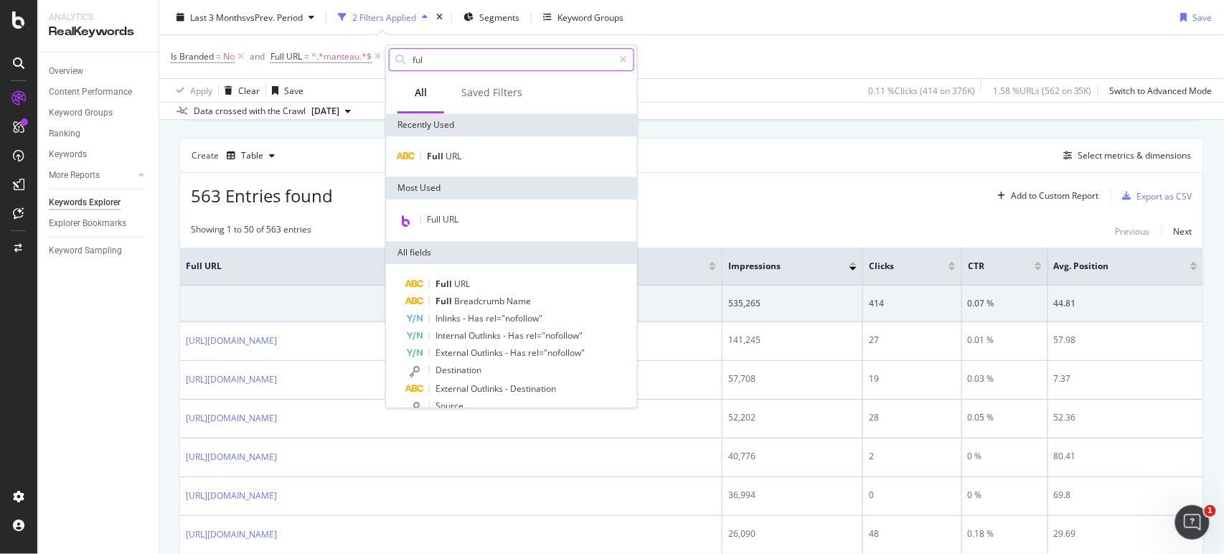
type input "full"
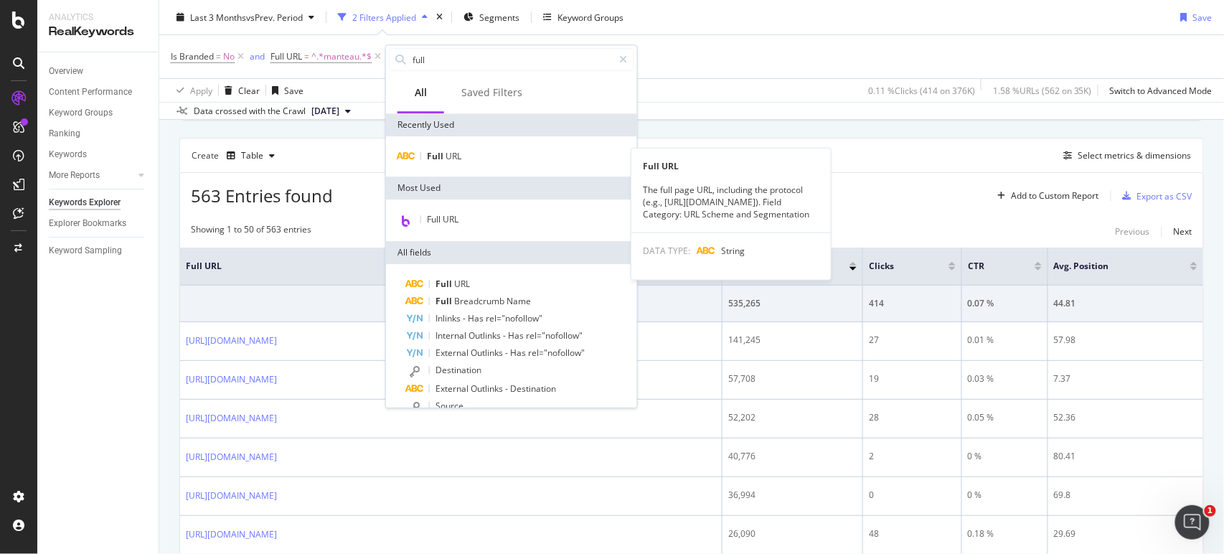
click at [456, 166] on div "Full URL Full URL The full page URL, including the protocol (e.g., https://www.…" at bounding box center [511, 156] width 251 height 40
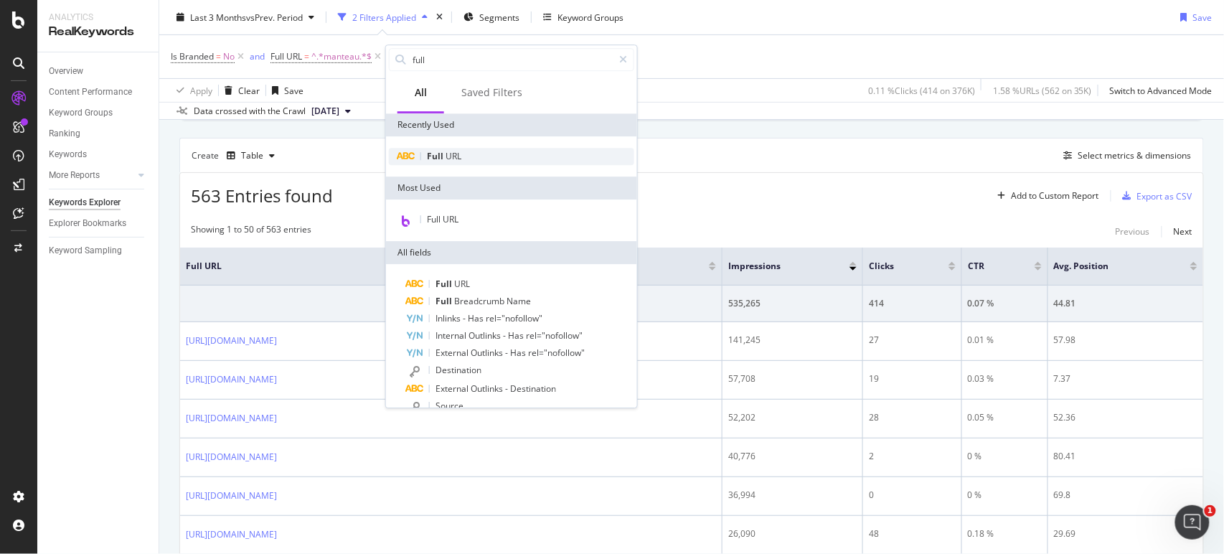
click at [456, 159] on span "URL" at bounding box center [454, 156] width 16 height 12
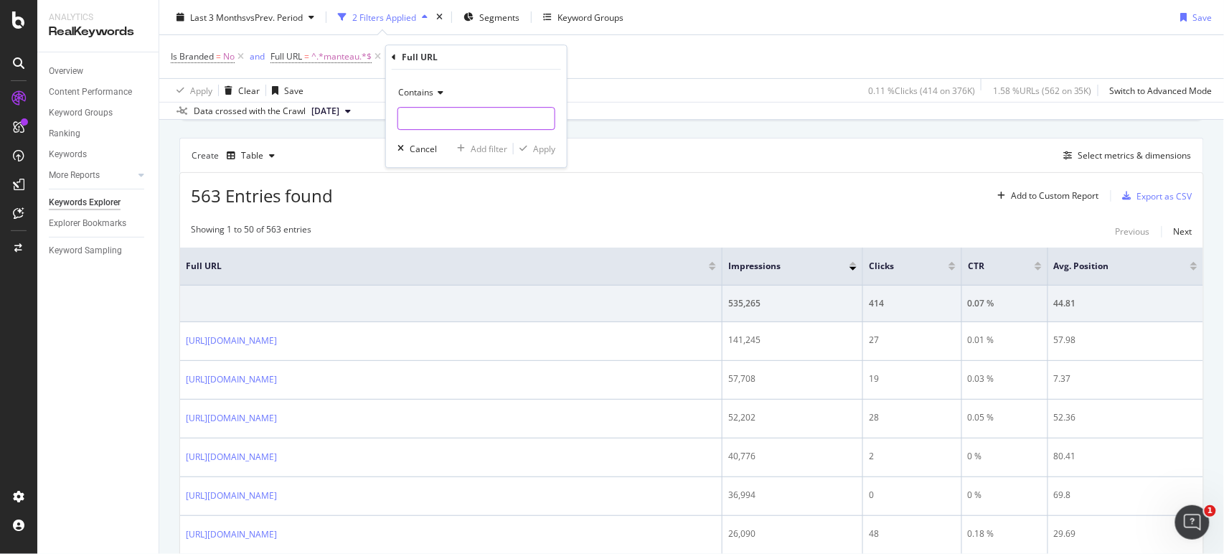
click at [439, 116] on input "text" at bounding box center [476, 118] width 156 height 23
type input "www.soeur.fr"
click at [549, 151] on div "Apply" at bounding box center [544, 149] width 22 height 12
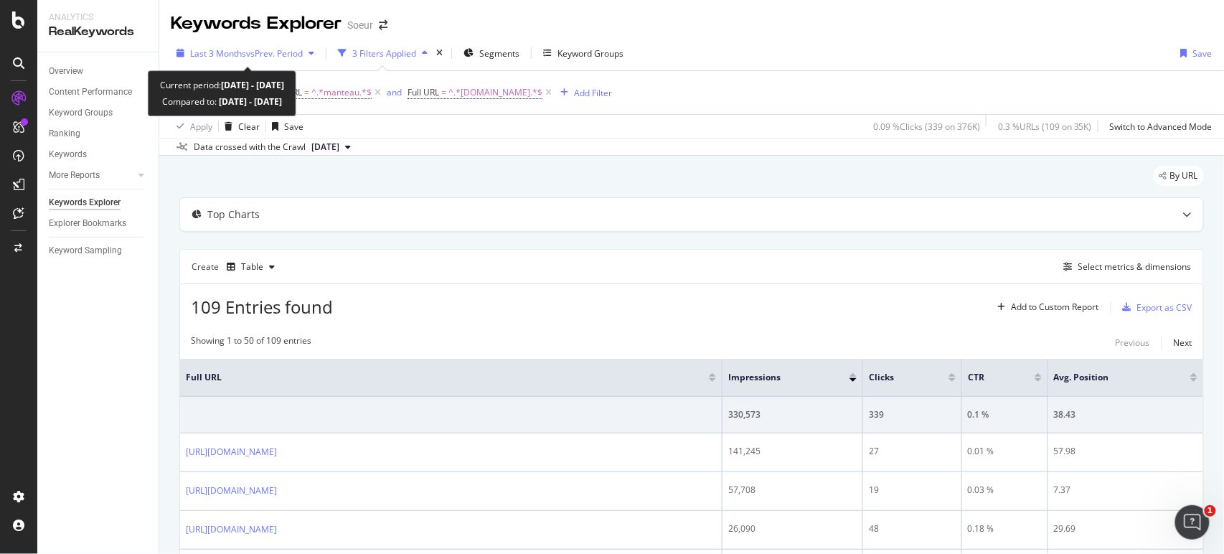
click at [252, 59] on span "vs Prev. Period" at bounding box center [274, 53] width 57 height 12
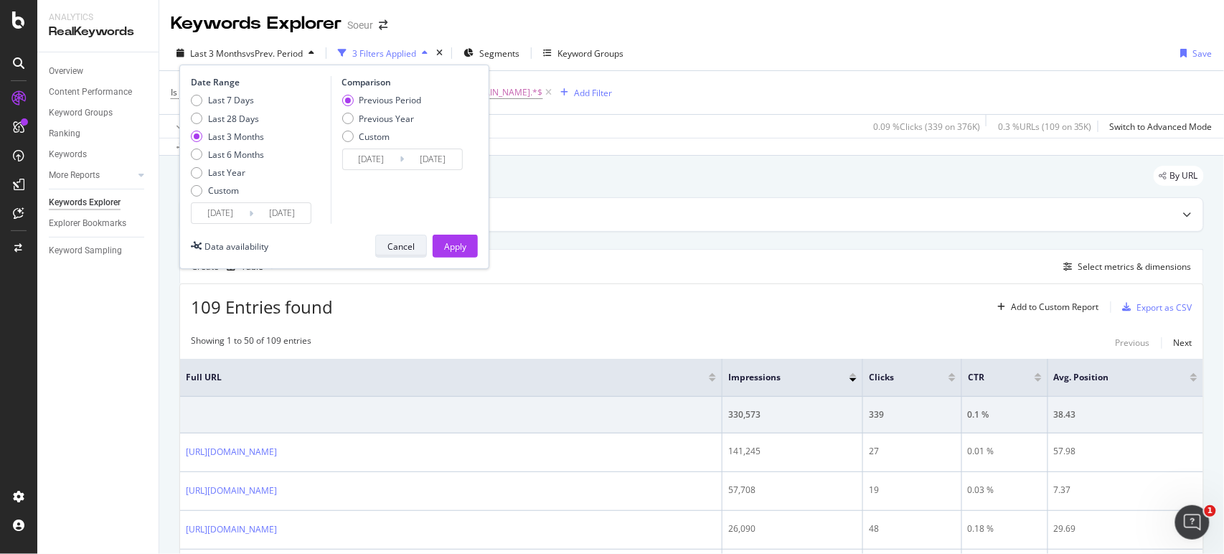
click at [405, 243] on div "Cancel" at bounding box center [401, 246] width 27 height 12
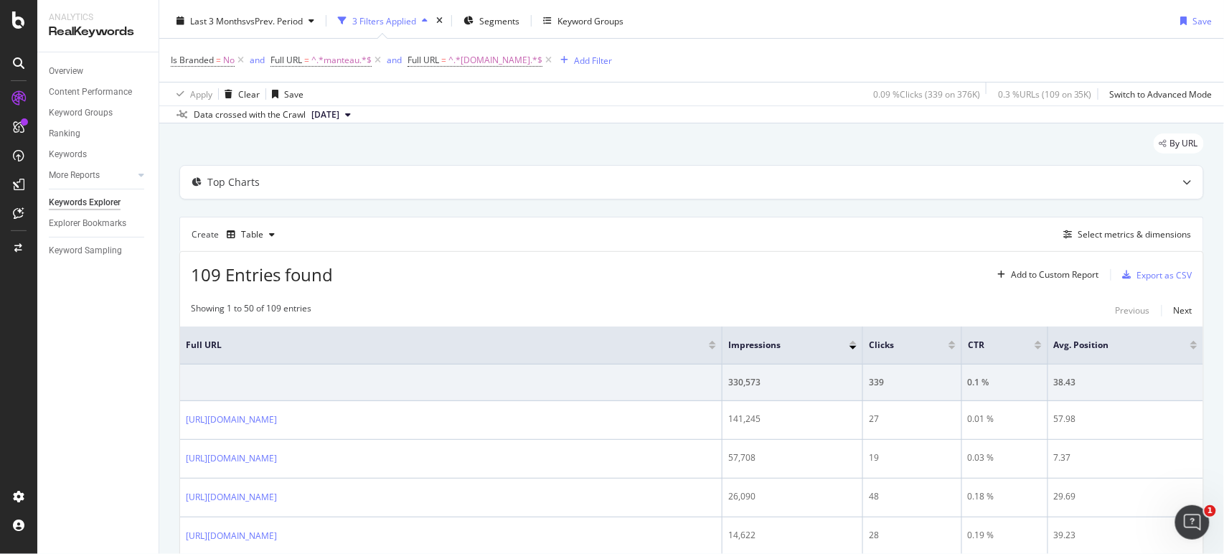
scroll to position [32, 0]
click at [578, 61] on div "Add Filter" at bounding box center [593, 61] width 38 height 12
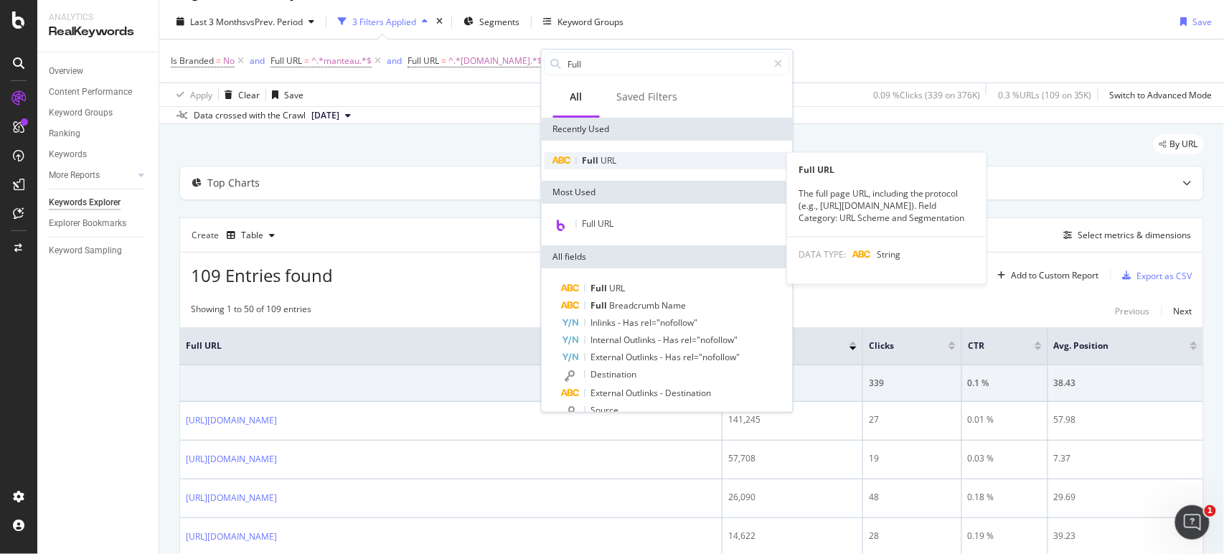
type input "Full"
click at [614, 165] on span "URL" at bounding box center [609, 160] width 16 height 12
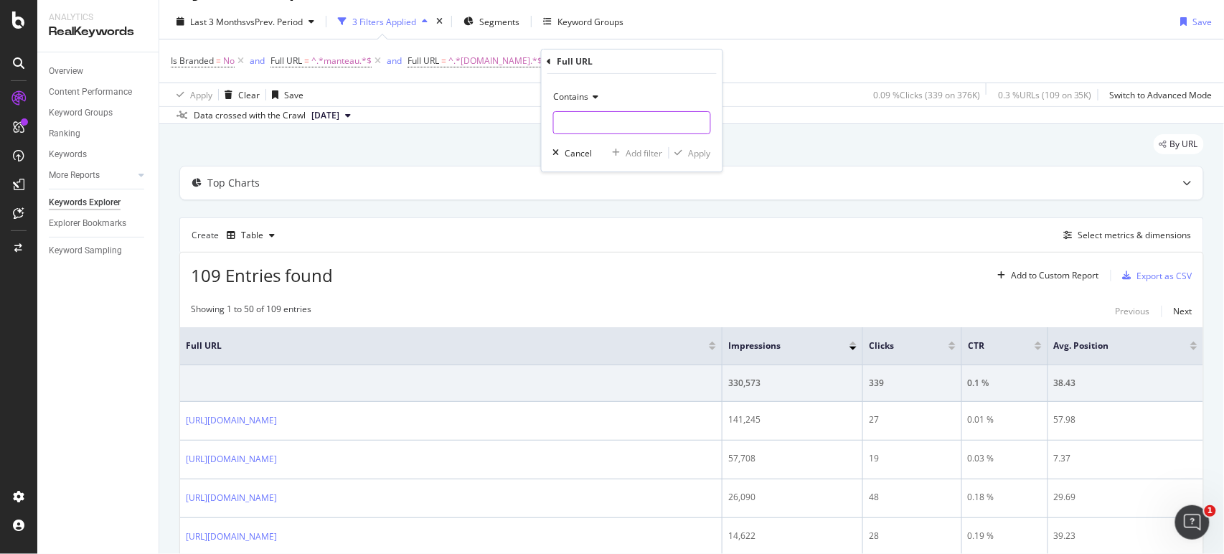
click at [577, 119] on input "text" at bounding box center [632, 122] width 156 height 23
type input "/collections/"
click at [705, 152] on div "Apply" at bounding box center [700, 153] width 22 height 12
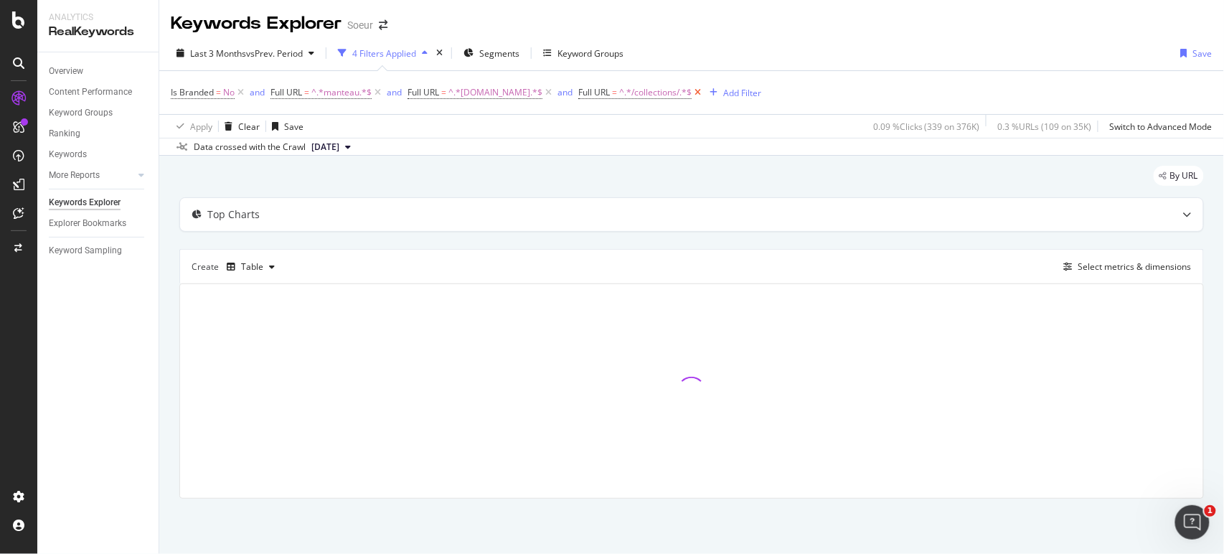
click at [692, 88] on icon at bounding box center [698, 92] width 12 height 14
click at [484, 93] on span "^.*www.soeur.fr.*$" at bounding box center [496, 93] width 94 height 20
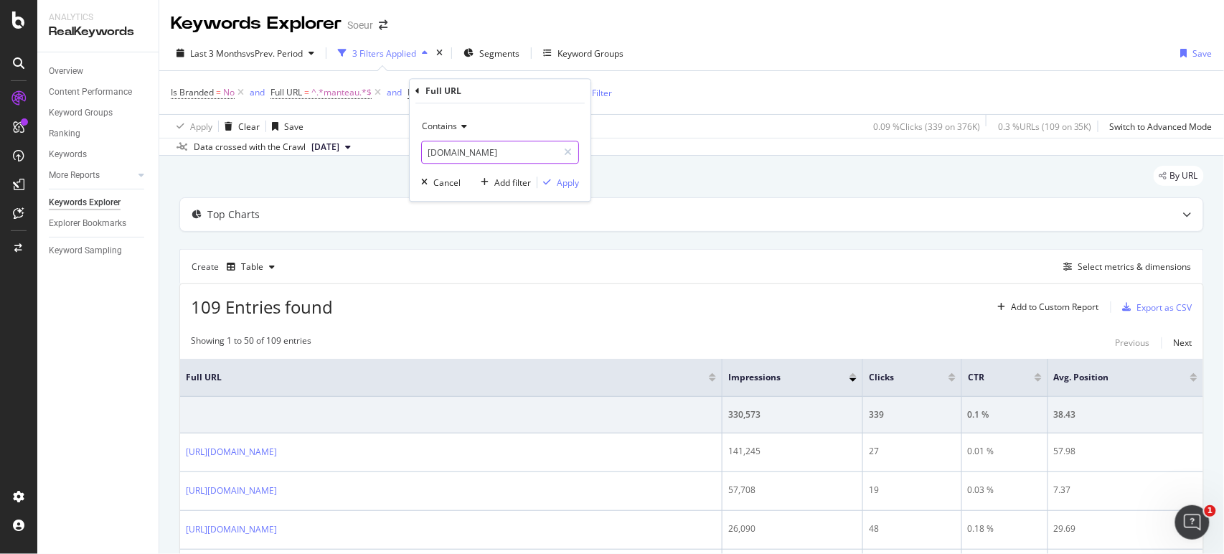
click at [510, 149] on input "www.soeur.fr" at bounding box center [490, 152] width 136 height 23
click at [527, 161] on input "www.soeur.fr" at bounding box center [490, 152] width 136 height 23
type input "www.soeur.fr/collections"
click at [543, 177] on div "Apply" at bounding box center [559, 182] width 42 height 13
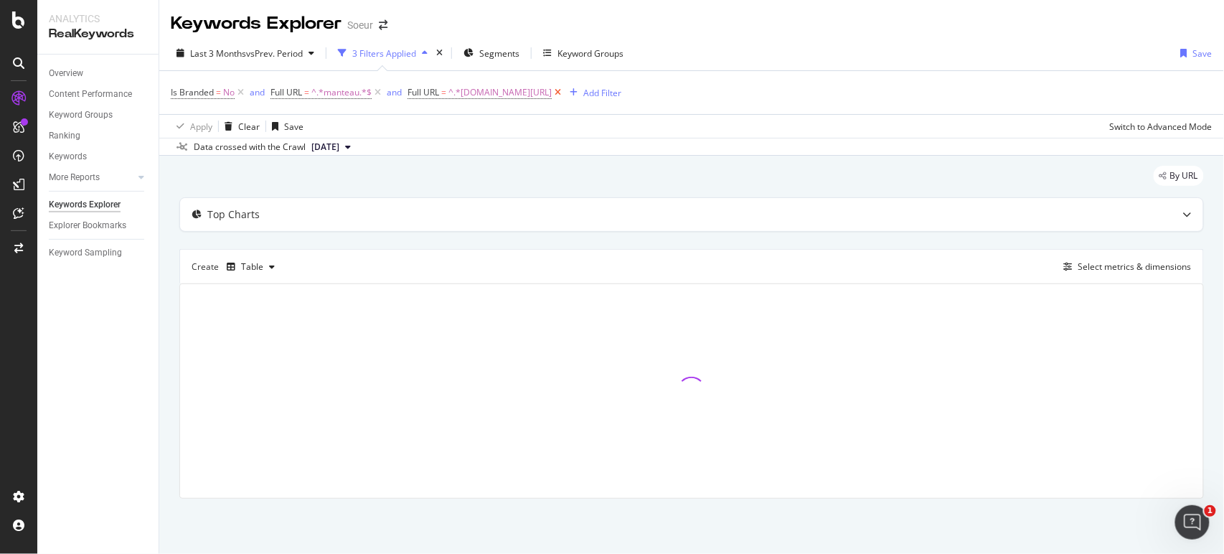
click at [564, 91] on icon at bounding box center [558, 92] width 12 height 14
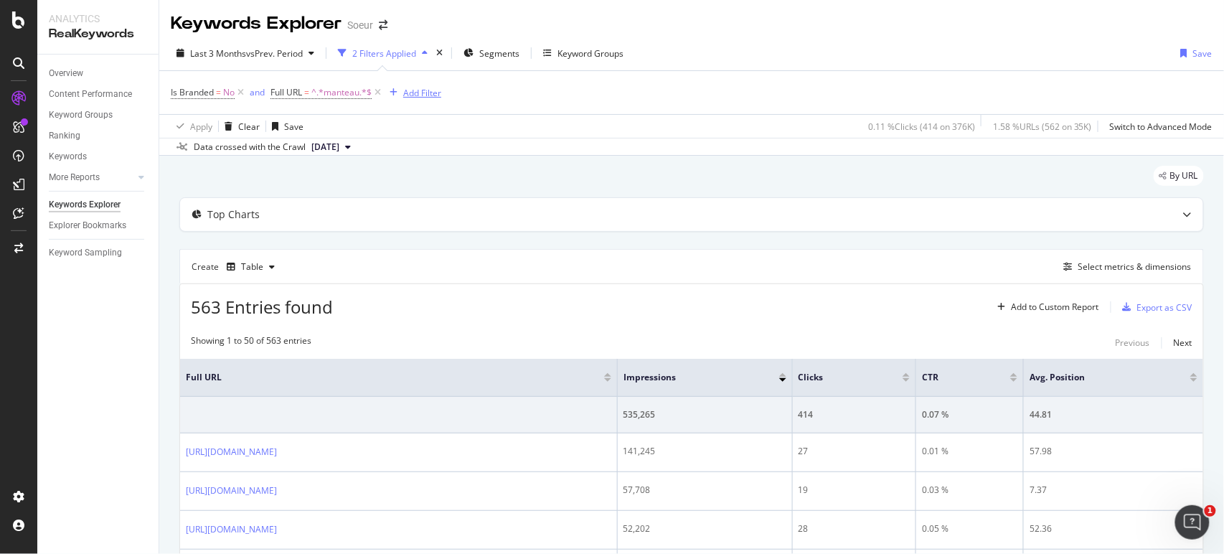
click at [429, 90] on div "Add Filter" at bounding box center [422, 93] width 38 height 12
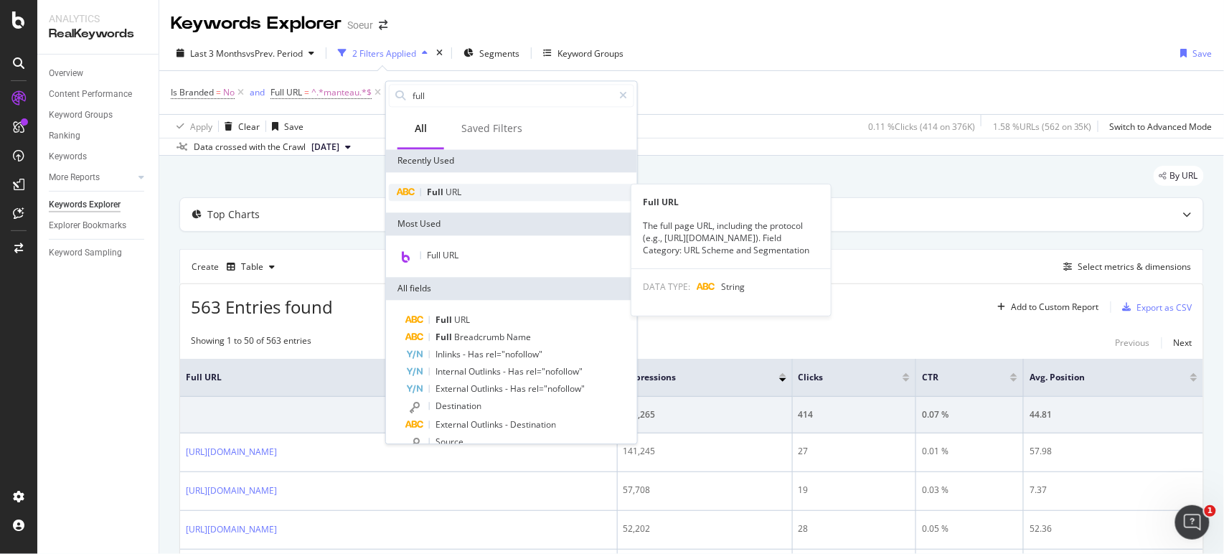
type input "full"
click at [490, 184] on div "Full URL" at bounding box center [511, 192] width 245 height 17
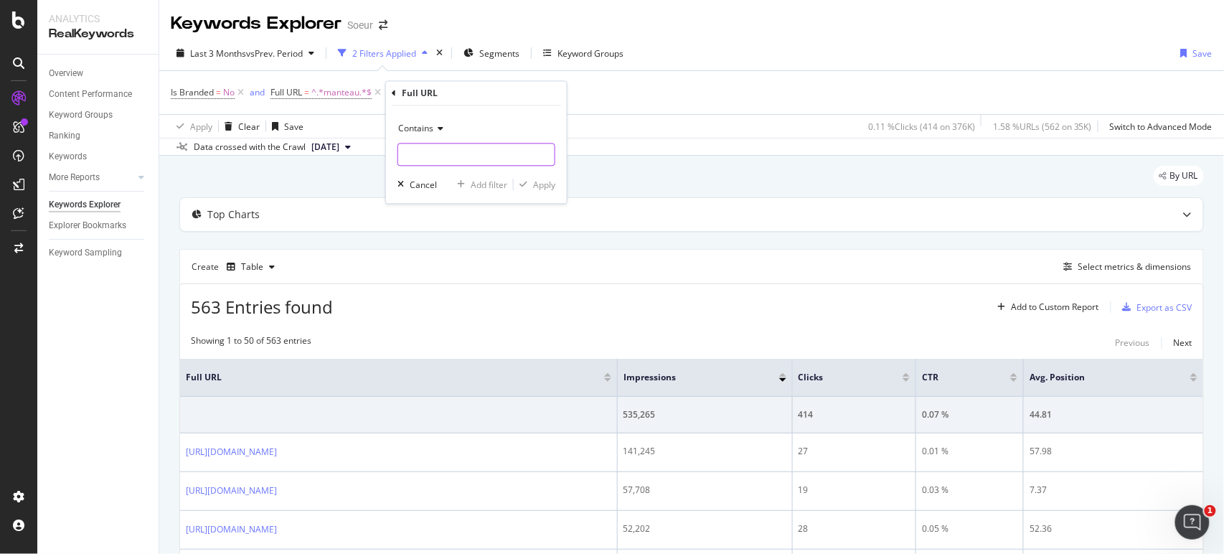
click at [465, 147] on input "text" at bounding box center [476, 155] width 156 height 23
type input "manteau"
click at [733, 250] on div "Create Table Select metrics & dimensions" at bounding box center [691, 266] width 1025 height 34
click at [525, 95] on icon at bounding box center [521, 92] width 12 height 14
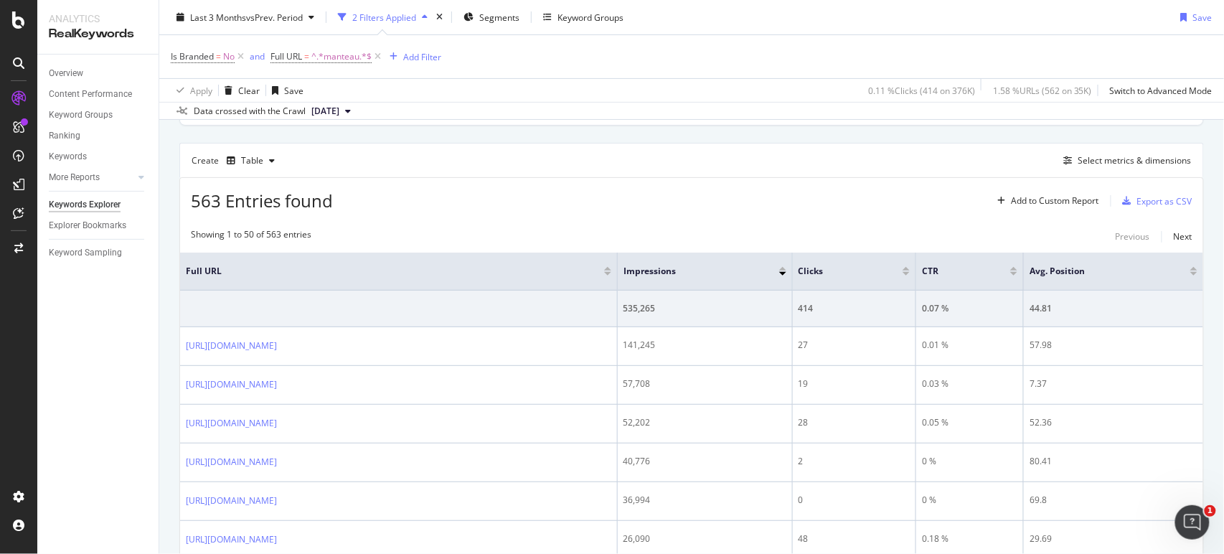
scroll to position [104, 0]
click at [1125, 165] on div "Select metrics & dimensions" at bounding box center [1135, 162] width 113 height 12
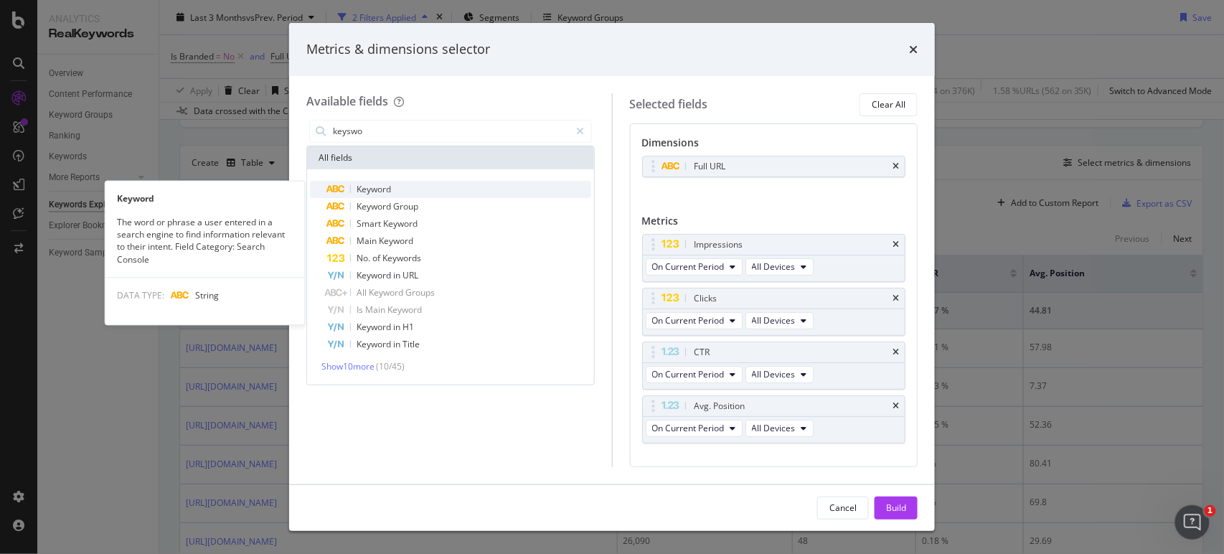
type input "keyswo"
click at [413, 197] on div "Keyword" at bounding box center [459, 189] width 264 height 17
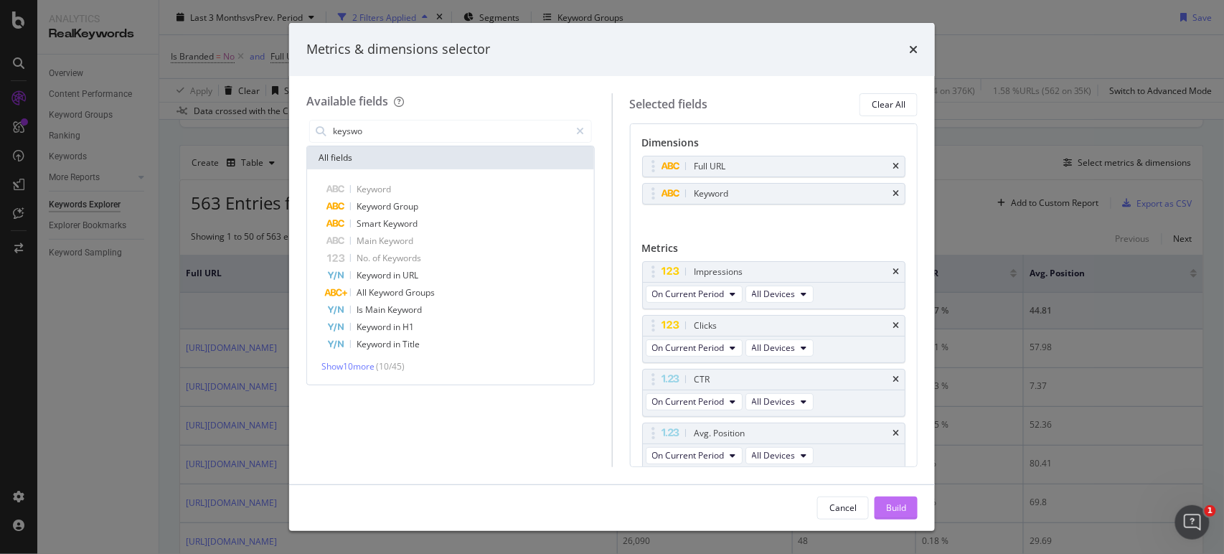
click at [881, 507] on button "Build" at bounding box center [896, 508] width 43 height 23
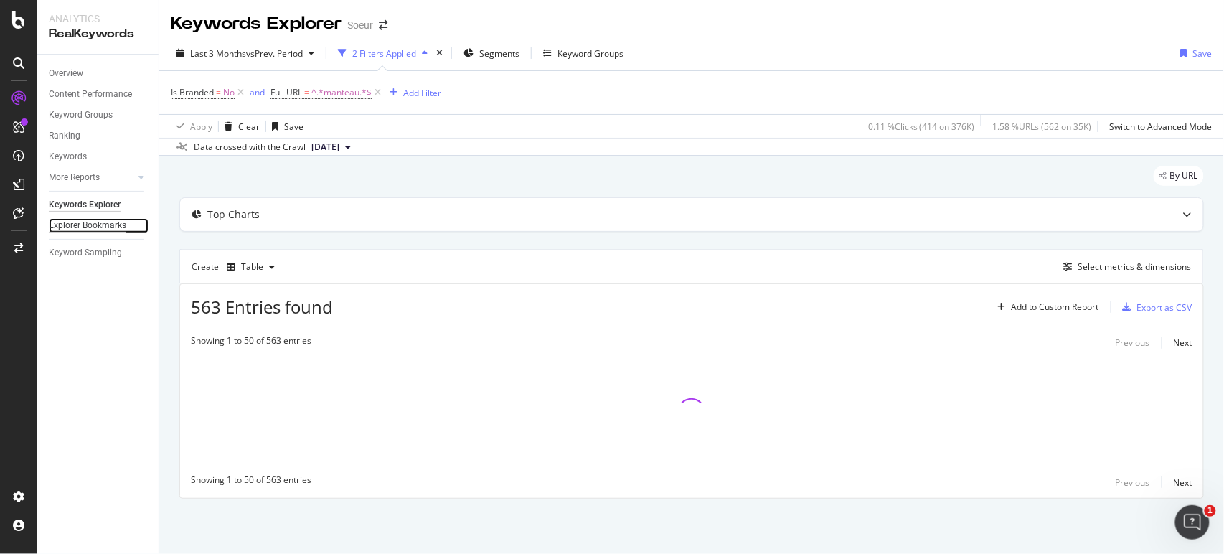
click at [66, 228] on div "Explorer Bookmarks" at bounding box center [88, 225] width 78 height 15
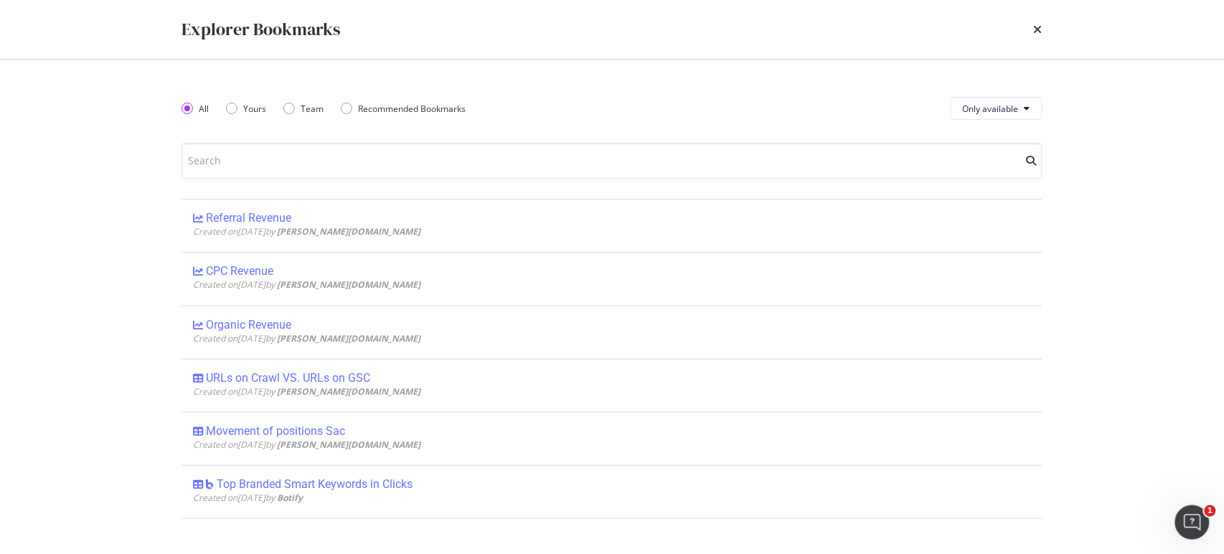
click at [1038, 22] on div "times" at bounding box center [1038, 29] width 9 height 24
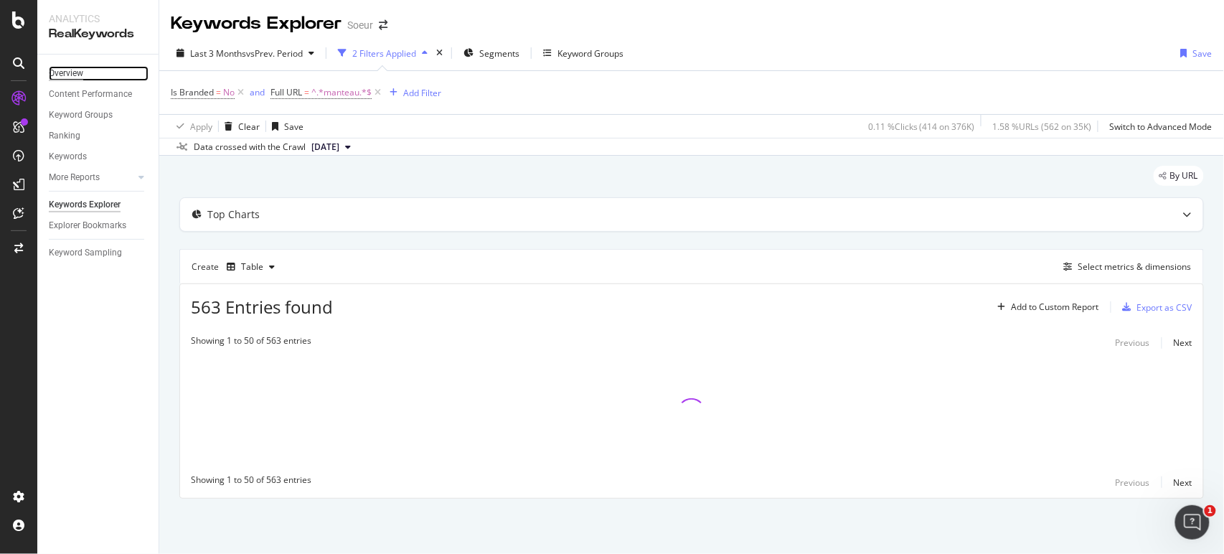
click at [77, 73] on div "Overview" at bounding box center [66, 73] width 34 height 15
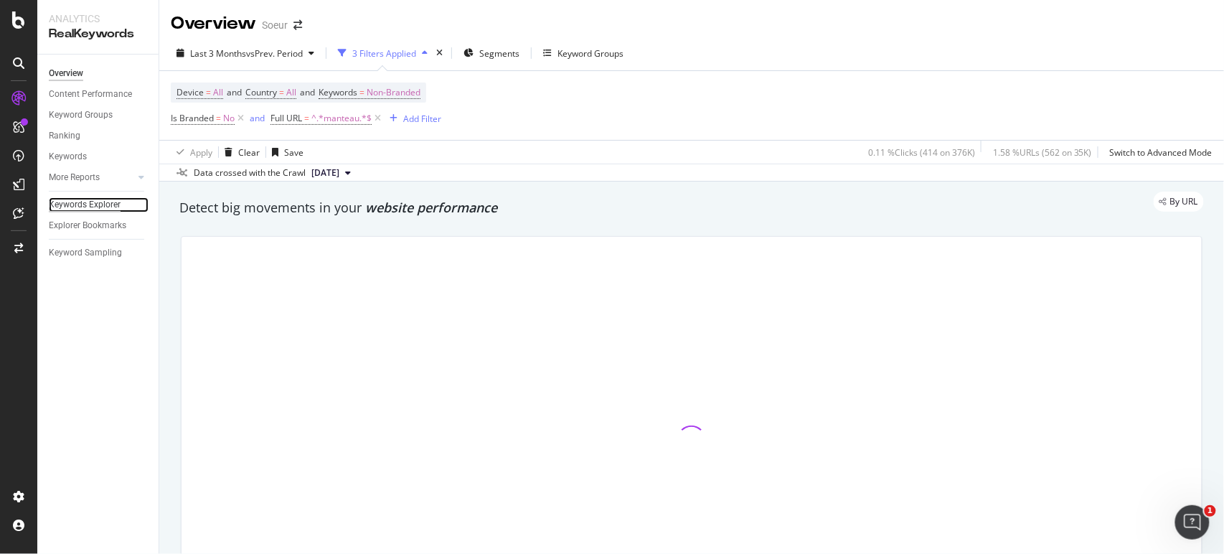
click at [93, 204] on div "Keywords Explorer" at bounding box center [85, 204] width 72 height 15
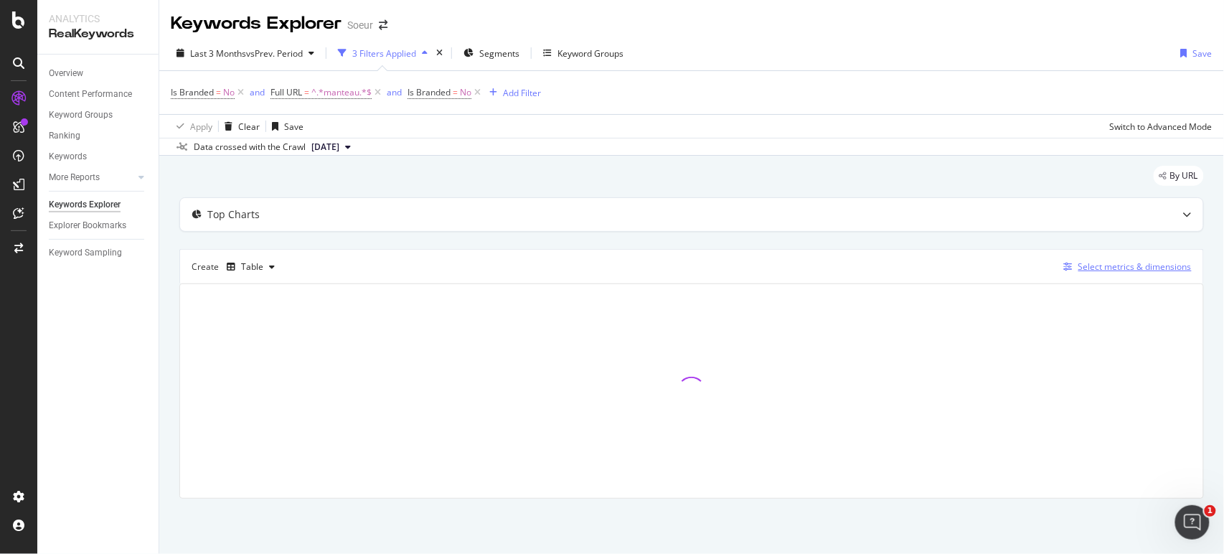
click at [1163, 263] on div "Select metrics & dimensions" at bounding box center [1135, 267] width 113 height 12
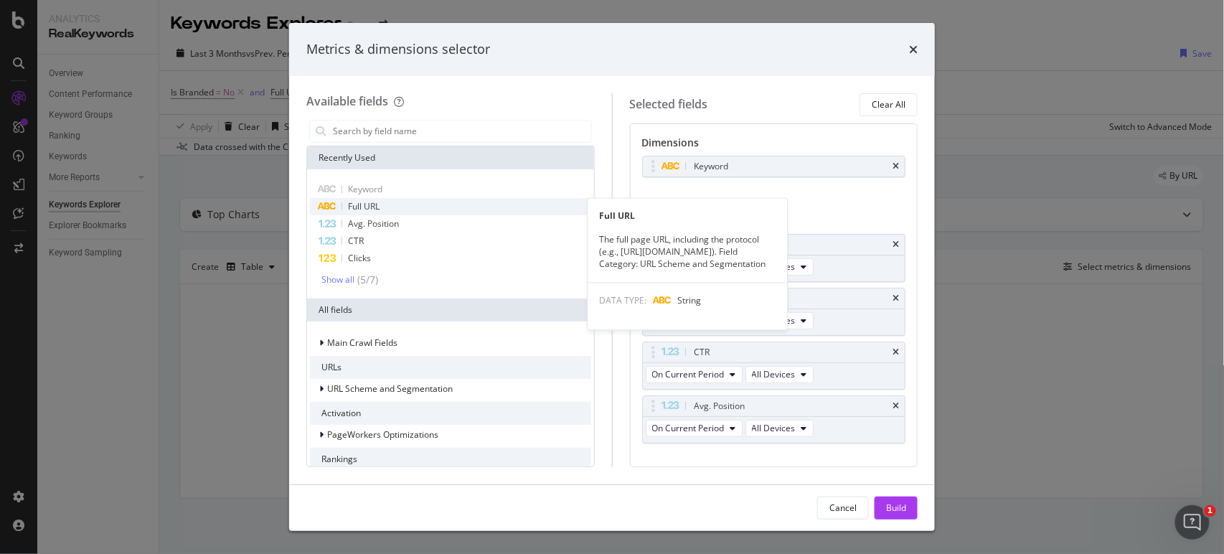
click at [380, 202] on span "Full URL" at bounding box center [364, 206] width 32 height 12
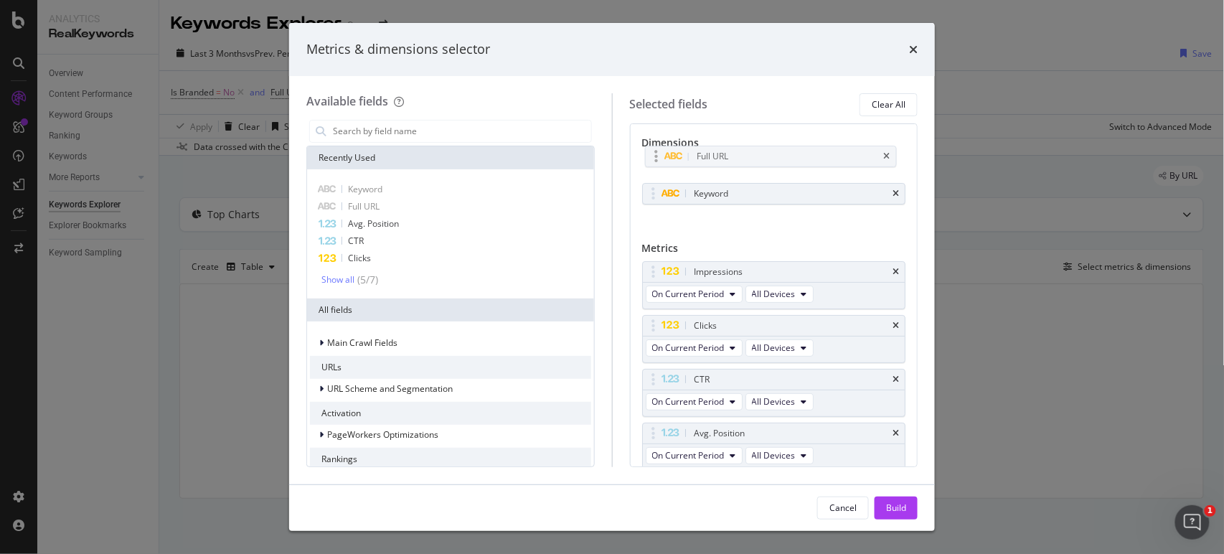
drag, startPoint x: 650, startPoint y: 195, endPoint x: 652, endPoint y: 159, distance: 36.7
click at [652, 159] on body "Analytics RealKeywords Overview Content Performance Keyword Groups Ranking Keyw…" at bounding box center [612, 277] width 1224 height 554
click at [904, 514] on div "Build" at bounding box center [896, 508] width 20 height 22
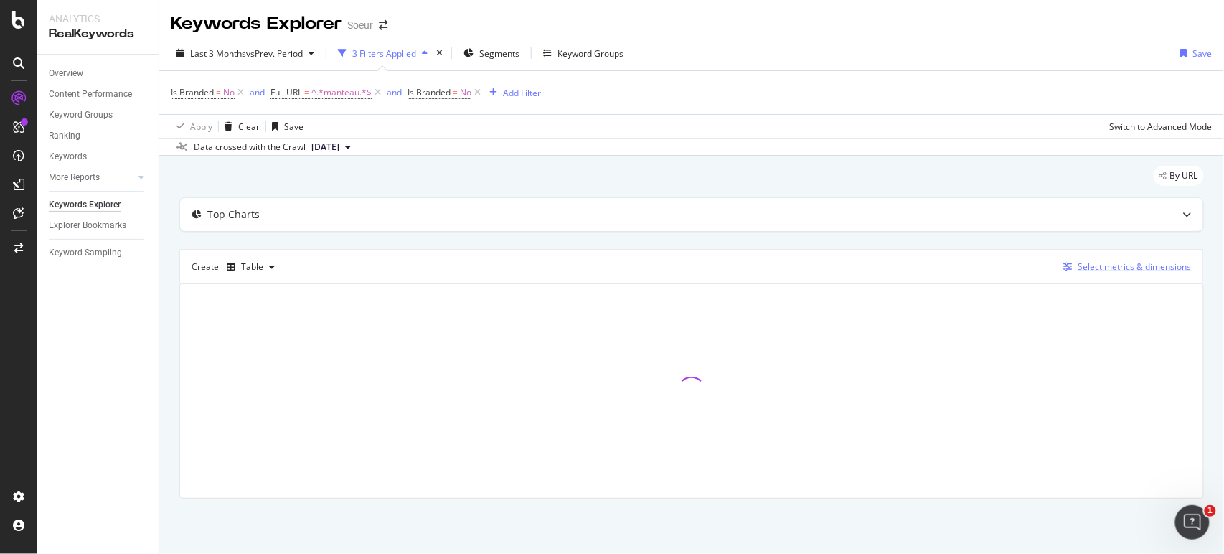
click at [1125, 269] on div "Select metrics & dimensions" at bounding box center [1135, 267] width 113 height 12
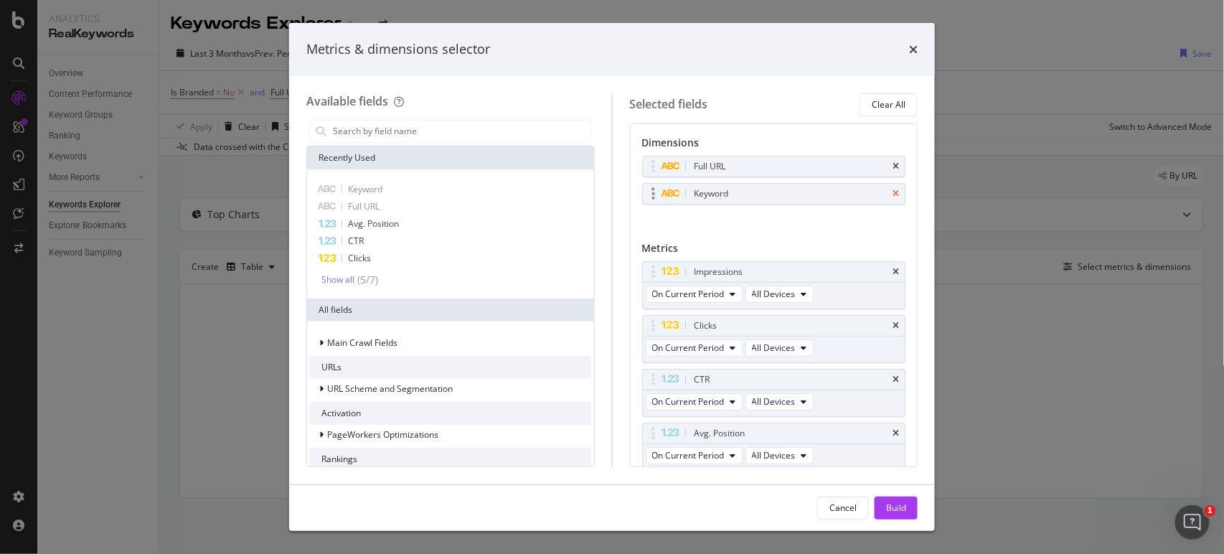
click at [893, 194] on icon "times" at bounding box center [896, 193] width 6 height 9
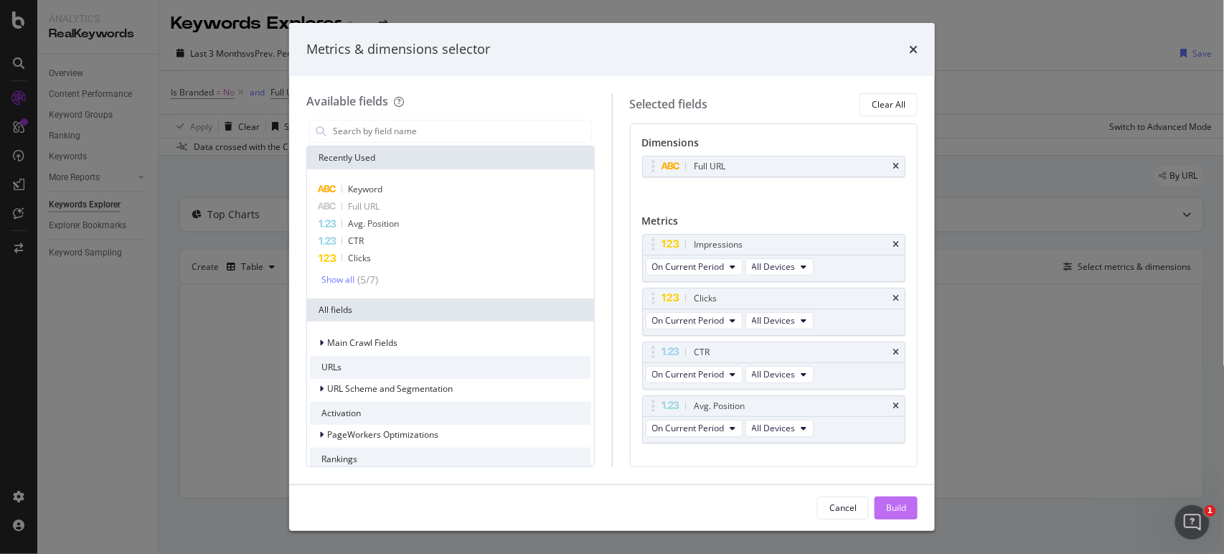
click at [888, 518] on div "Build" at bounding box center [896, 508] width 20 height 22
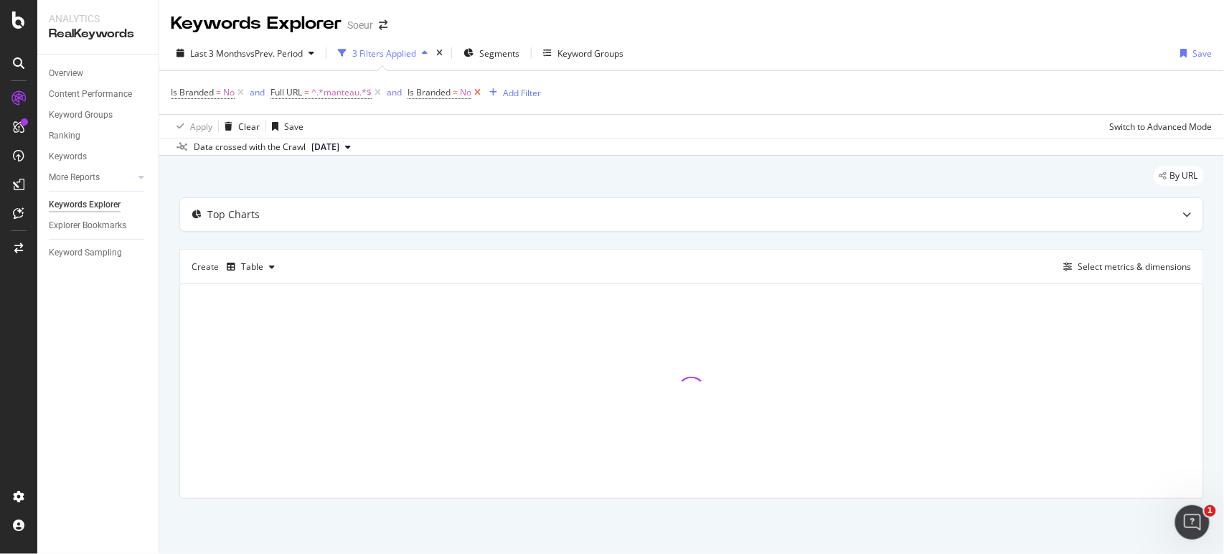
click at [479, 90] on icon at bounding box center [478, 92] width 12 height 14
